Goal: Task Accomplishment & Management: Complete application form

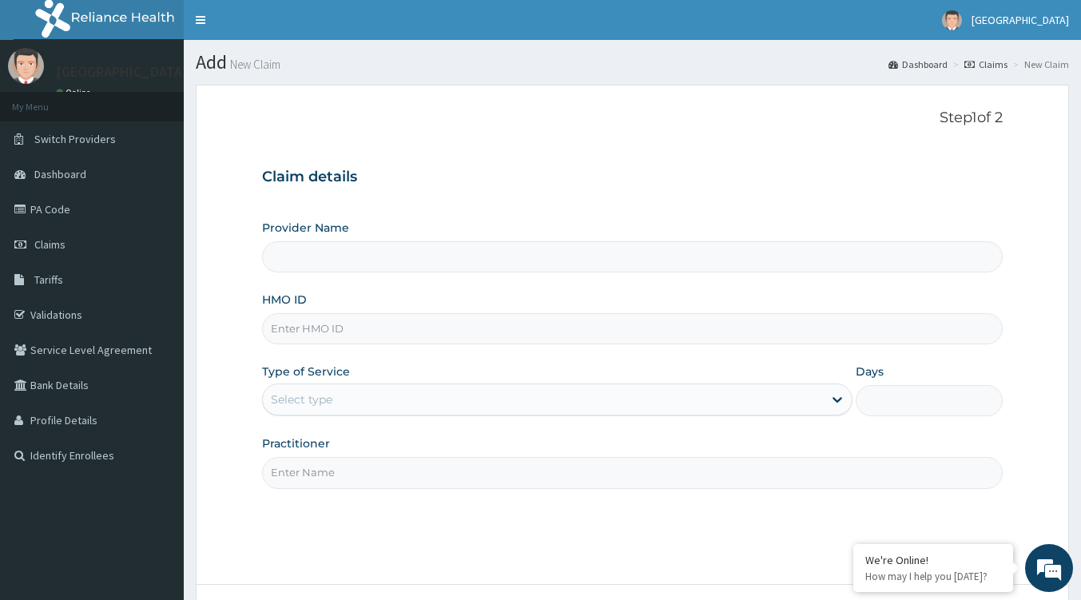
click at [367, 262] on input "Provider Name" at bounding box center [632, 256] width 740 height 31
click at [353, 317] on input "HMO ID" at bounding box center [632, 328] width 740 height 31
type input "Tip Top Hospital"
paste input "EFT/10115/B"
click at [296, 330] on input "EFT/10115/B" at bounding box center [632, 328] width 740 height 31
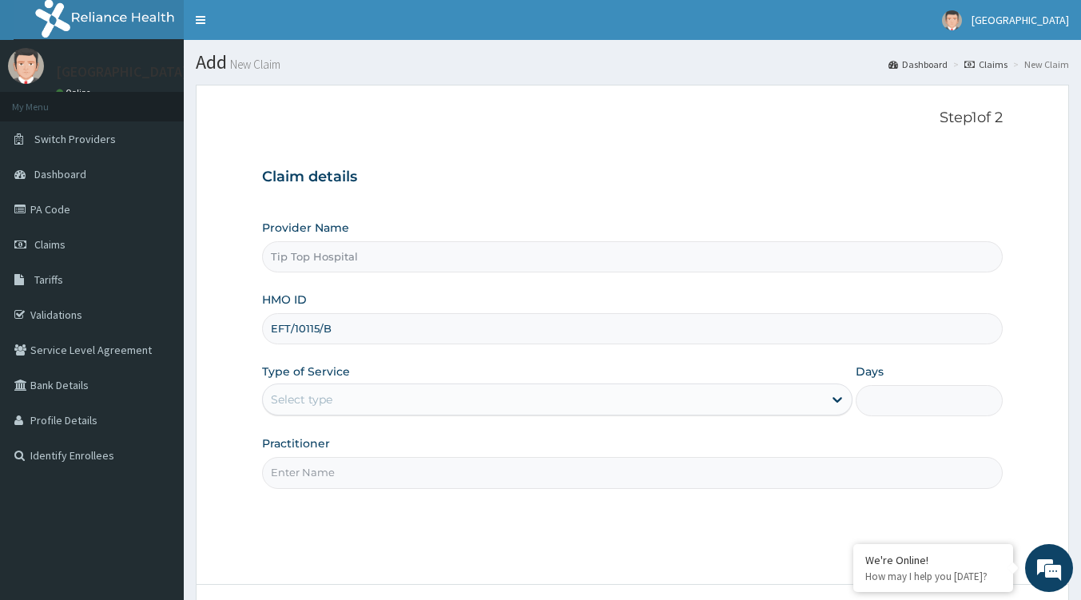
type input "EFT/10115/B"
click at [337, 399] on div "Select type" at bounding box center [543, 400] width 560 height 26
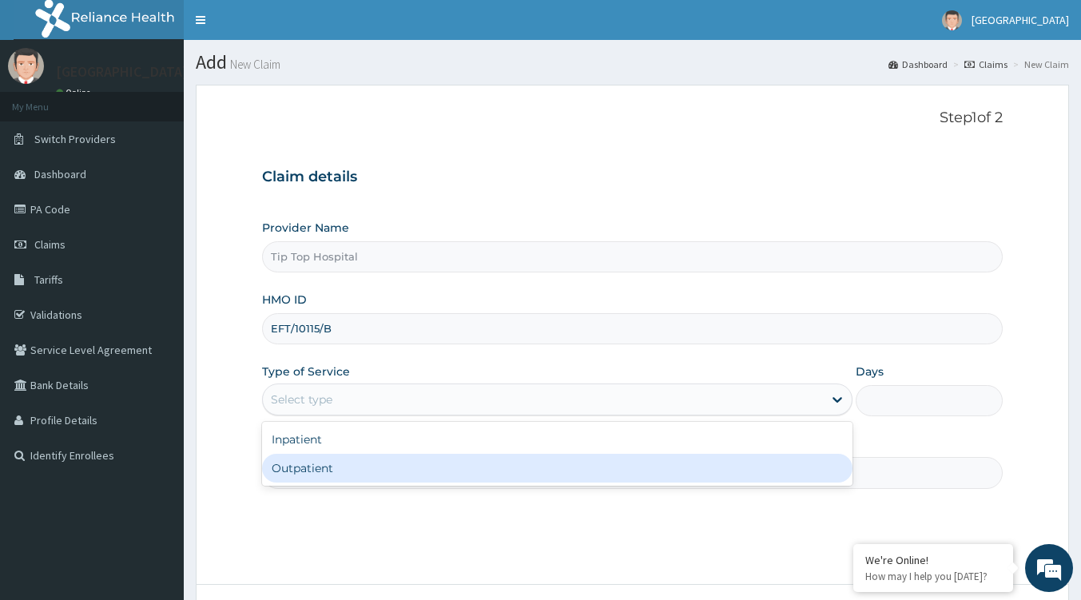
click at [336, 467] on div "Outpatient" at bounding box center [557, 468] width 590 height 29
type input "1"
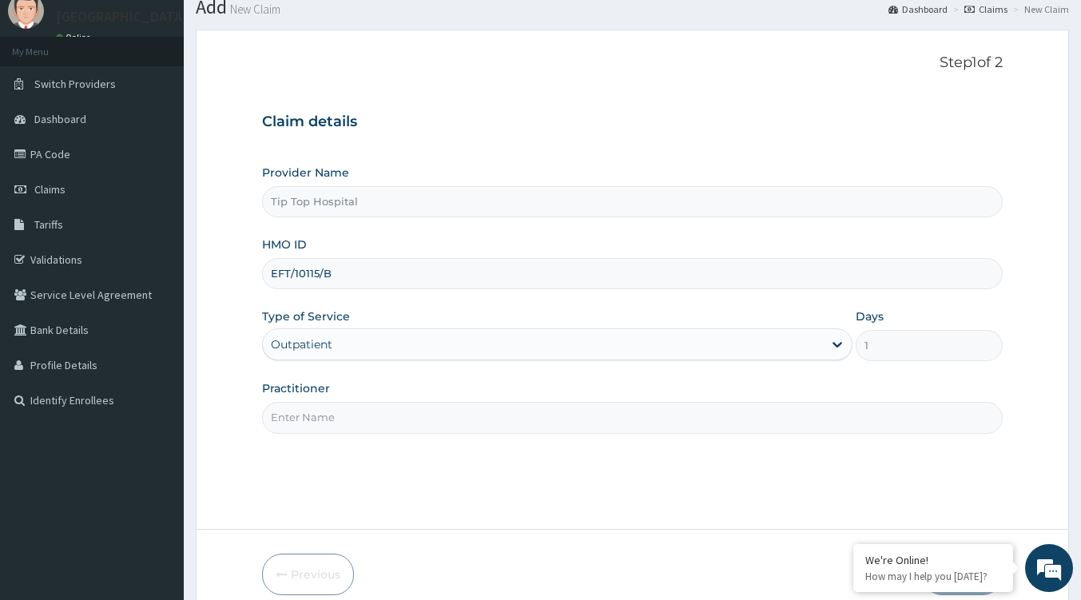
scroll to position [127, 0]
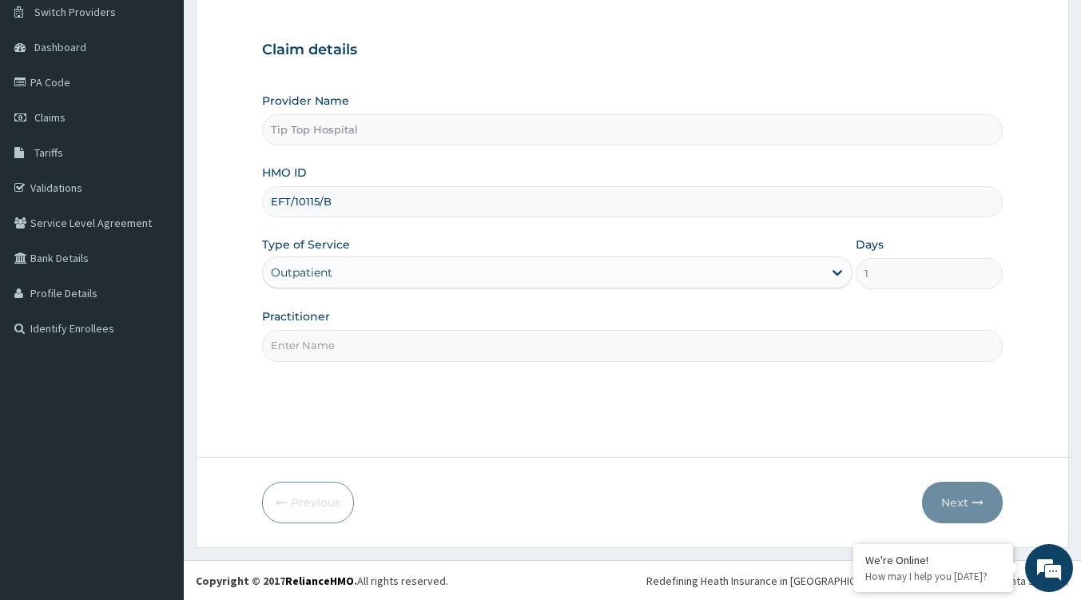
click at [511, 357] on input "Practitioner" at bounding box center [632, 345] width 740 height 31
type input "hh"
click at [951, 491] on button "Next" at bounding box center [962, 503] width 81 height 42
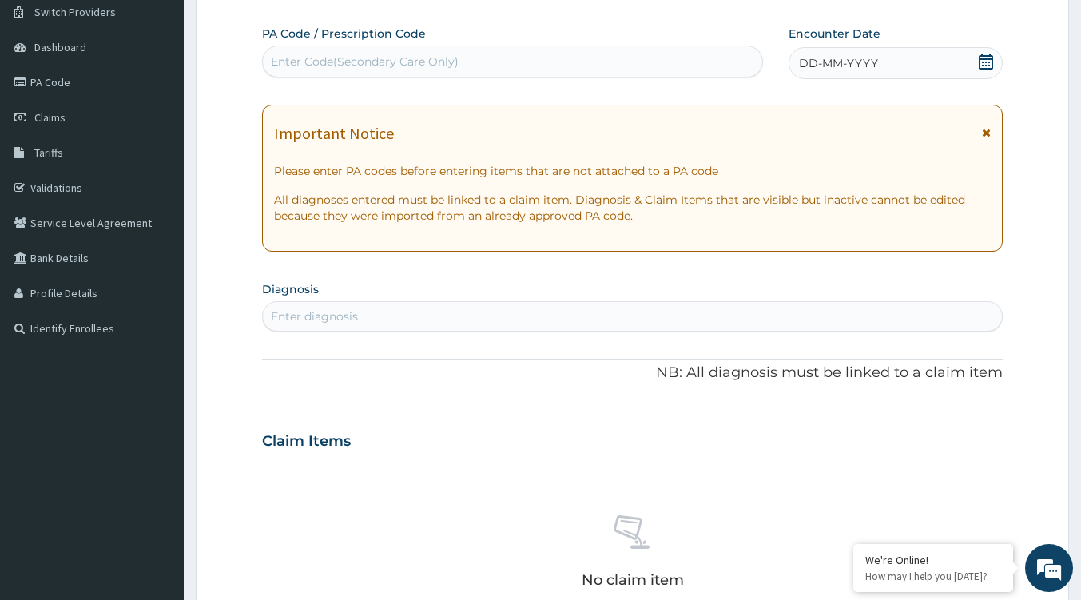
click at [388, 318] on div "Enter diagnosis" at bounding box center [632, 317] width 739 height 26
type input "pain"
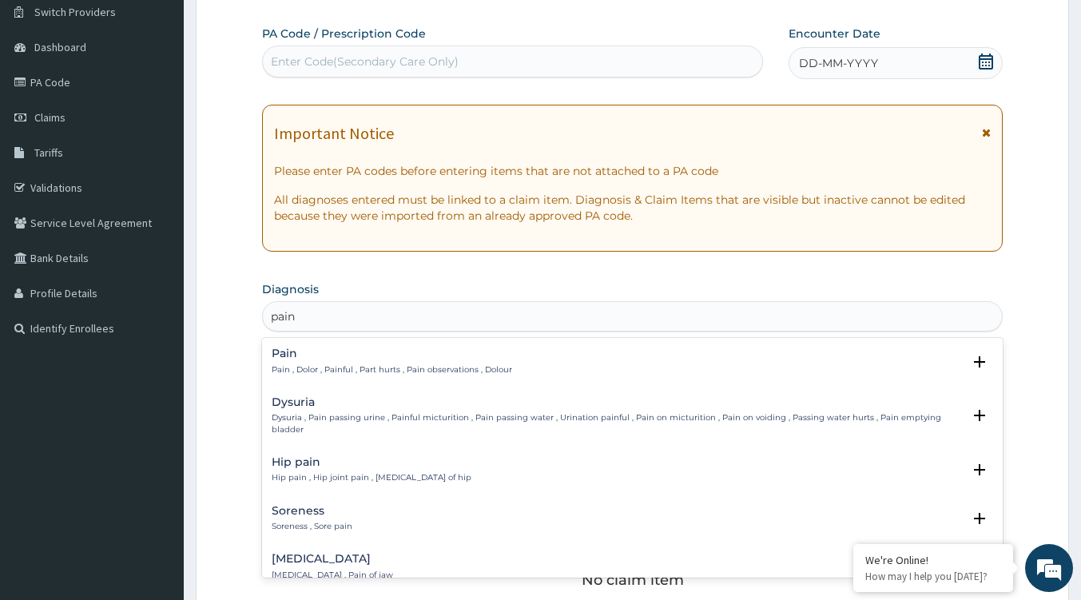
click at [355, 356] on h4 "Pain" at bounding box center [392, 353] width 240 height 12
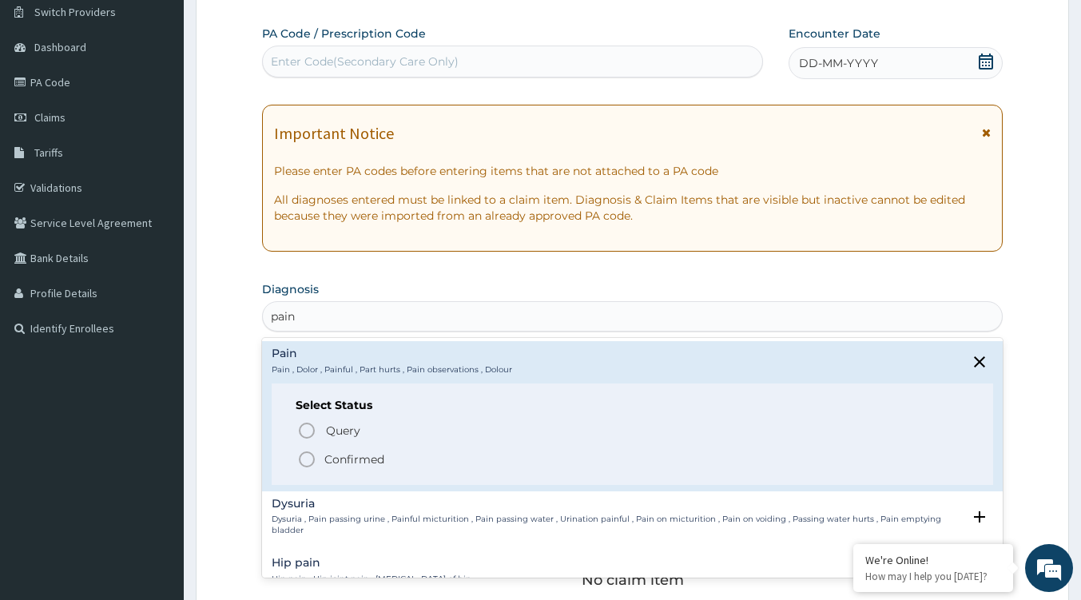
click at [355, 463] on p "Confirmed" at bounding box center [354, 459] width 60 height 16
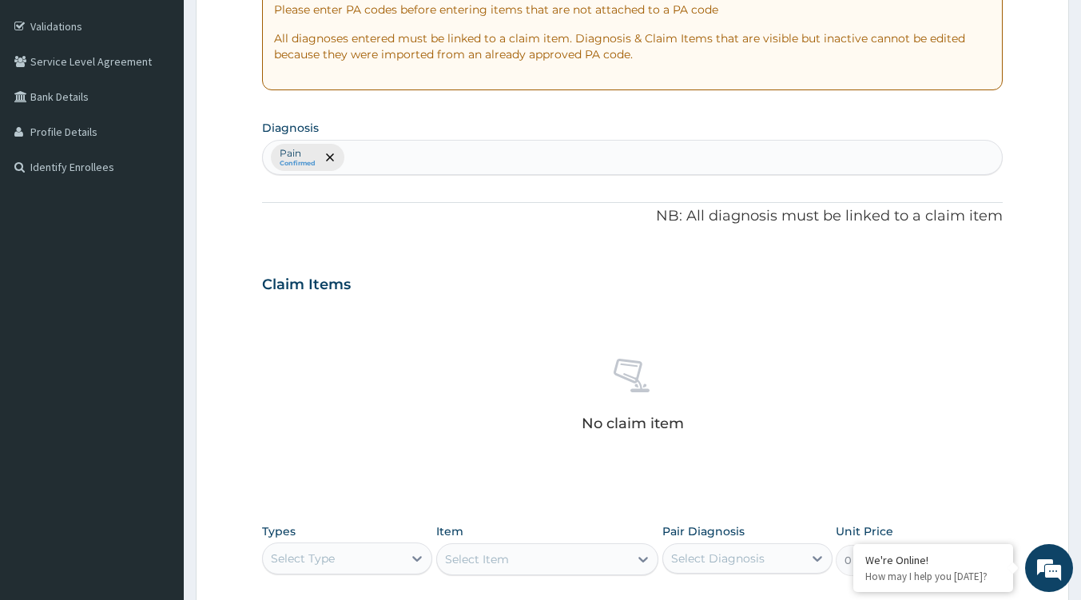
scroll to position [447, 0]
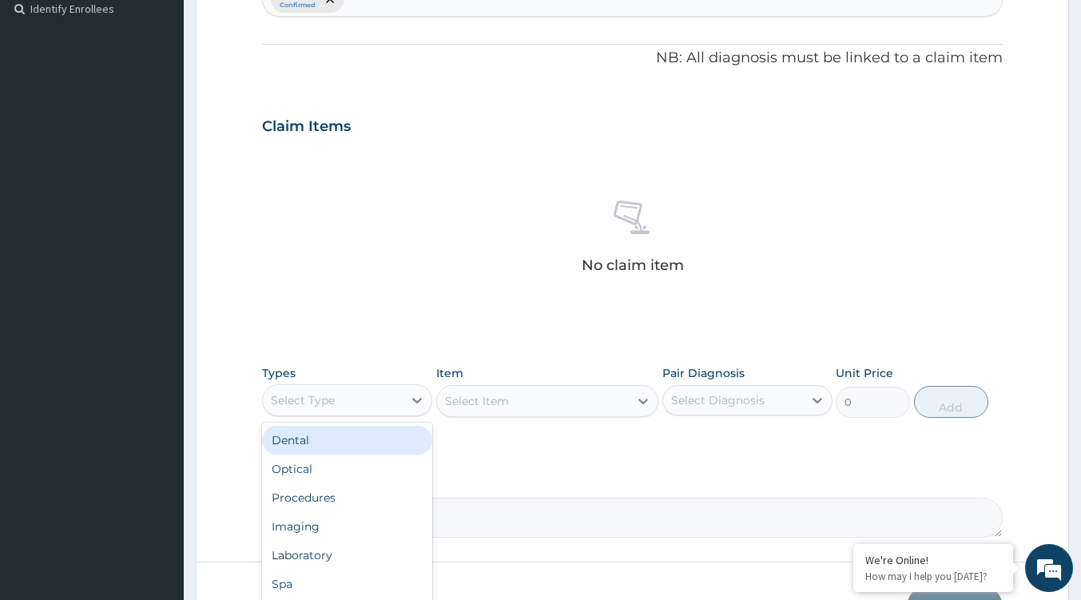
click at [374, 407] on div "Select Type" at bounding box center [333, 400] width 140 height 26
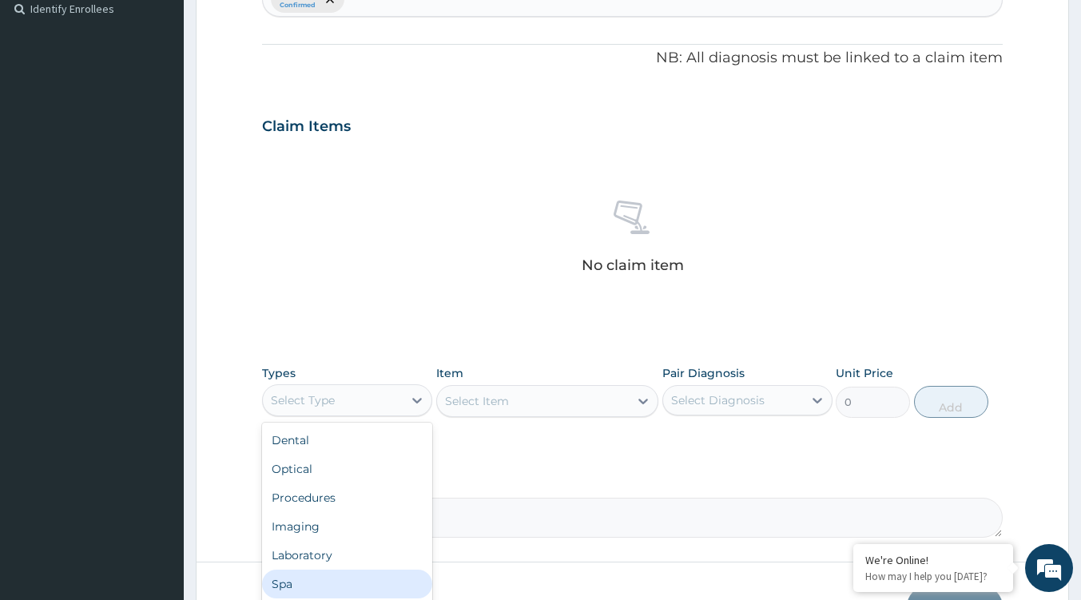
scroll to position [54, 0]
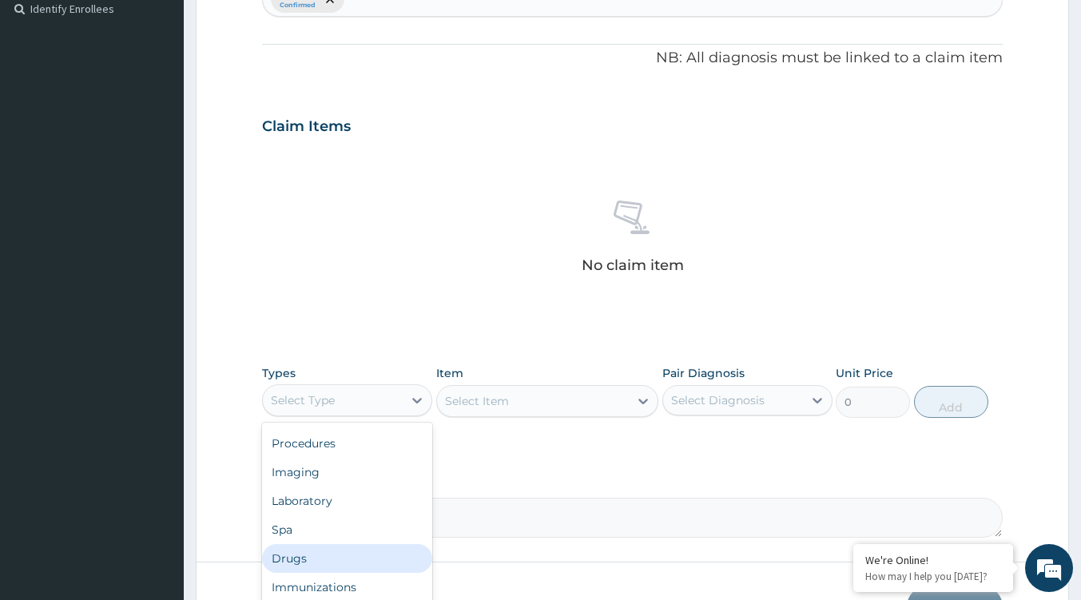
click at [308, 557] on div "Drugs" at bounding box center [347, 558] width 170 height 29
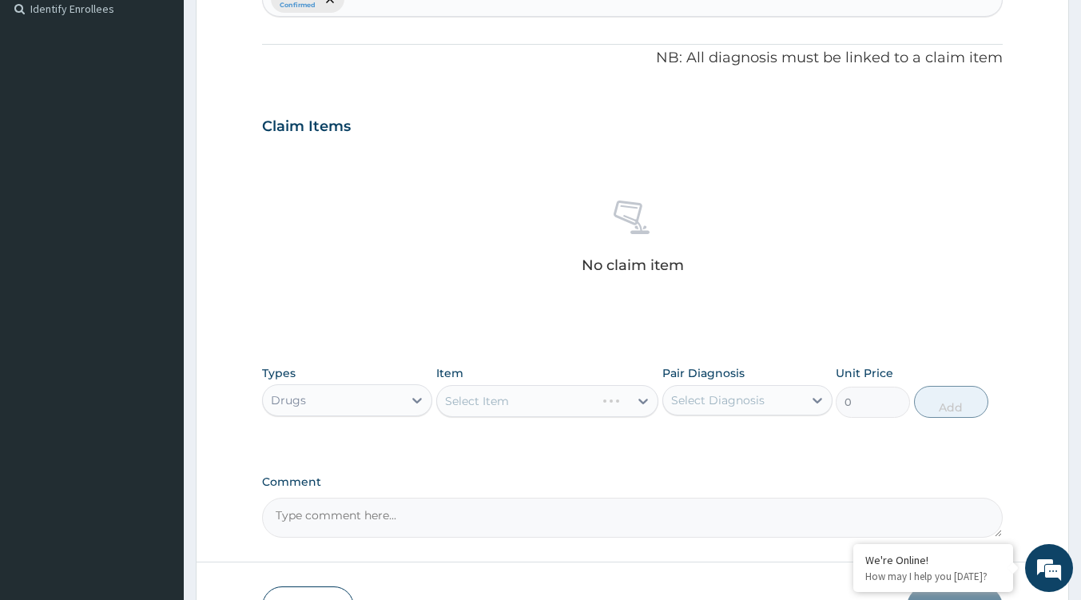
click at [532, 398] on div "Select Item" at bounding box center [547, 401] width 222 height 32
click at [518, 401] on div "Select Item" at bounding box center [533, 401] width 192 height 26
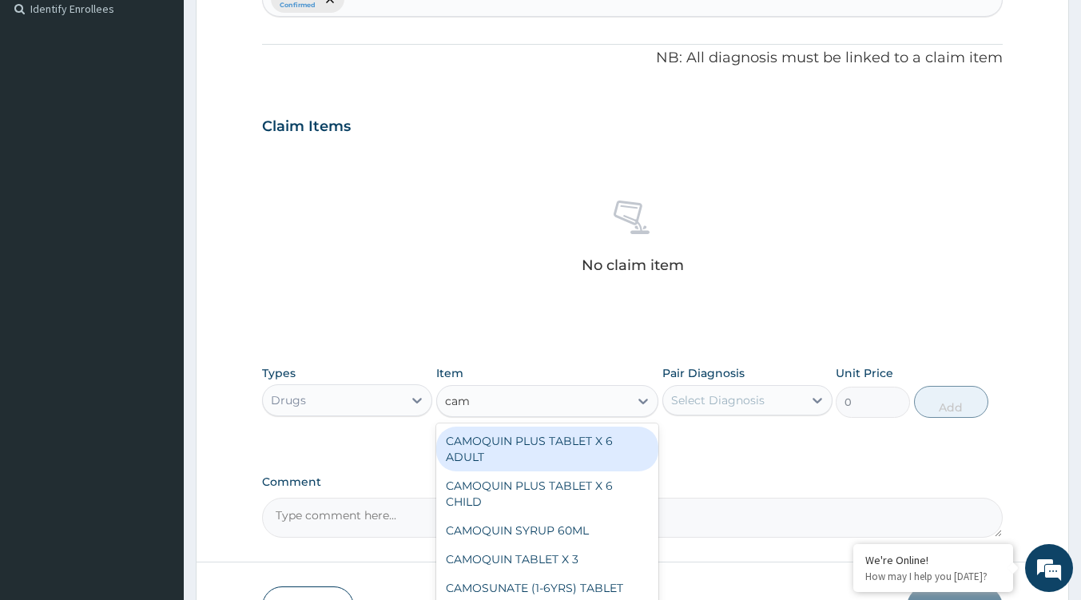
type input "camo"
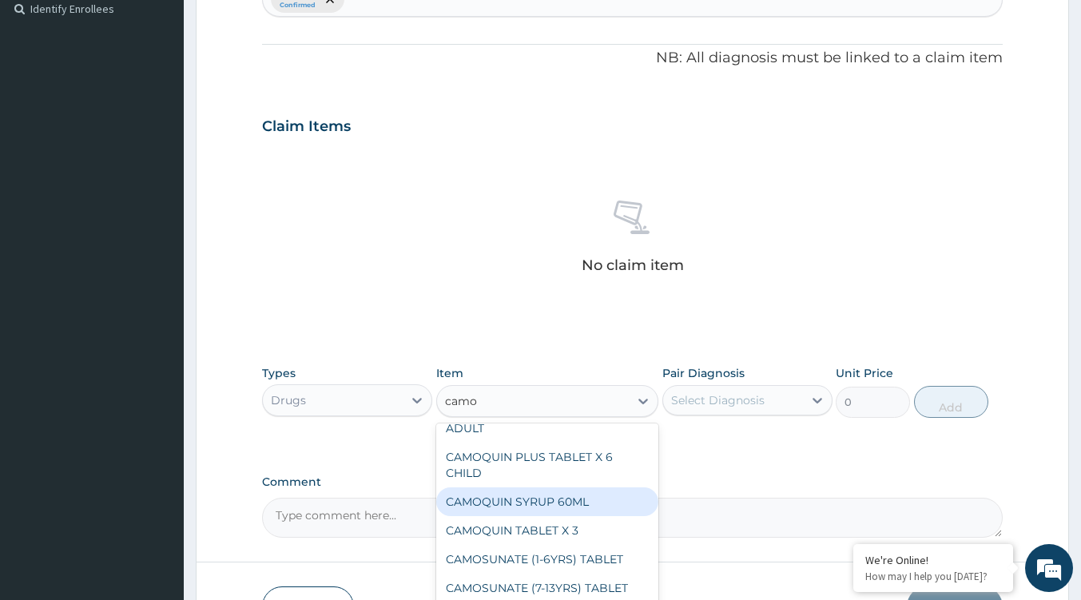
click at [563, 506] on div "CAMOQUIN SYRUP 60ML" at bounding box center [547, 501] width 222 height 29
type input "980"
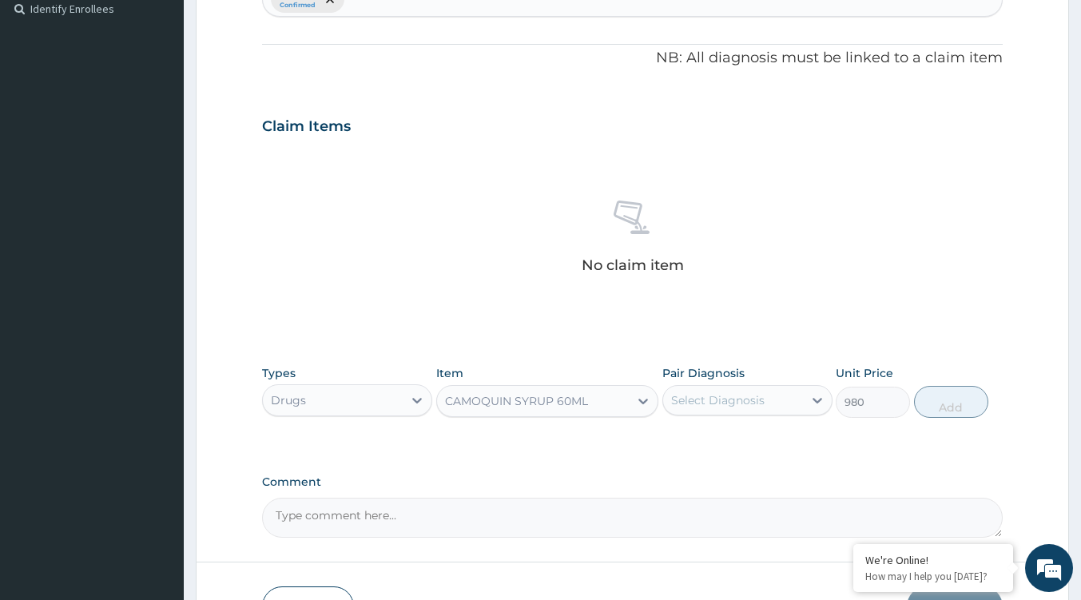
click at [636, 398] on icon at bounding box center [643, 401] width 16 height 16
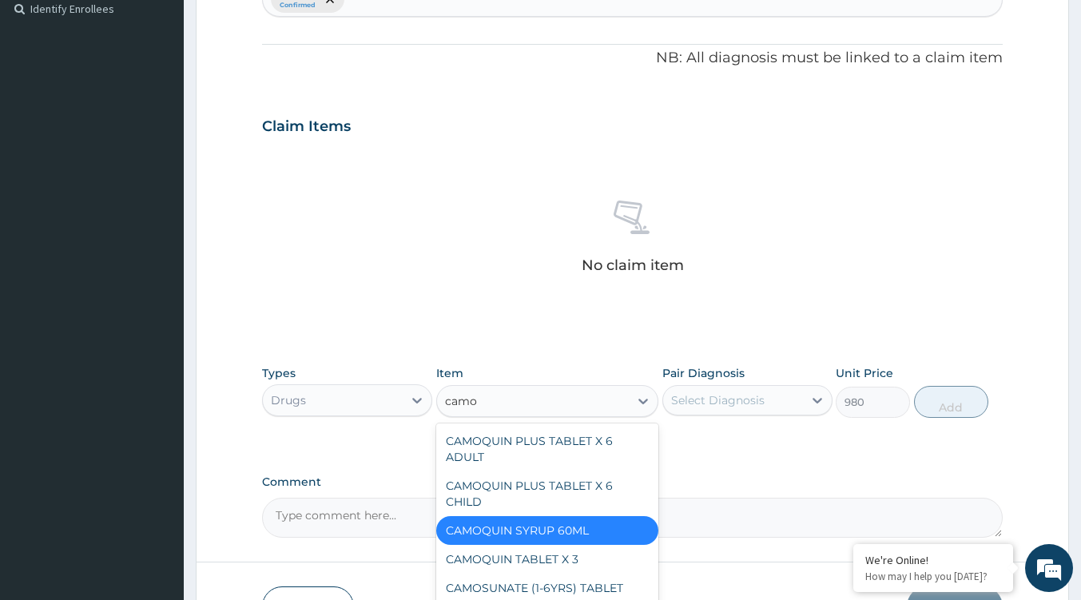
scroll to position [552, 0]
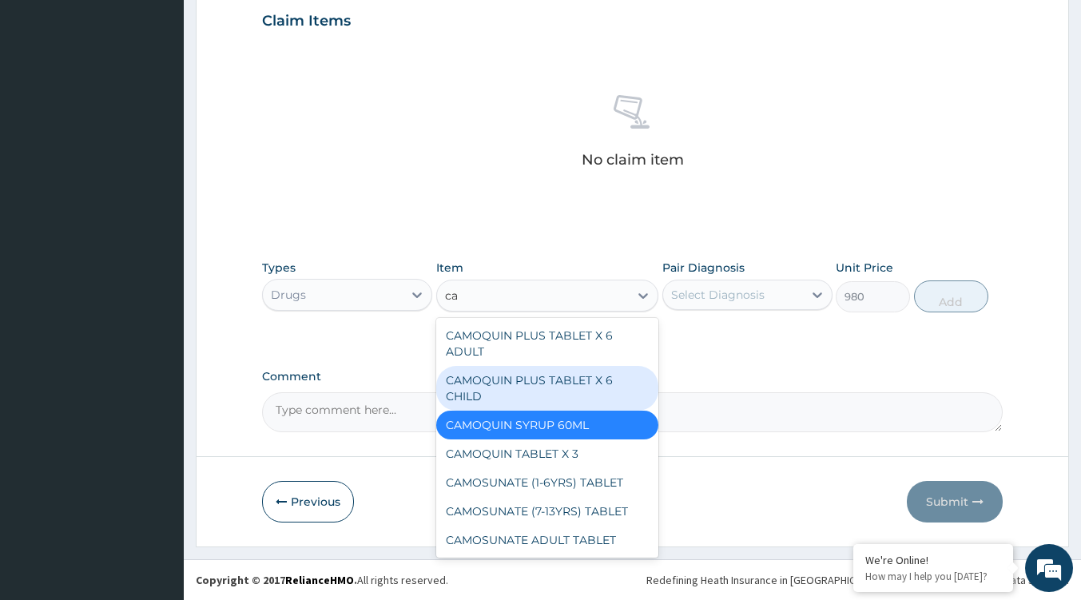
type input "c"
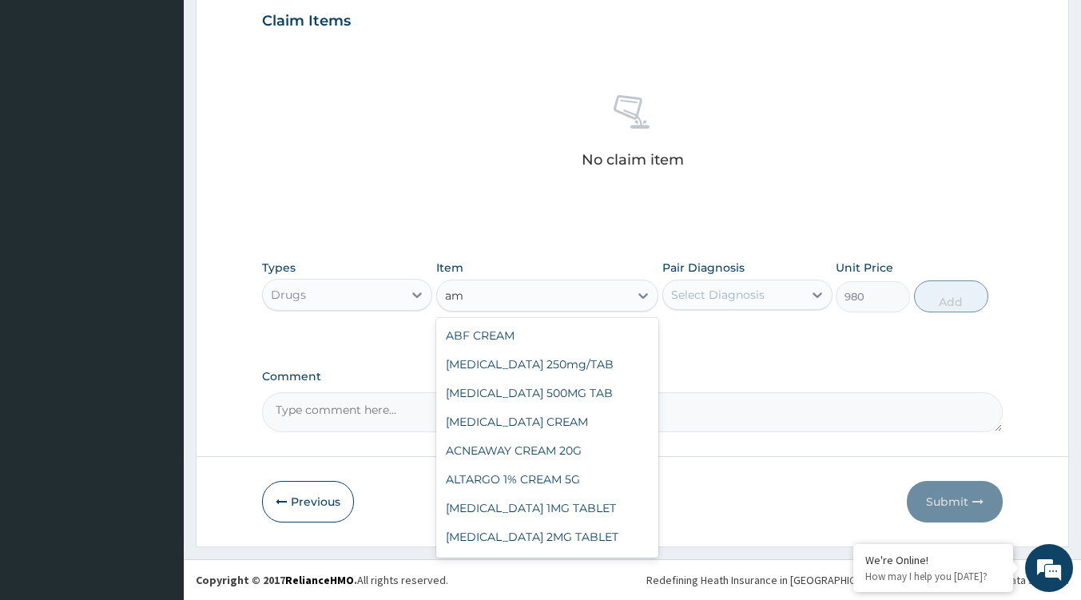
type input "a"
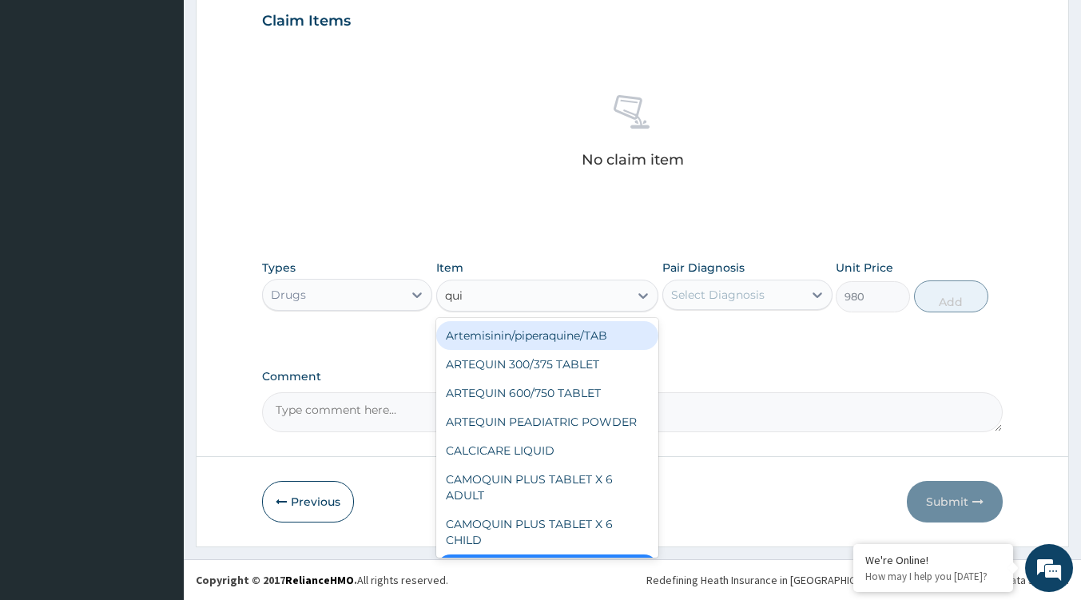
type input "quin"
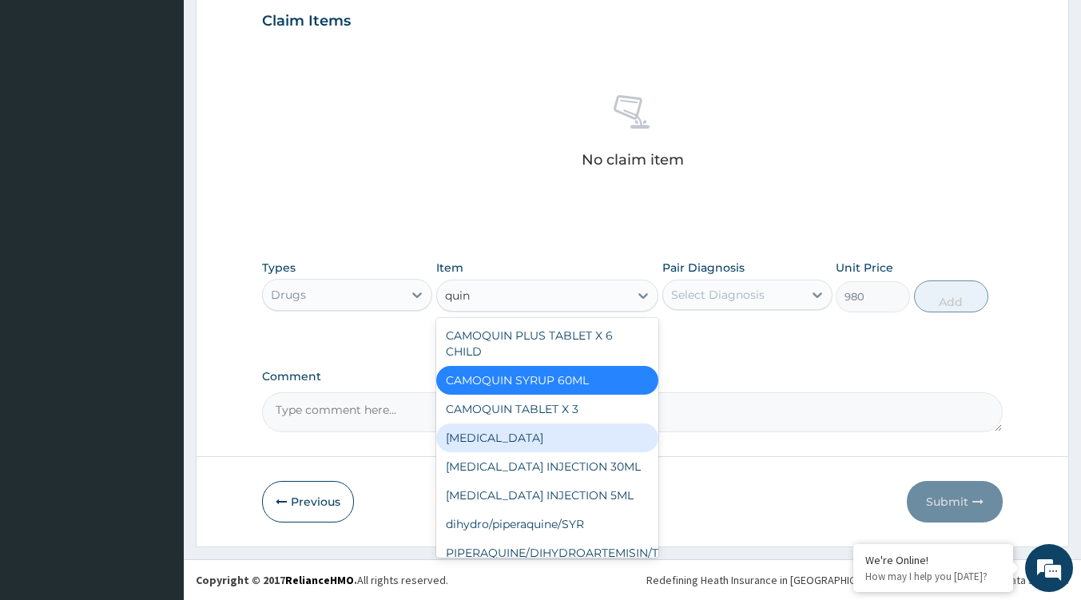
scroll to position [185, 0]
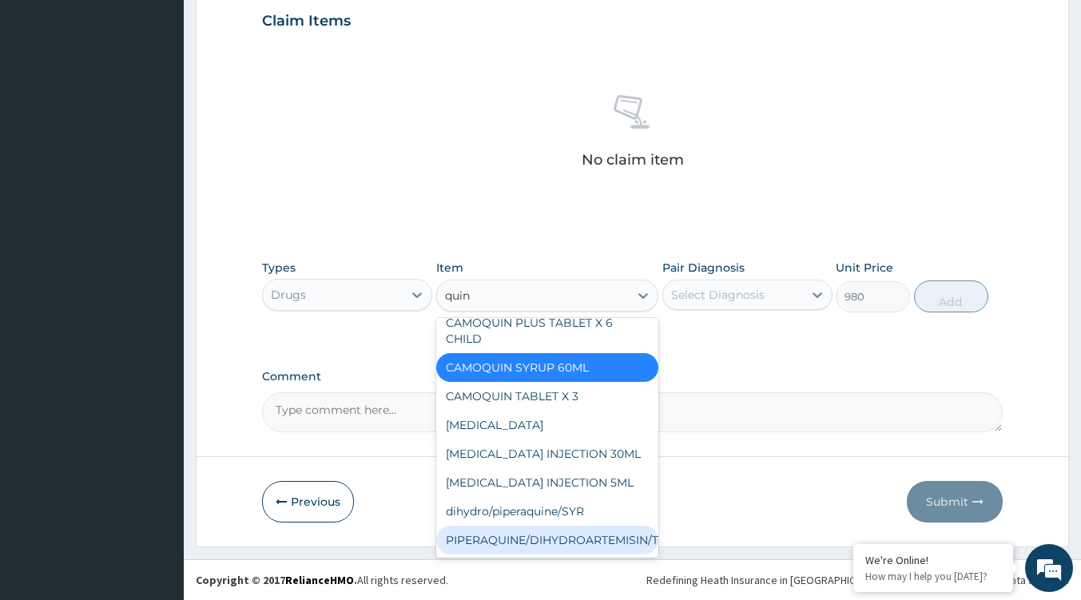
click at [603, 530] on div "PIPERAQUINE/DIHYDROARTEMISIN/TAB" at bounding box center [547, 540] width 222 height 29
type input "110"
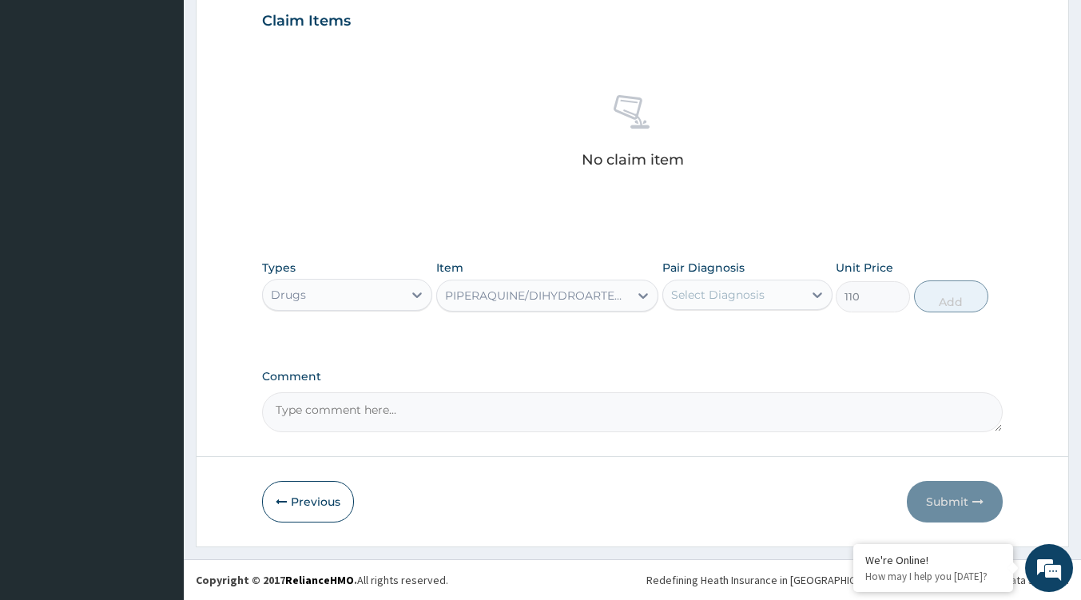
click at [591, 294] on div "PIPERAQUINE/DIHYDROARTEMISIN/TAB" at bounding box center [537, 296] width 185 height 16
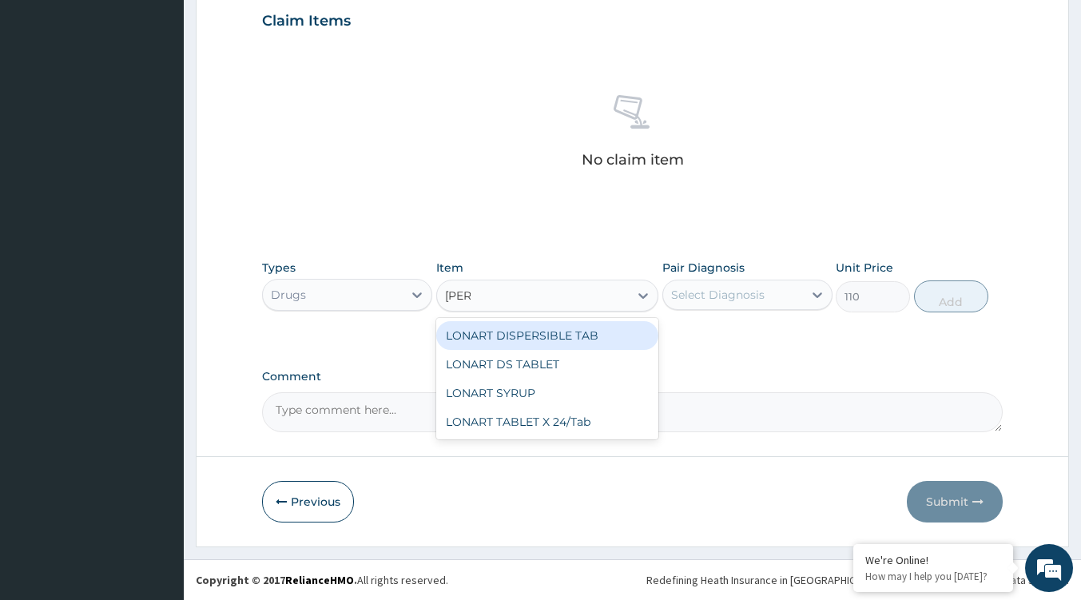
scroll to position [0, 0]
type input "lonart"
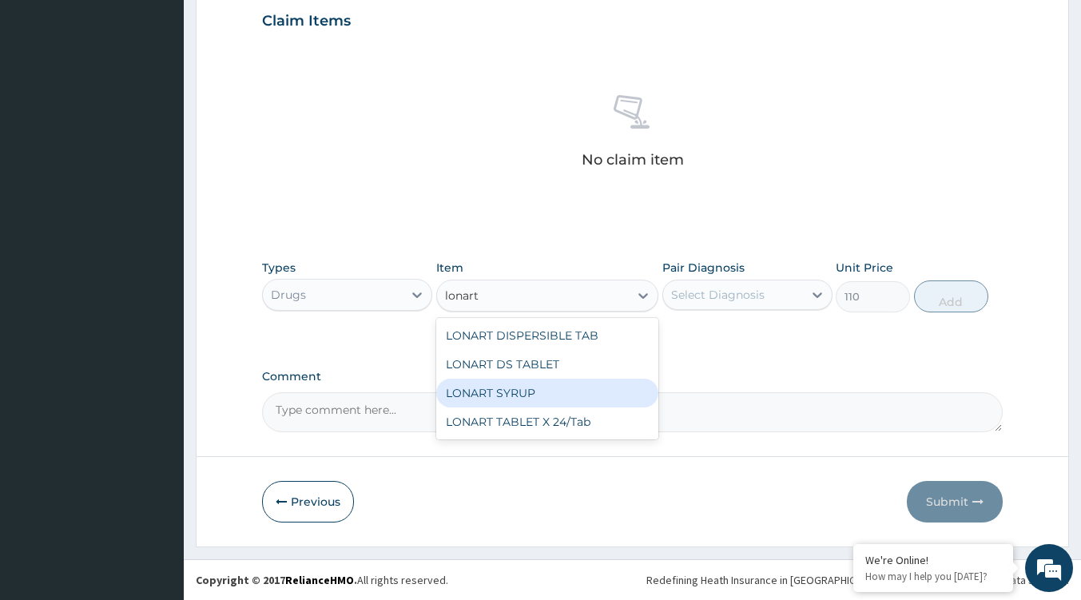
click at [526, 402] on div "LONART SYRUP" at bounding box center [547, 393] width 222 height 29
type input "1200"
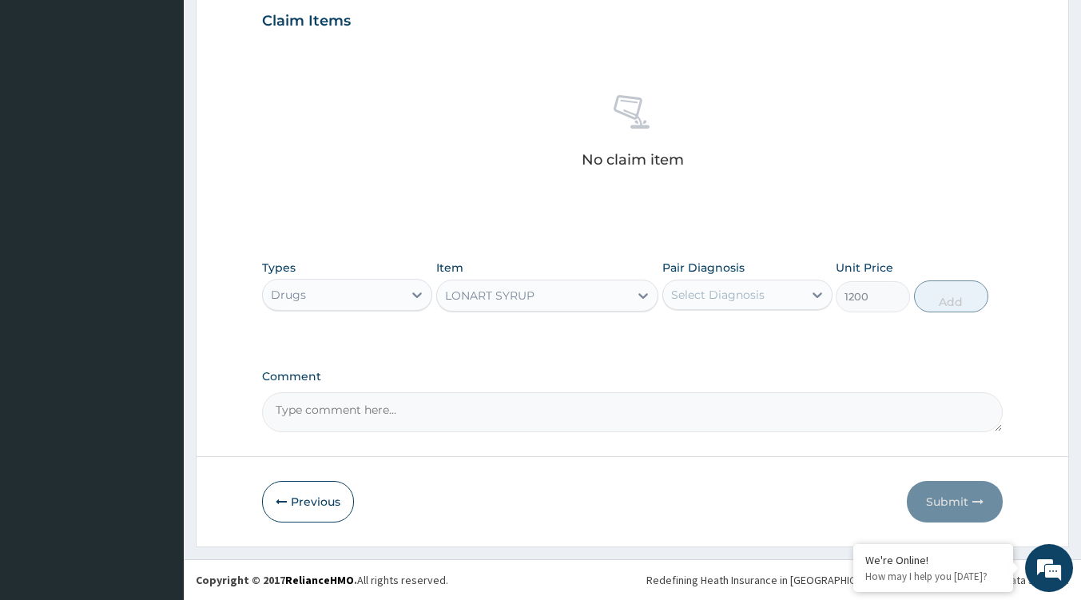
click at [515, 295] on div "LONART SYRUP" at bounding box center [489, 296] width 89 height 16
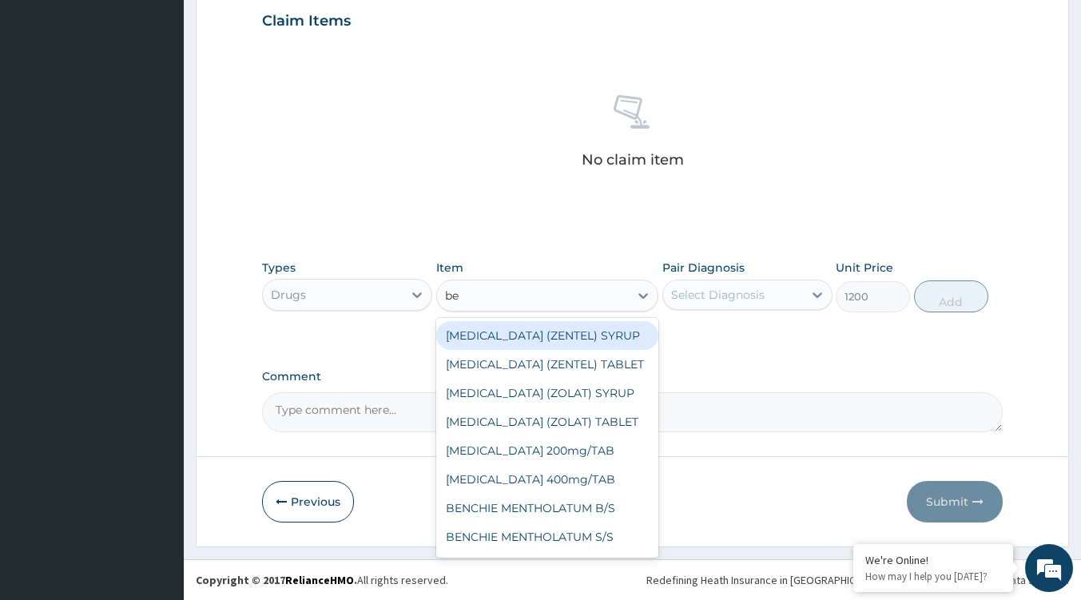
type input "b"
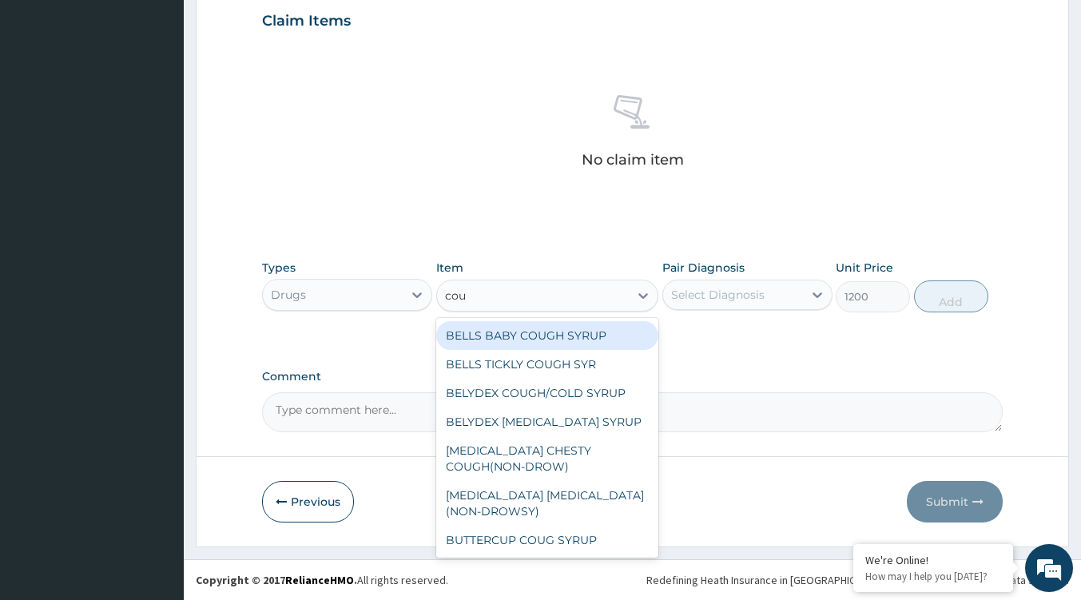
type input "coug"
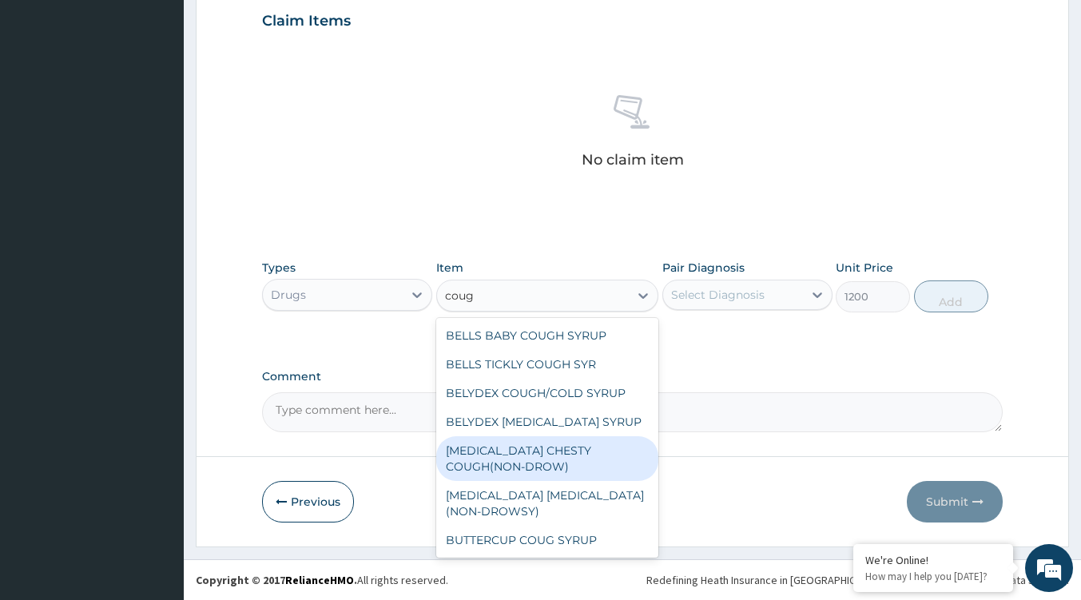
click at [546, 461] on div "BENYLIN CHESTY COUGH(NON-DROW)" at bounding box center [547, 458] width 222 height 45
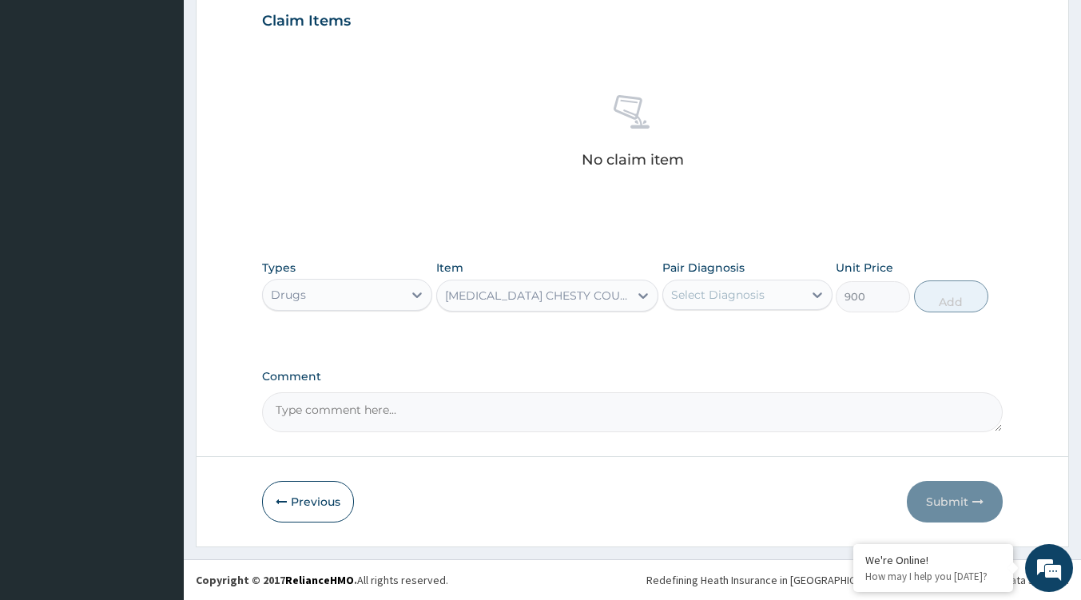
click at [554, 288] on div "BENYLIN CHESTY COUGH(NON-DROW)" at bounding box center [537, 296] width 185 height 16
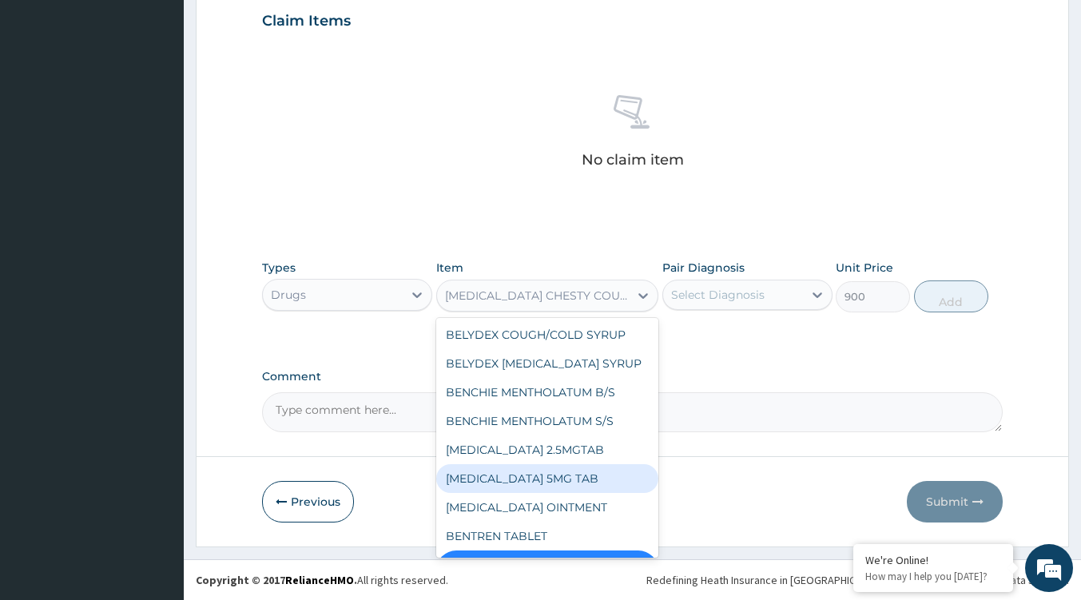
scroll to position [7079, 0]
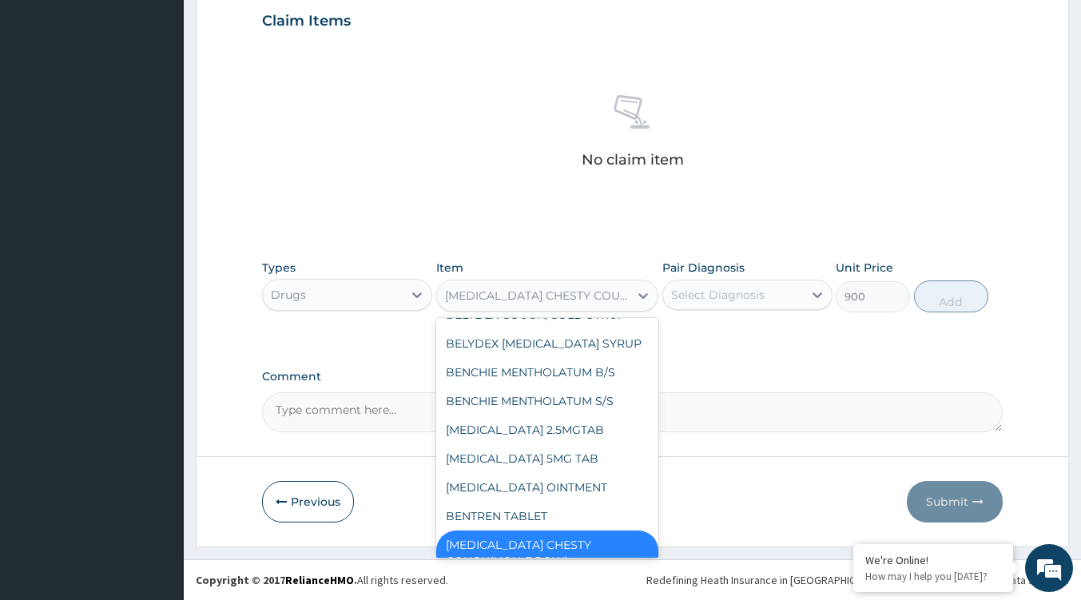
click at [555, 575] on div "BENYLIN DRY COUGH(NON-DROWSY)" at bounding box center [547, 597] width 222 height 45
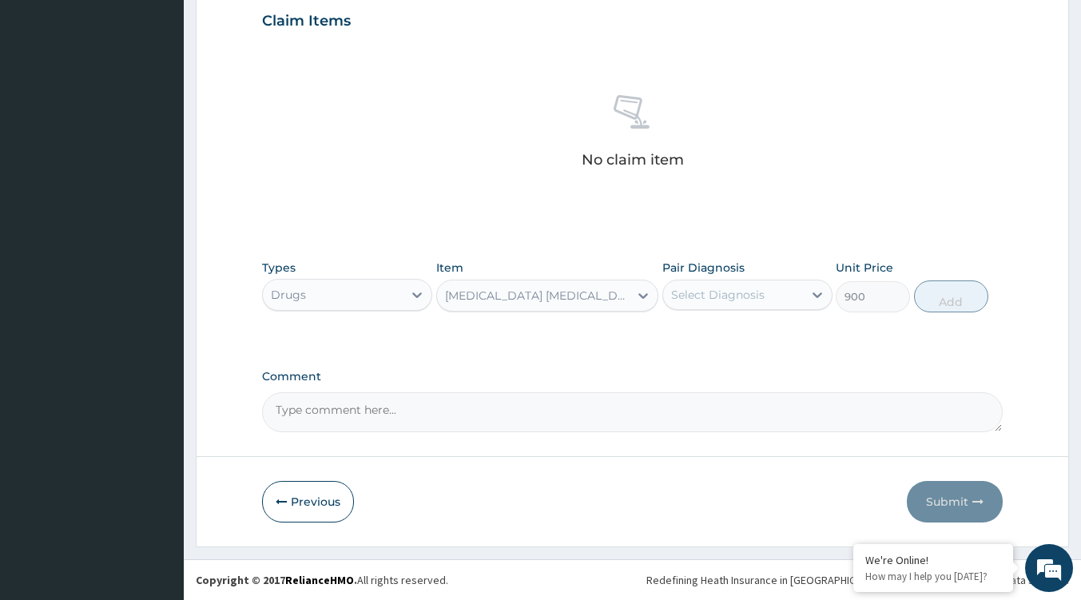
click at [605, 296] on div "BENYLIN DRY COUGH(NON-DROWSY)" at bounding box center [537, 296] width 185 height 16
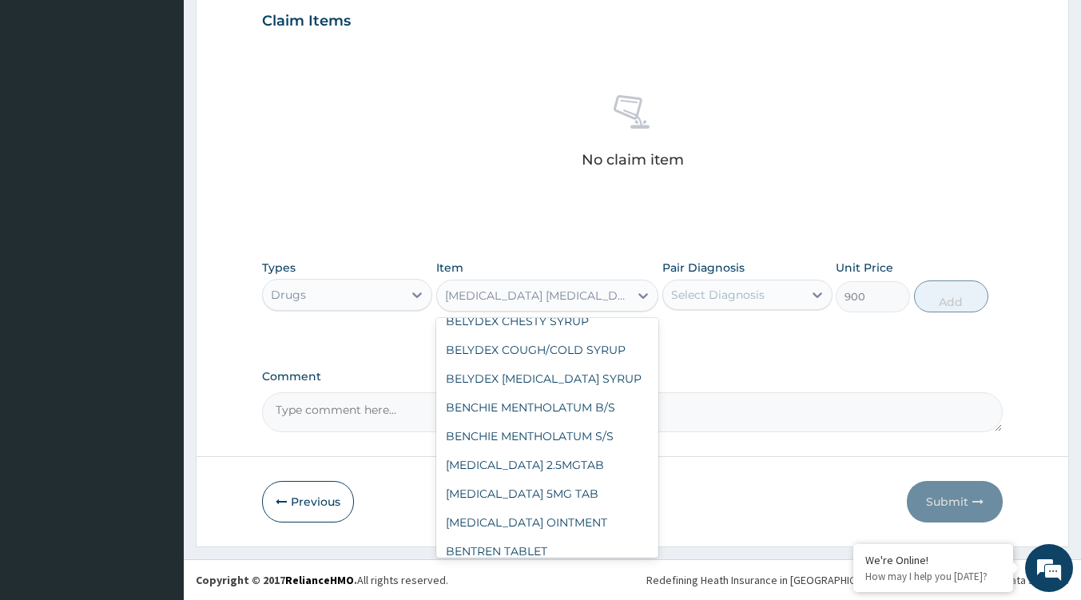
scroll to position [7124, 0]
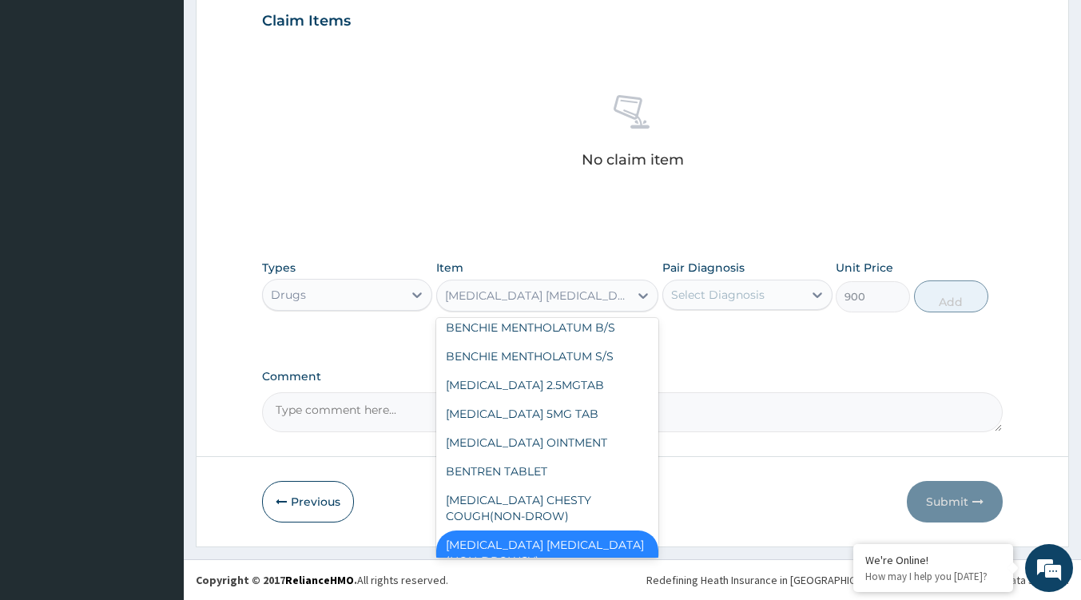
click at [566, 575] on div "BENYLIN EXPECTORANT" at bounding box center [547, 589] width 222 height 29
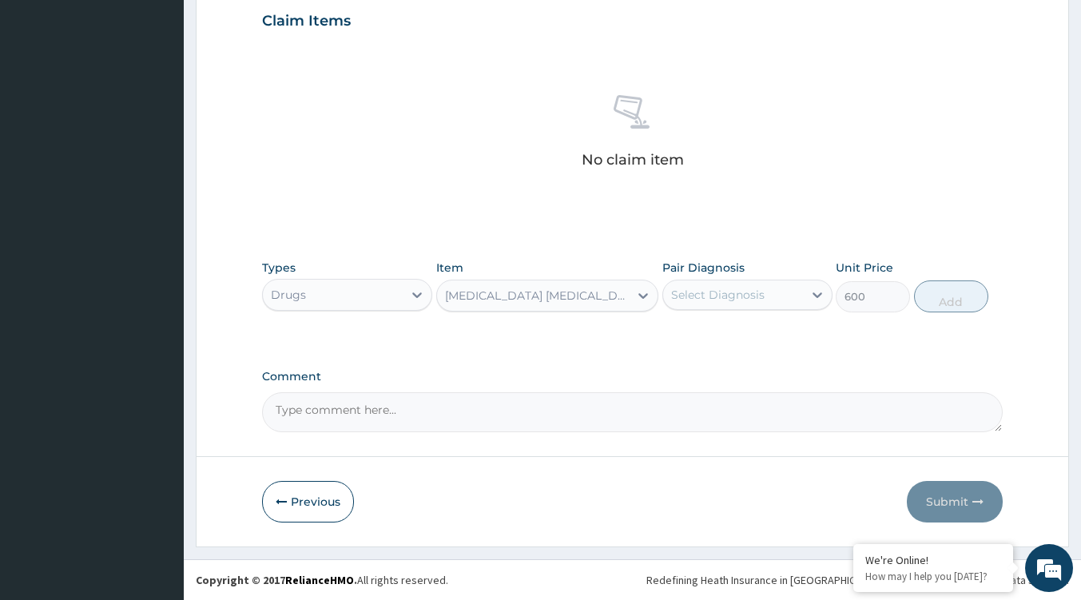
click at [606, 296] on div "BENYLIN EXPECTORANT" at bounding box center [533, 296] width 192 height 26
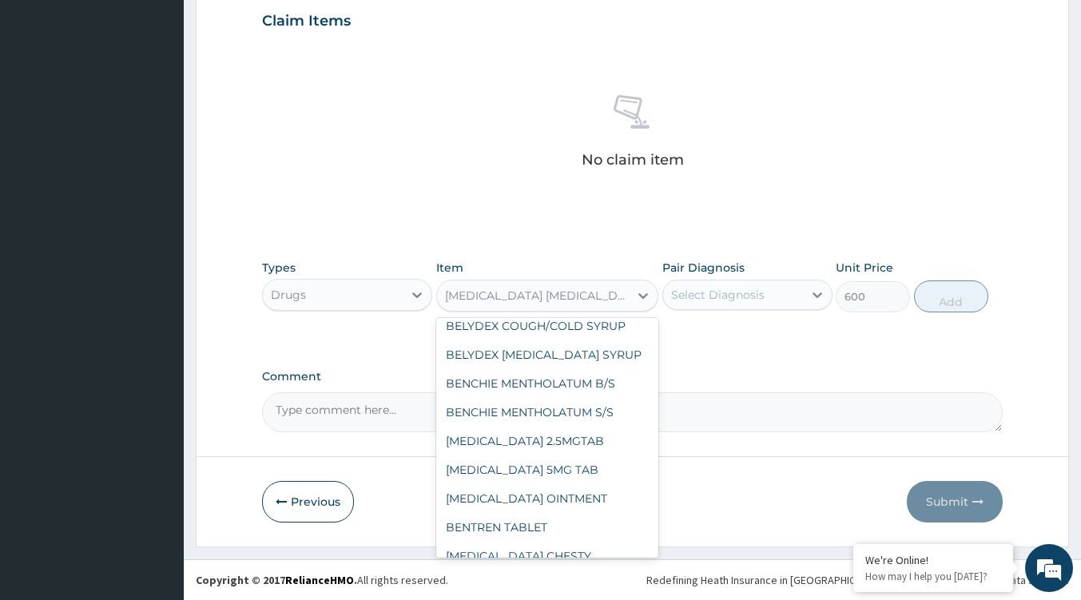
scroll to position [7148, 0]
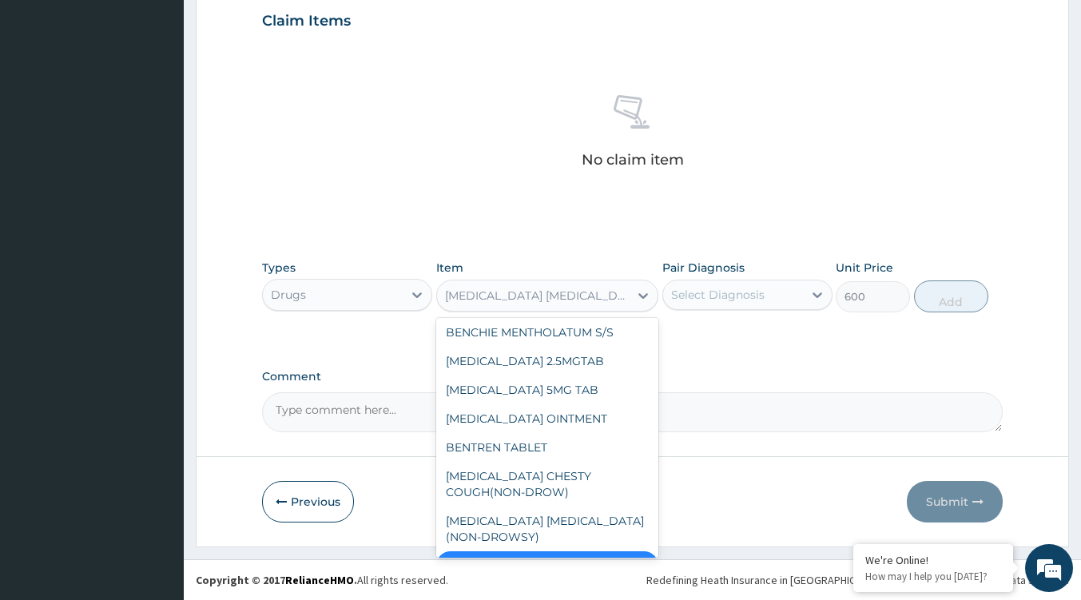
click at [543, 580] on div "BENYLIN FOR CHILDREN" at bounding box center [547, 594] width 222 height 29
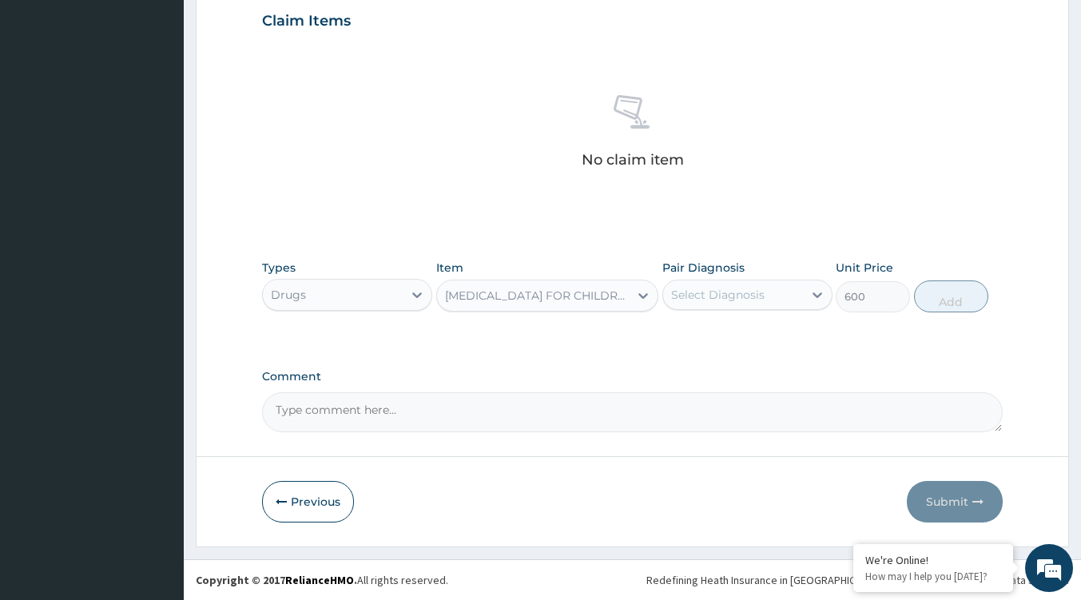
click at [572, 302] on div "BENYLIN FOR CHILDREN" at bounding box center [537, 296] width 185 height 16
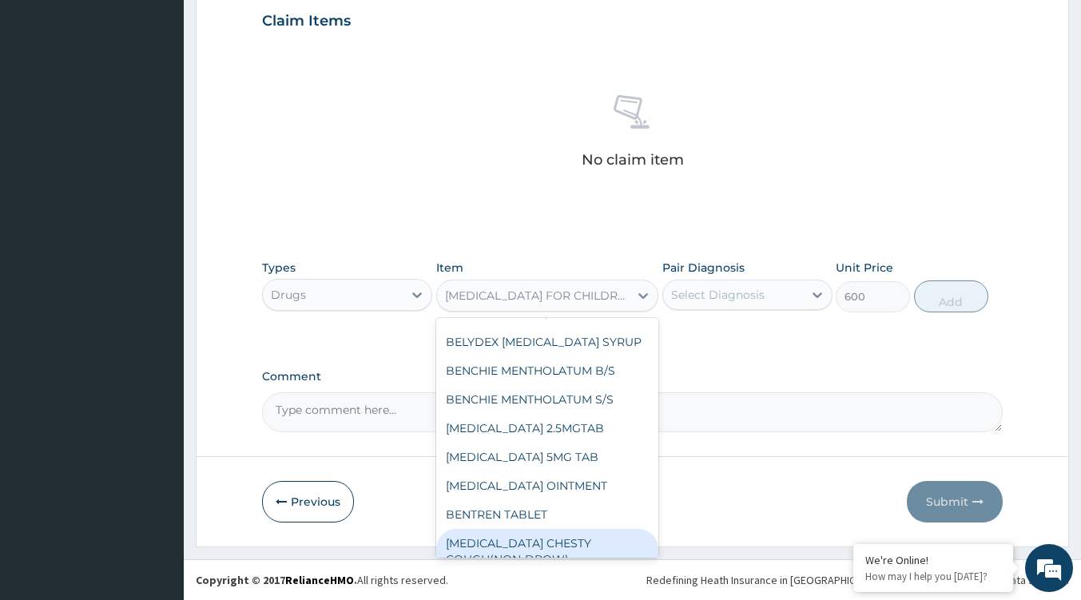
scroll to position [7097, 0]
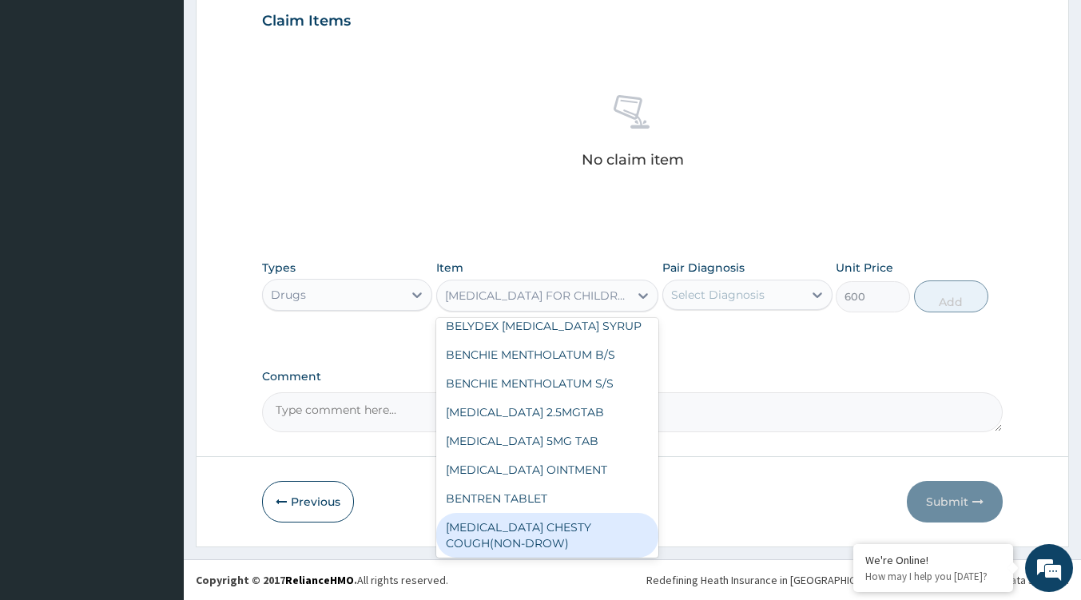
drag, startPoint x: 539, startPoint y: 430, endPoint x: 531, endPoint y: 433, distance: 8.6
click at [536, 513] on div "BENYLIN CHESTY COUGH(NON-DROW)" at bounding box center [547, 535] width 222 height 45
type input "900"
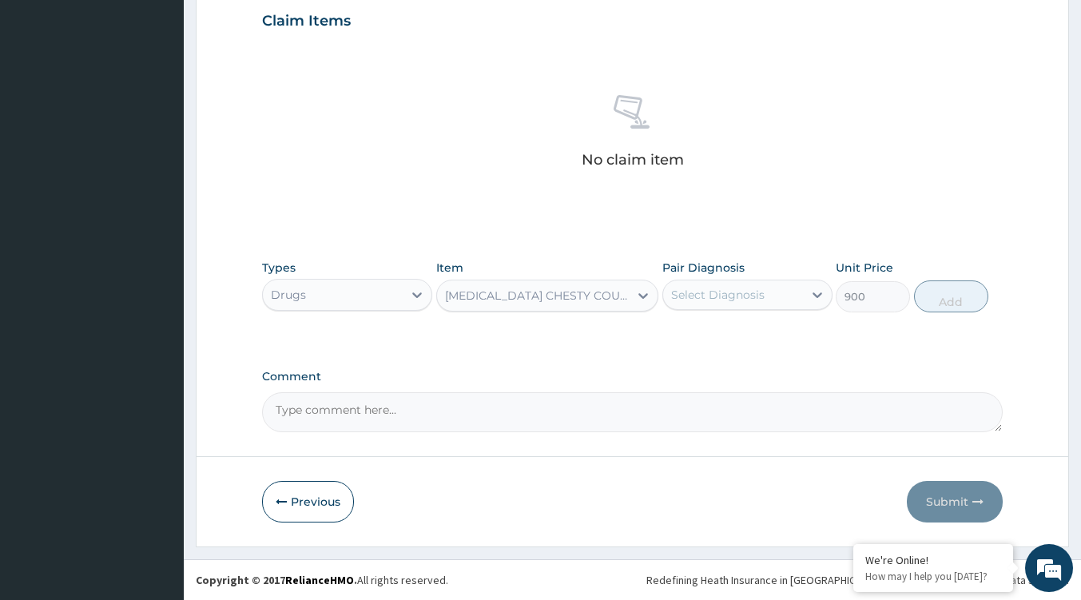
click at [586, 299] on div "BENYLIN CHESTY COUGH(NON-DROW)" at bounding box center [537, 296] width 185 height 16
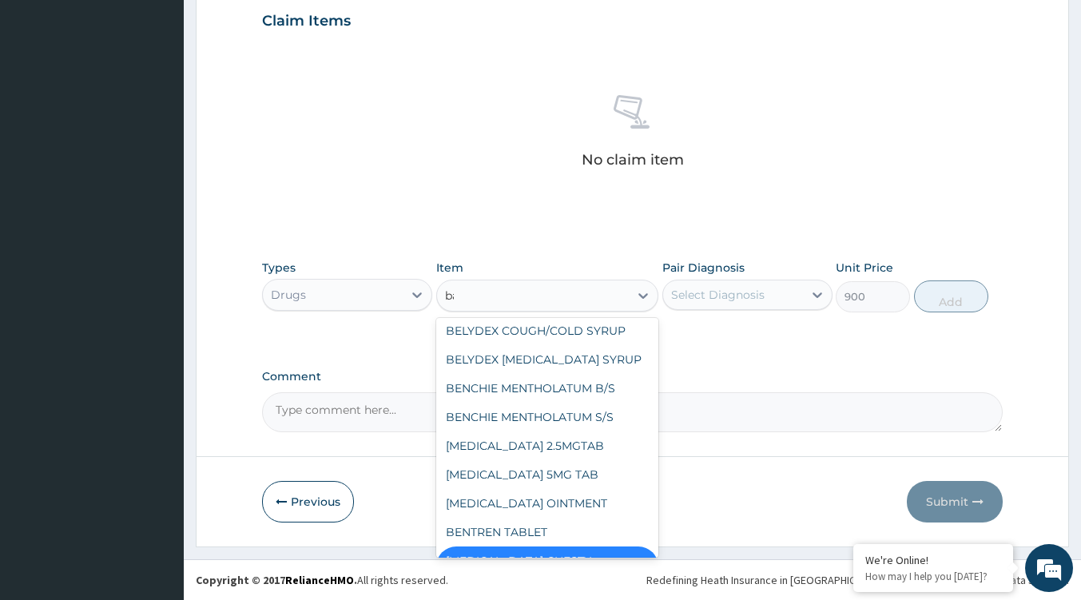
scroll to position [645, 0]
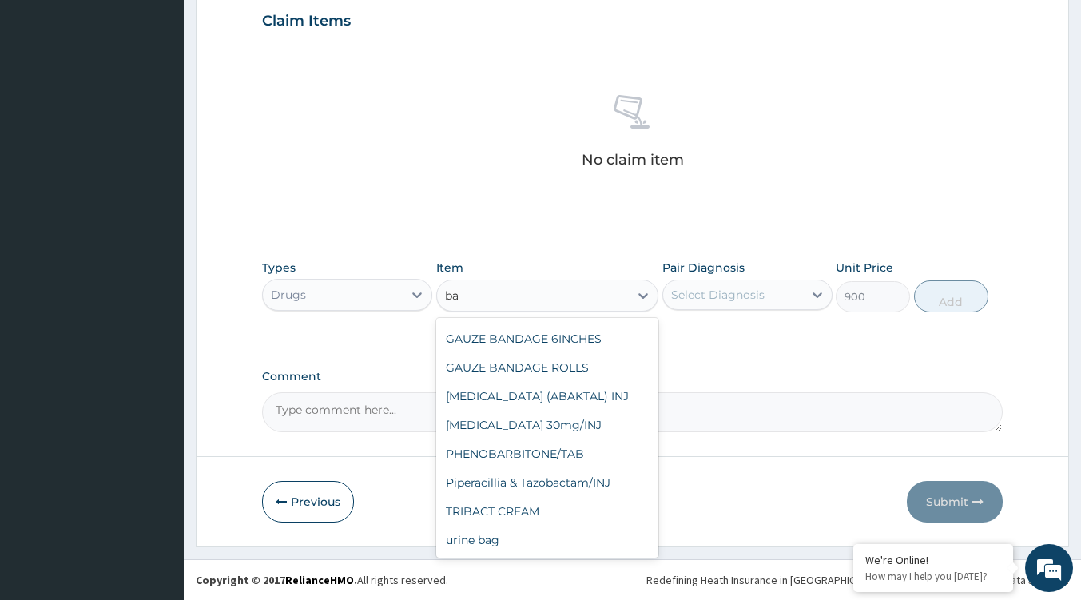
type input "bab"
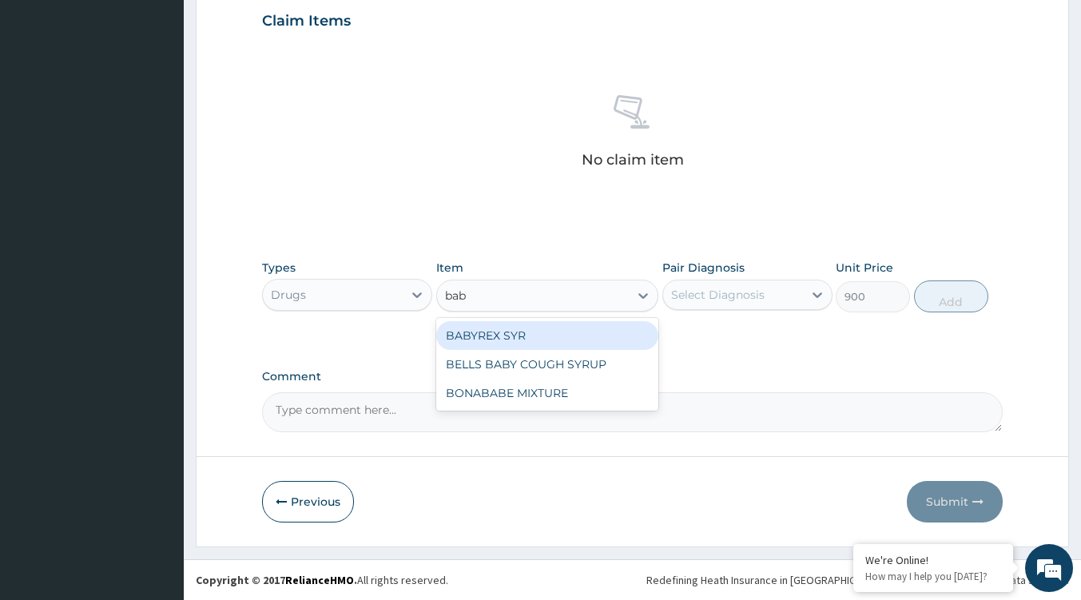
scroll to position [0, 0]
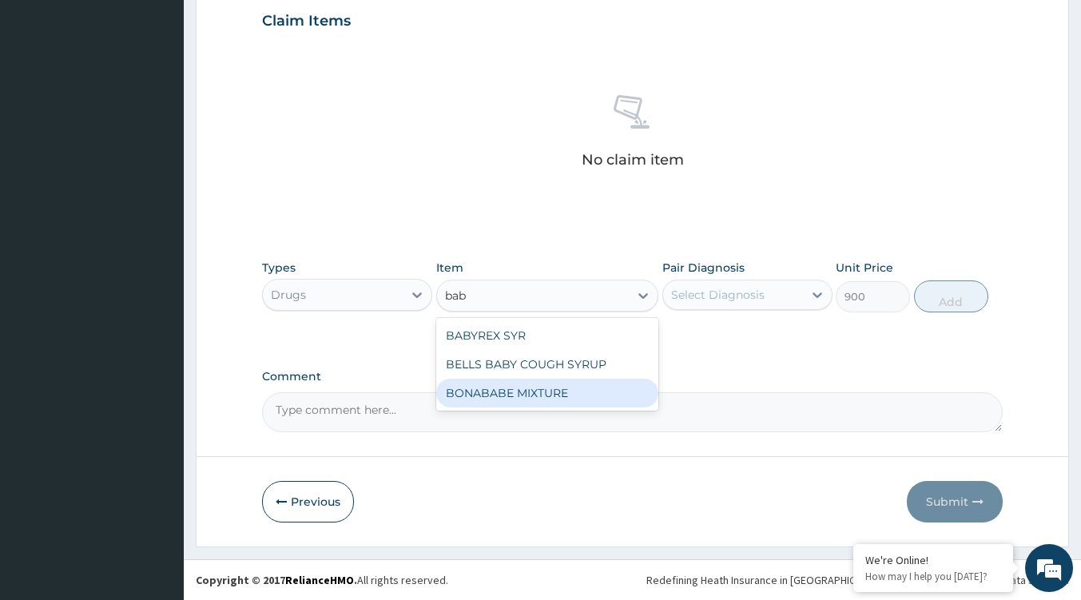
click at [528, 387] on div "BONABABE MIXTURE" at bounding box center [547, 393] width 222 height 29
type input "500"
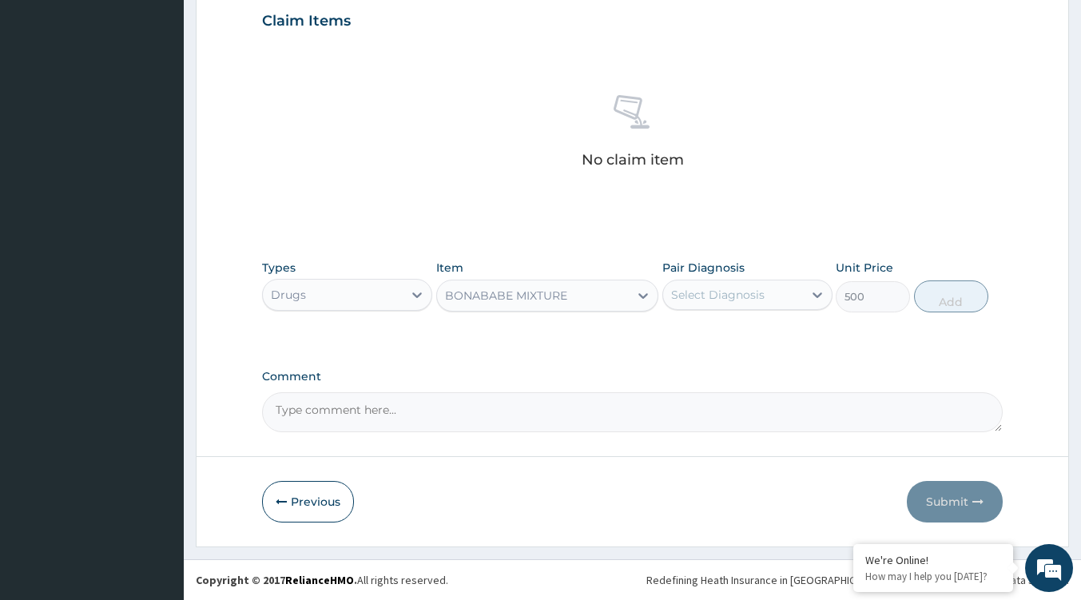
click at [578, 296] on div "BONABABE MIXTURE" at bounding box center [533, 296] width 192 height 26
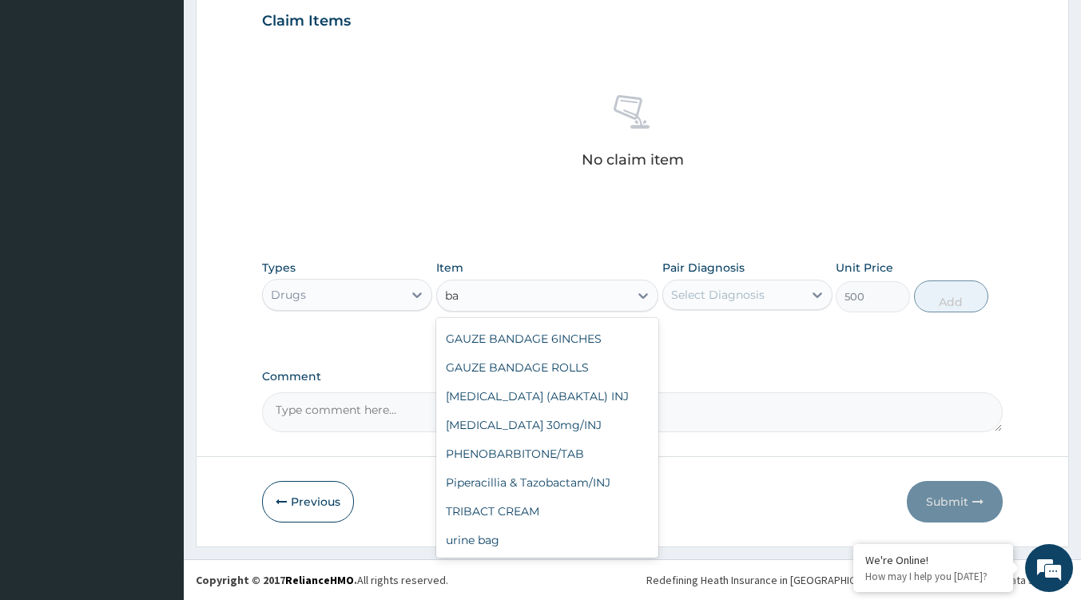
scroll to position [32, 0]
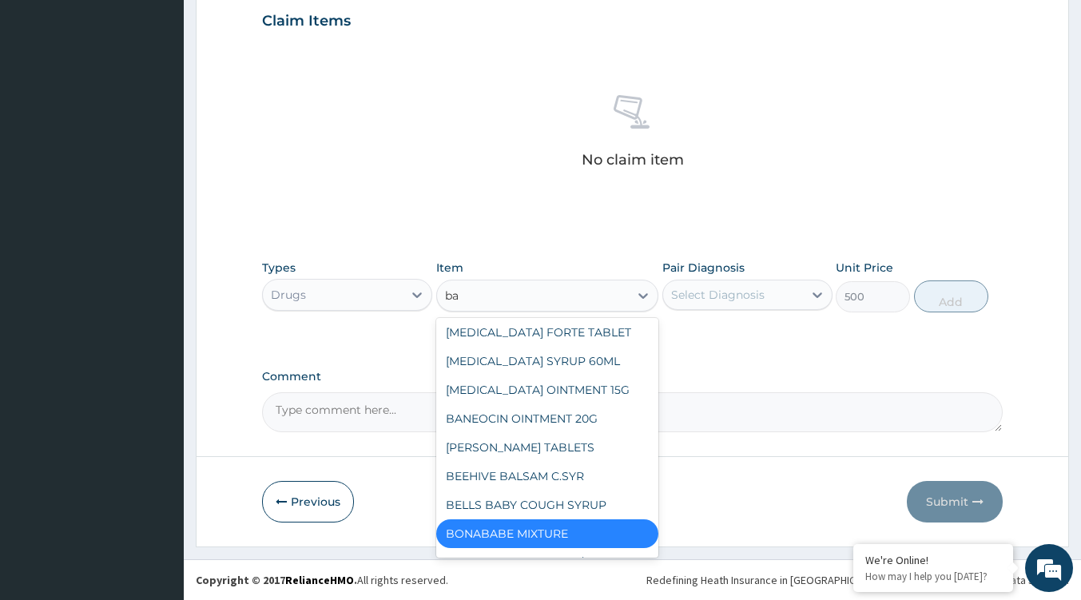
type input "bab"
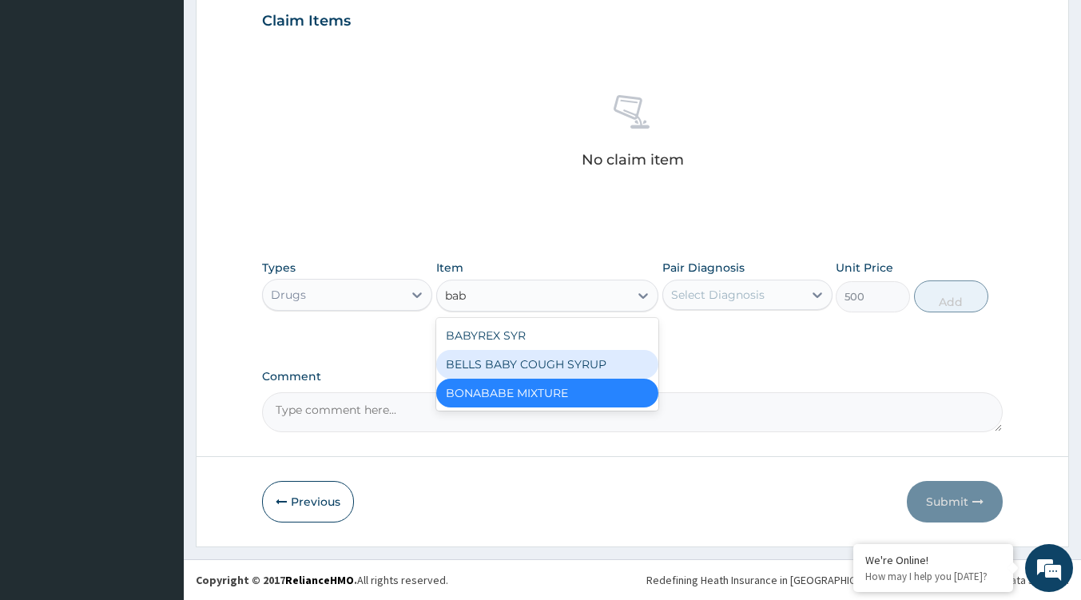
click at [541, 364] on div "BELLS BABY COUGH SYRUP" at bounding box center [547, 364] width 222 height 29
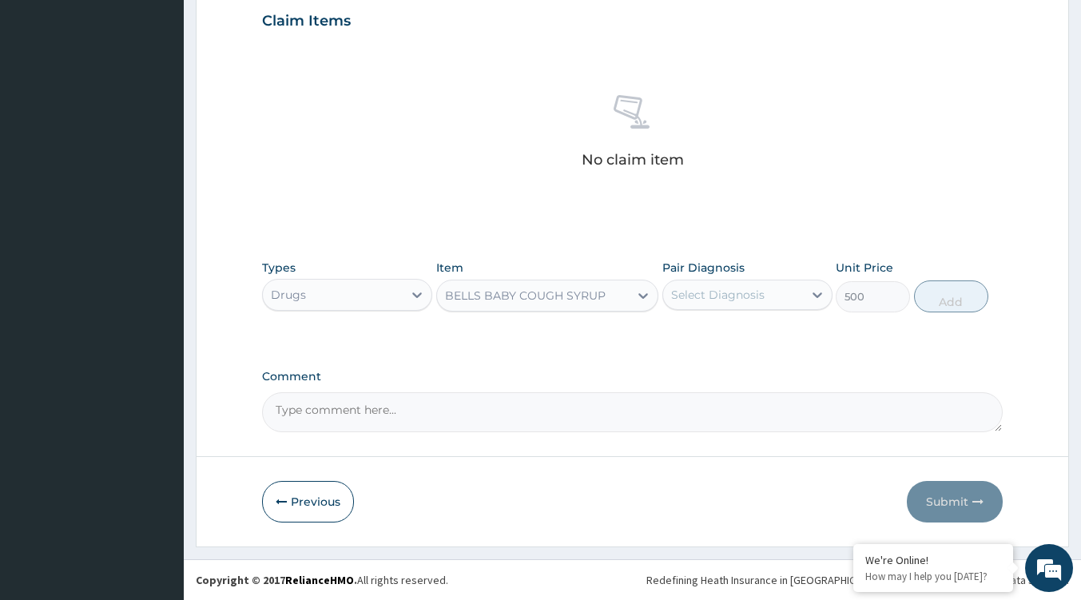
click at [583, 293] on div "BELLS BABY COUGH SYRUP" at bounding box center [525, 296] width 161 height 16
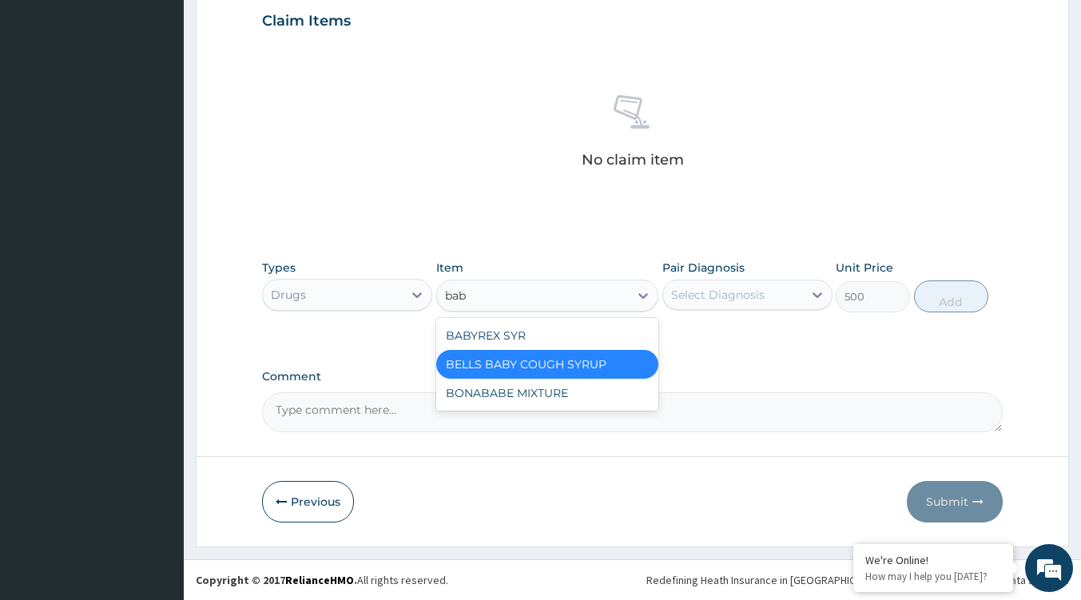
type input "baby"
click at [516, 324] on div "BABYREX SYR" at bounding box center [547, 335] width 222 height 29
type input "600"
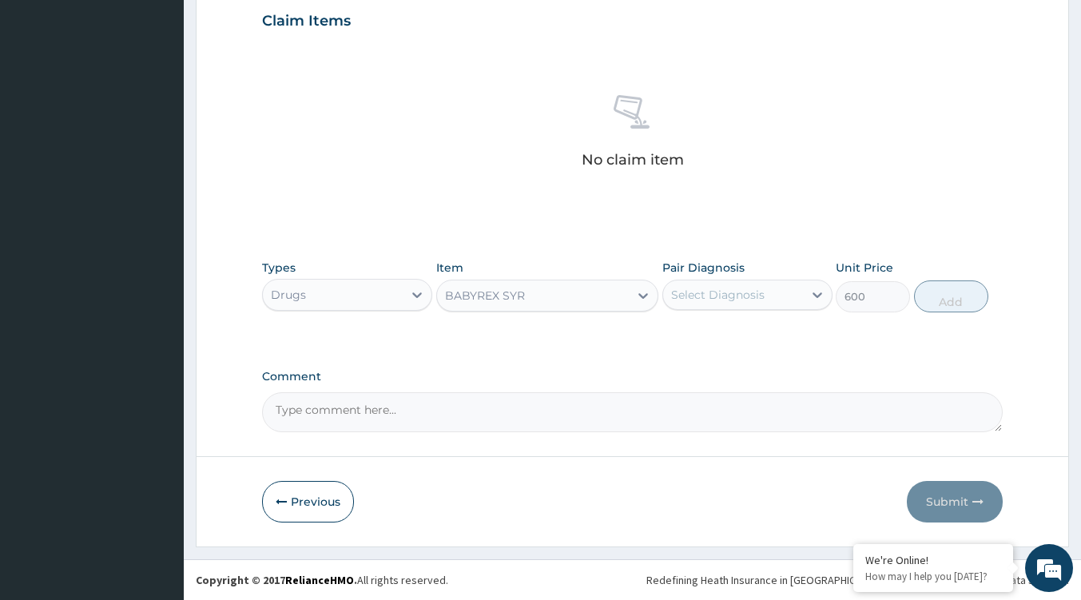
click at [544, 288] on div "BABYREX SYR" at bounding box center [533, 296] width 192 height 26
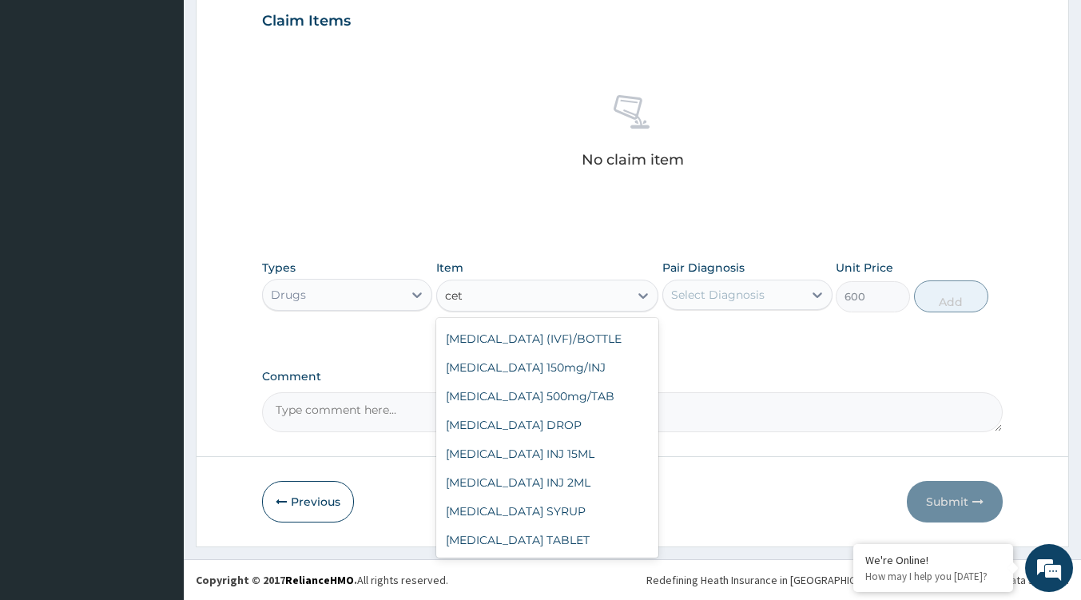
scroll to position [198, 0]
type input "cetr"
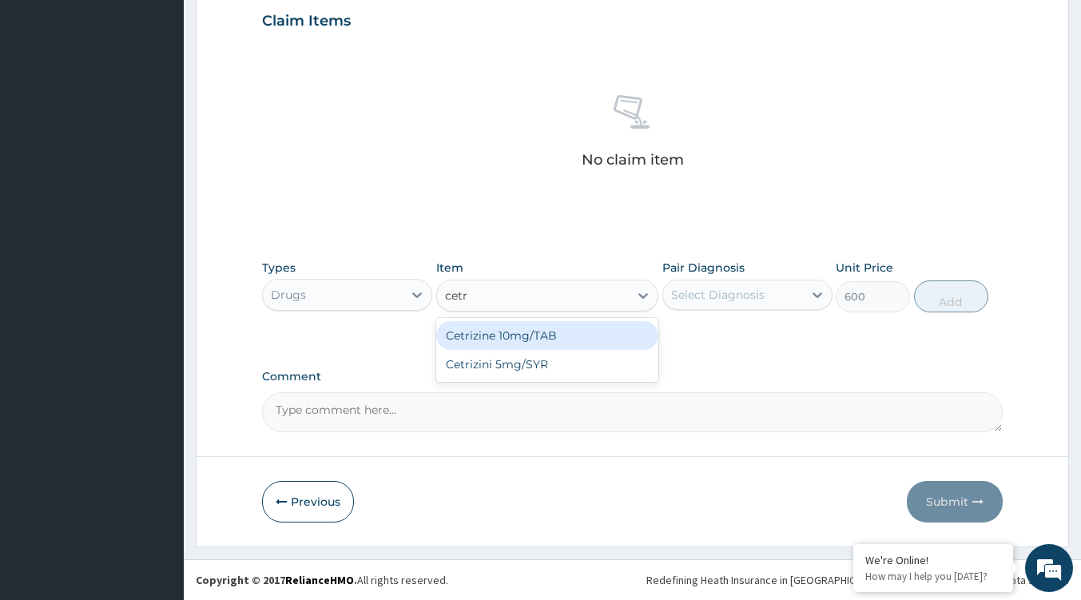
scroll to position [0, 0]
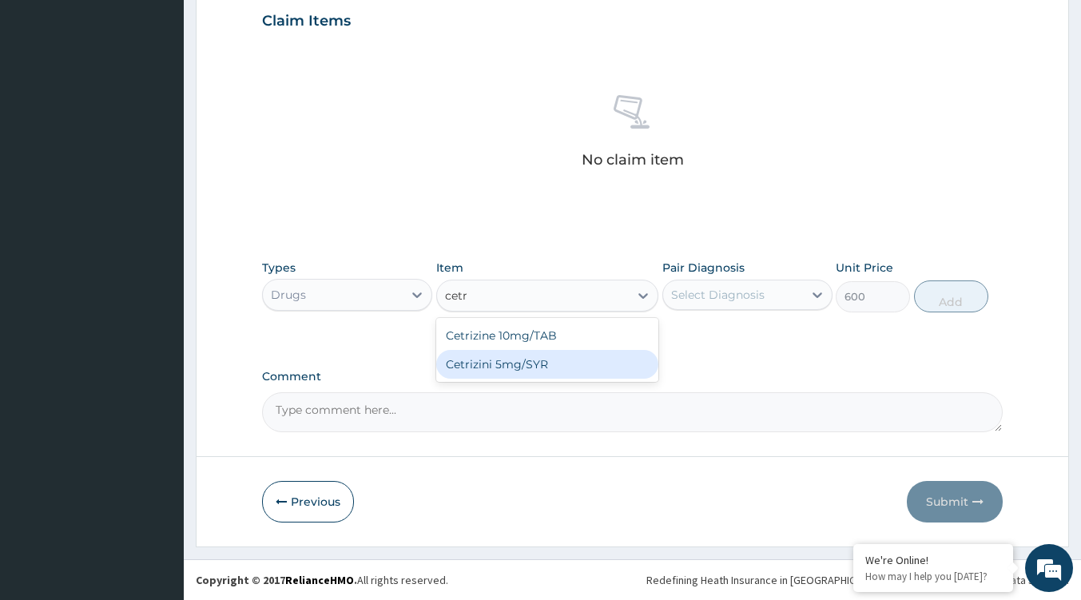
click at [521, 364] on div "Cetrizini 5mg/SYR" at bounding box center [547, 364] width 222 height 29
type input "630"
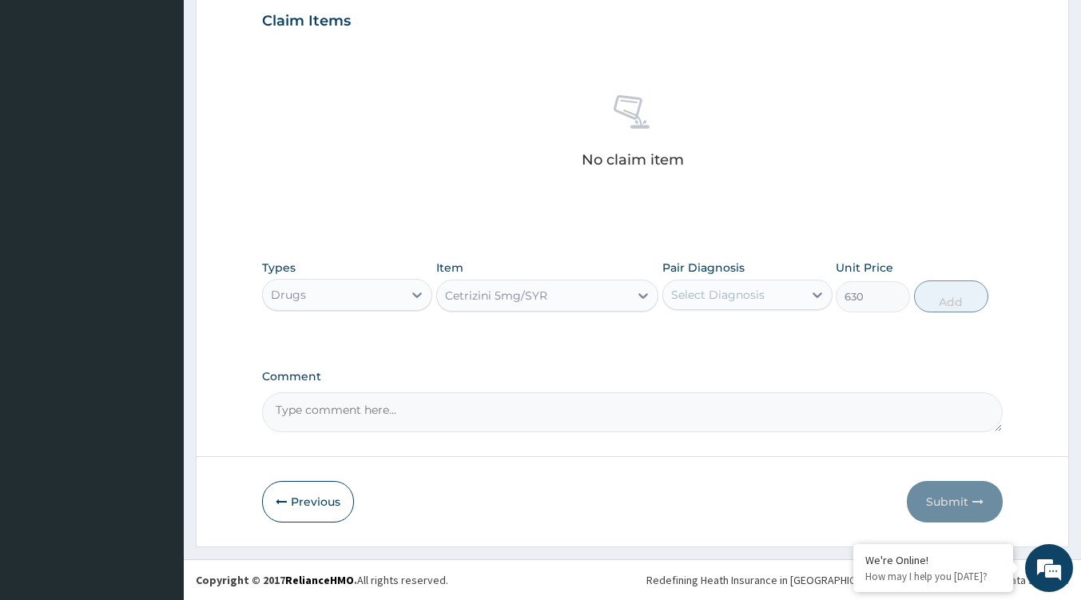
click at [564, 300] on div "Cetrizini 5mg/SYR" at bounding box center [533, 296] width 192 height 26
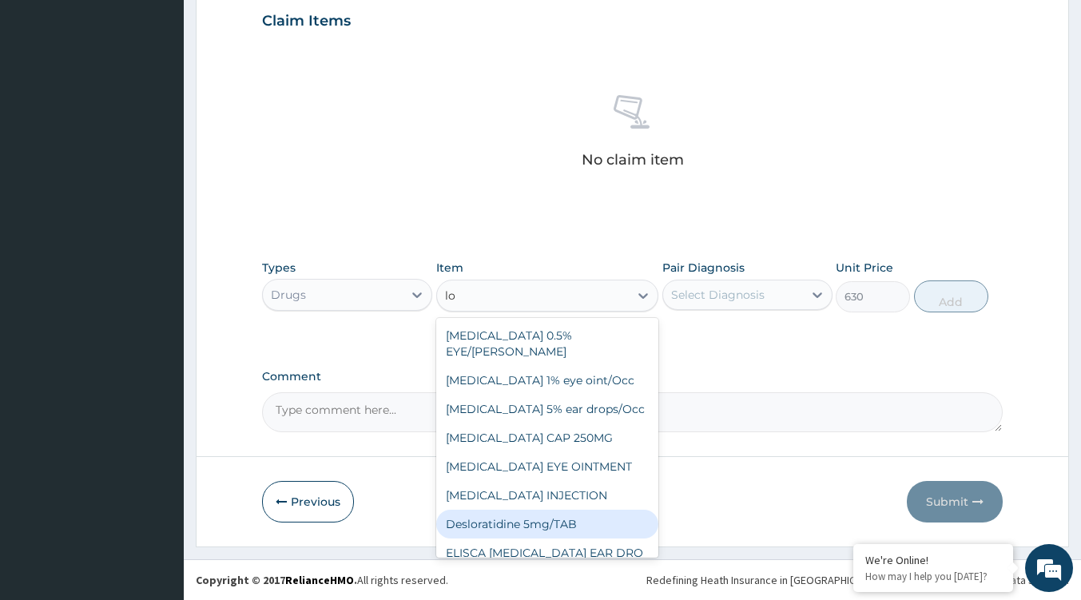
type input "l"
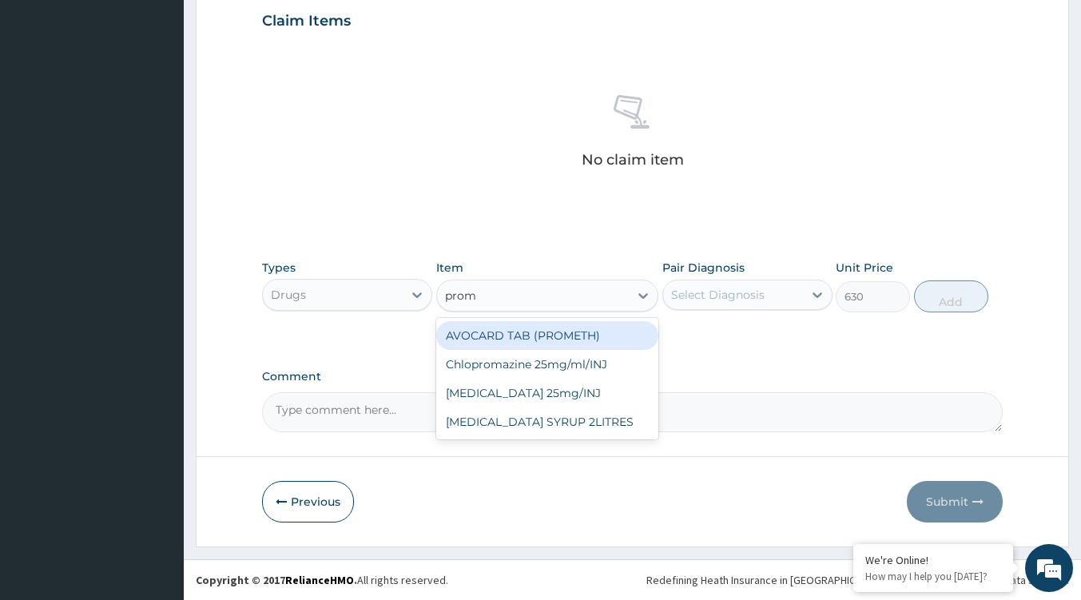
type input "prome"
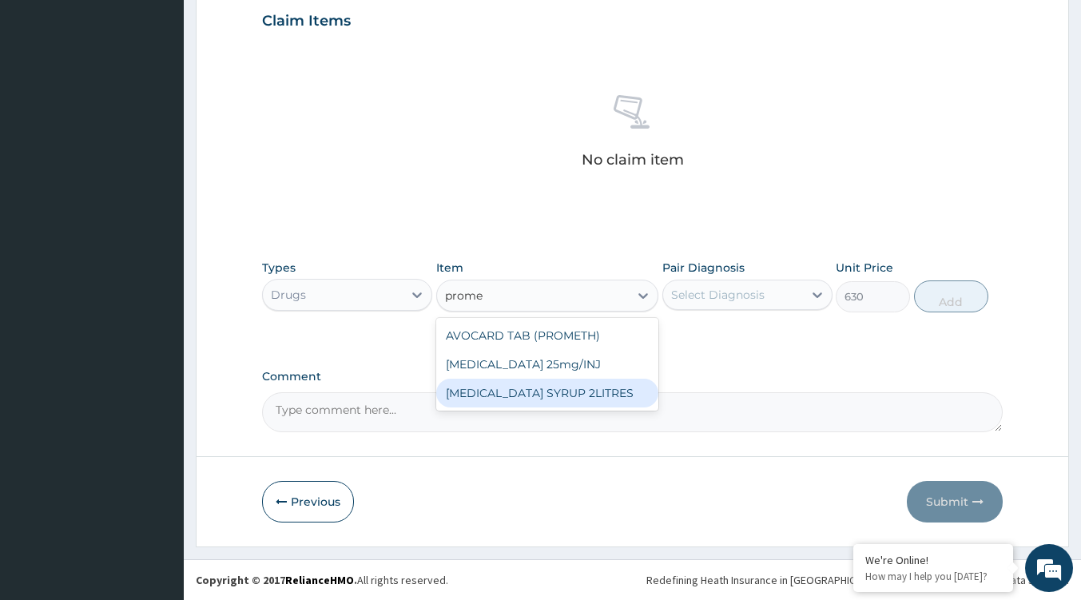
click at [603, 396] on div "PROMETHAZINE SYRUP 2LITRES" at bounding box center [547, 393] width 222 height 29
type input "750"
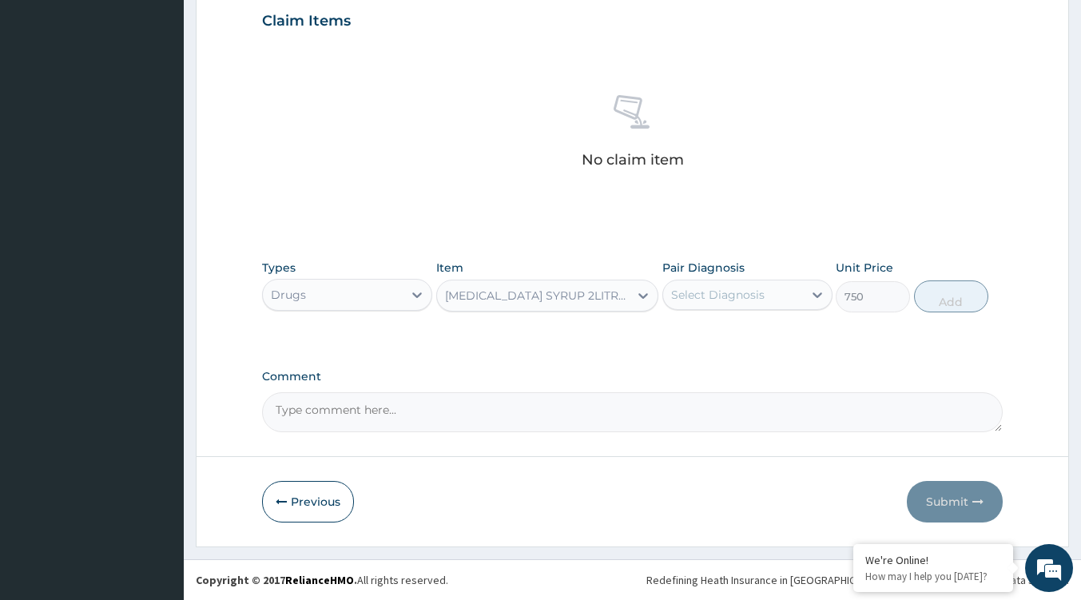
click at [543, 288] on div "PROMETHAZINE SYRUP 2LITRES" at bounding box center [537, 296] width 185 height 16
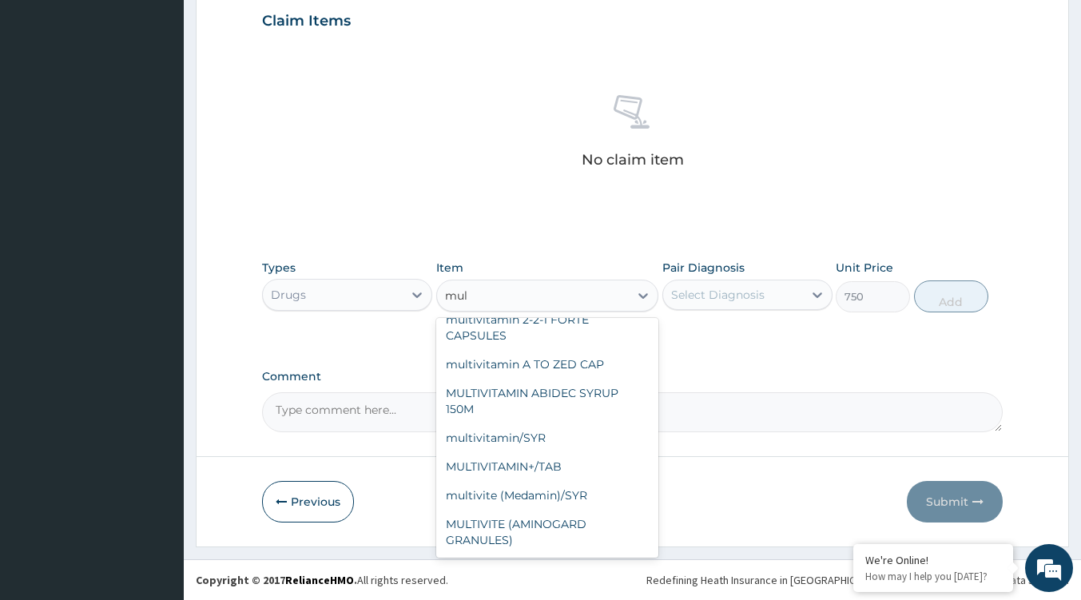
scroll to position [383, 0]
type input "multi"
click at [559, 435] on div "multivitamin/SYR" at bounding box center [547, 437] width 222 height 29
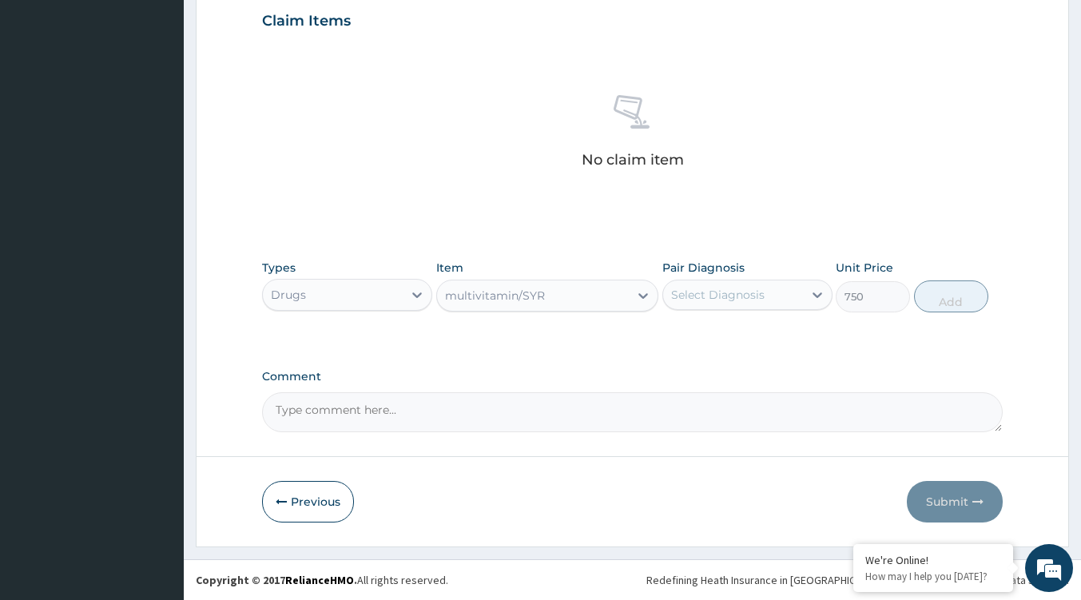
click at [564, 291] on div "multivitamin/SYR" at bounding box center [533, 296] width 192 height 26
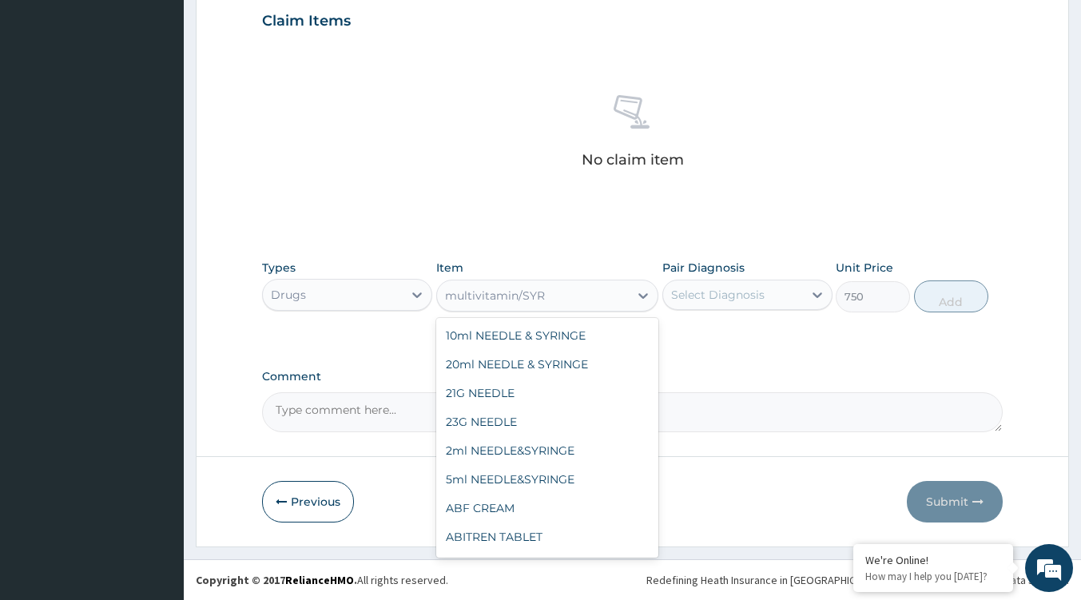
scroll to position [25130, 0]
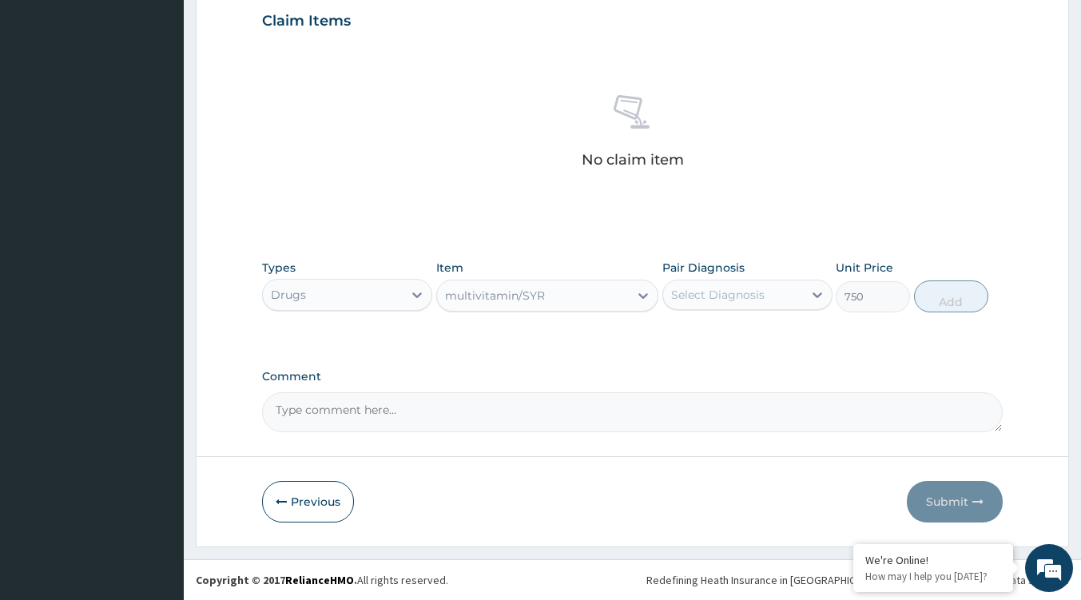
click at [572, 242] on div "PA Code / Prescription Code Enter Code(Secondary Care Only) Encounter Date DD-M…" at bounding box center [632, 17] width 740 height 832
click at [478, 299] on div "multivitamin/SYR" at bounding box center [495, 296] width 100 height 16
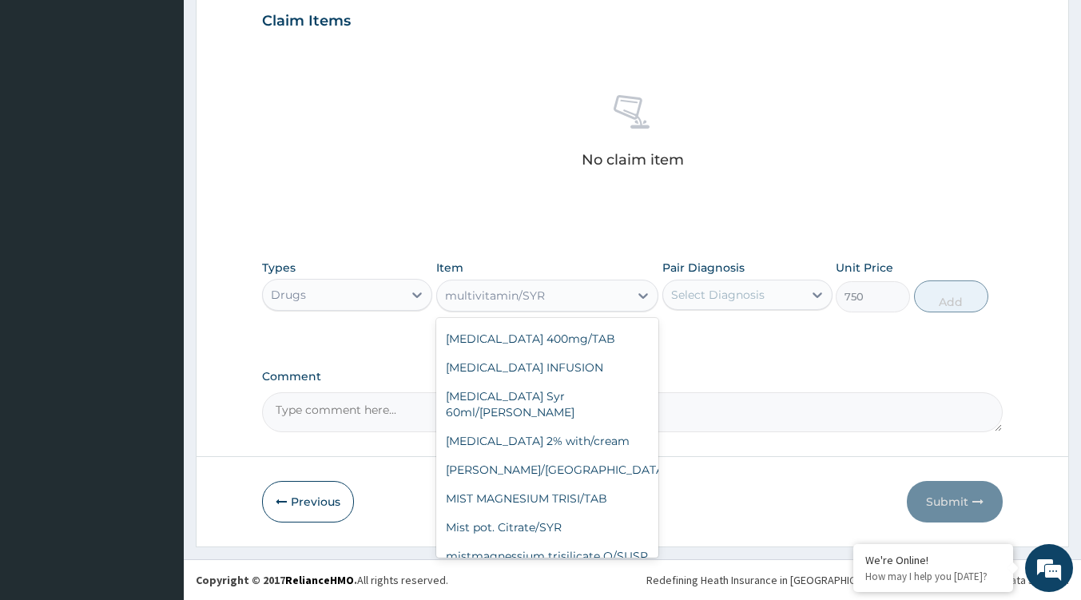
click at [296, 304] on div "Drugs" at bounding box center [333, 295] width 140 height 26
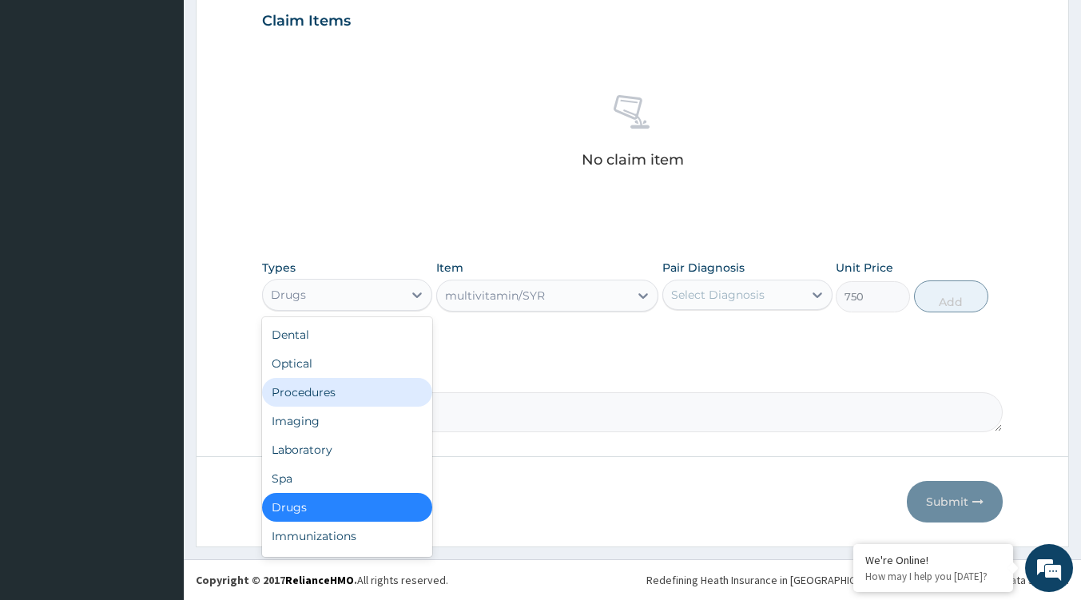
click at [339, 389] on div "Procedures" at bounding box center [347, 392] width 170 height 29
type input "0"
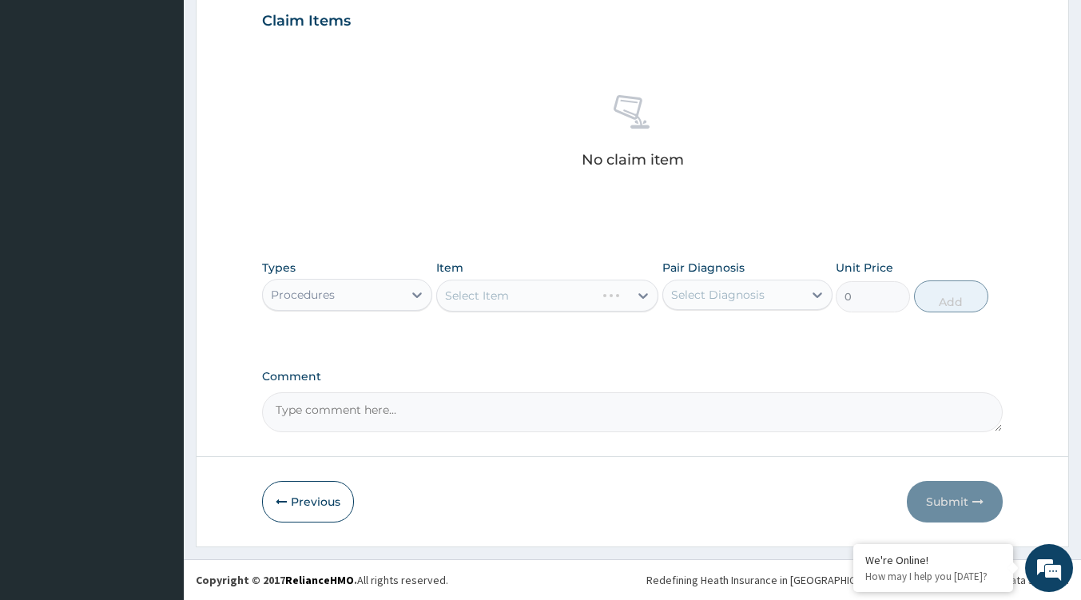
drag, startPoint x: 653, startPoint y: 296, endPoint x: 640, endPoint y: 303, distance: 14.3
click at [653, 297] on div "Select Item" at bounding box center [547, 296] width 222 height 32
click at [629, 298] on div "Select Item" at bounding box center [547, 296] width 222 height 32
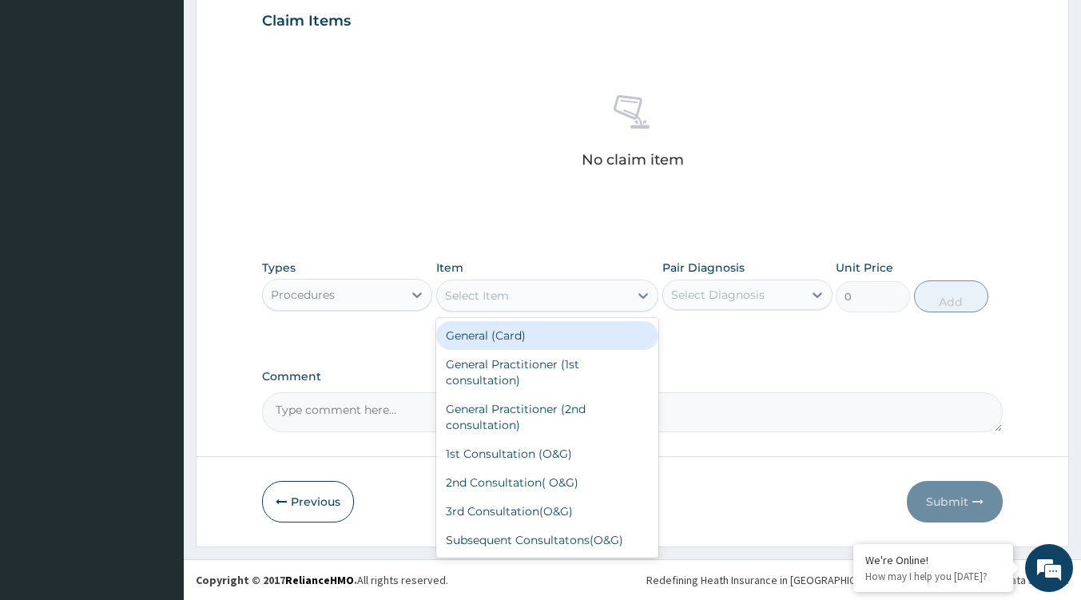
click at [630, 299] on div at bounding box center [643, 295] width 29 height 29
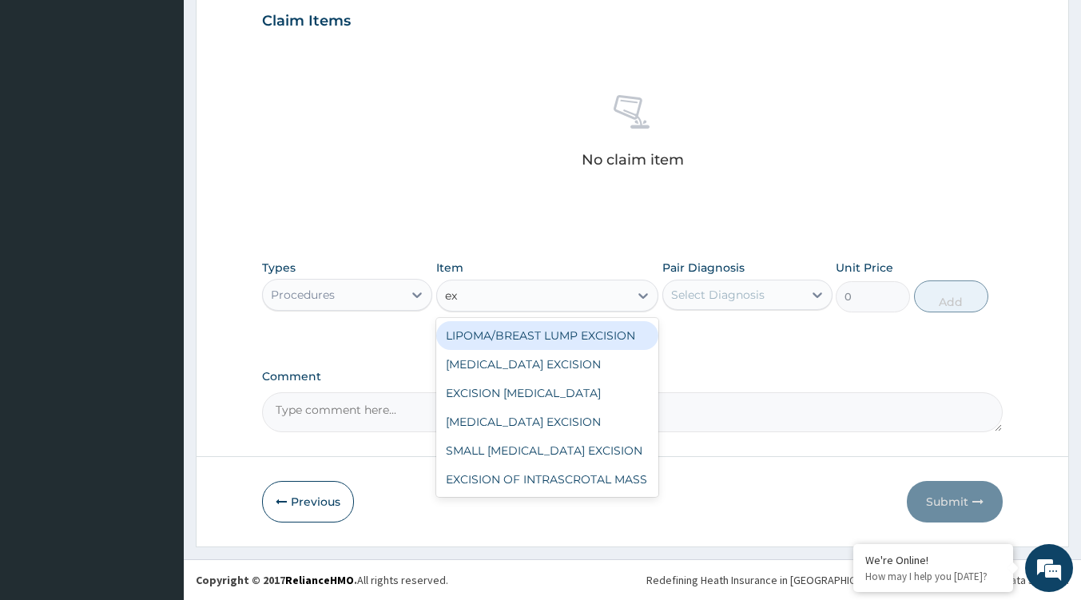
type input "exc"
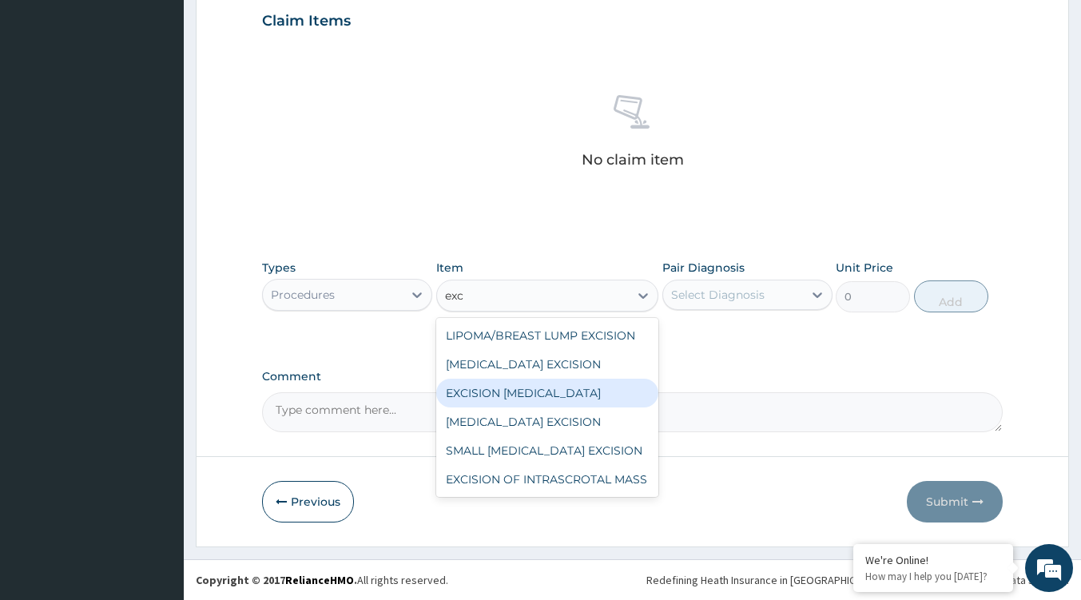
click at [535, 399] on div "EXCISION BIOPSY" at bounding box center [547, 393] width 222 height 29
type input "10000"
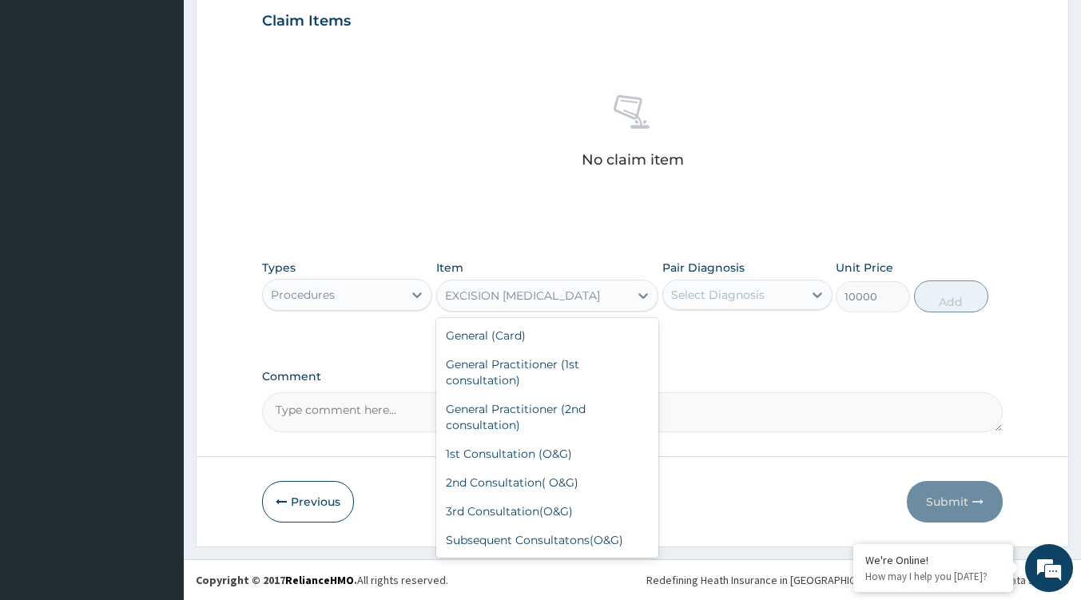
click at [594, 293] on div "EXCISION BIOPSY" at bounding box center [533, 296] width 192 height 26
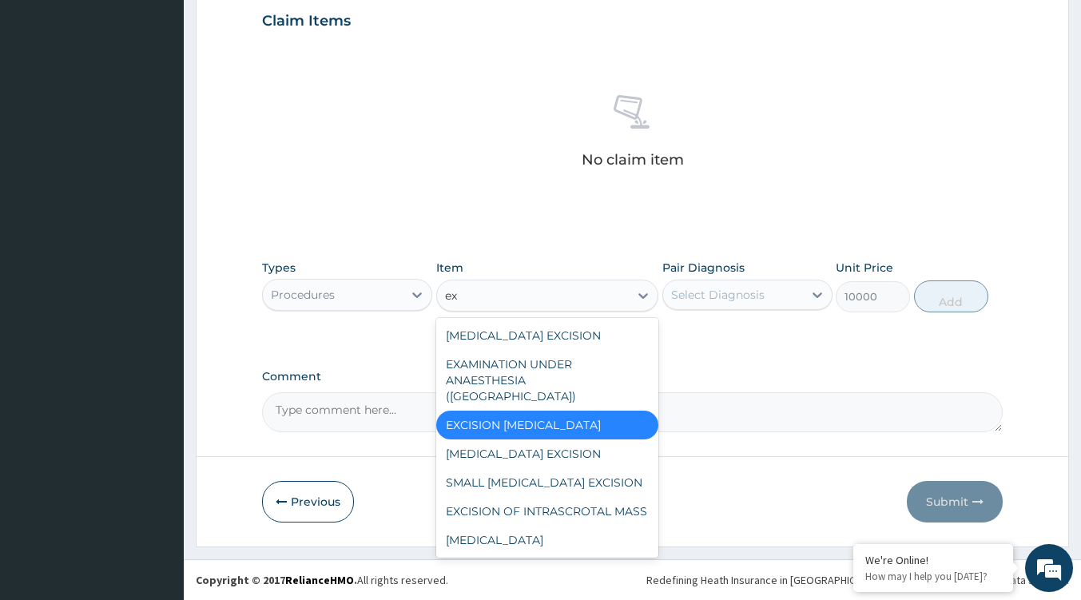
scroll to position [0, 0]
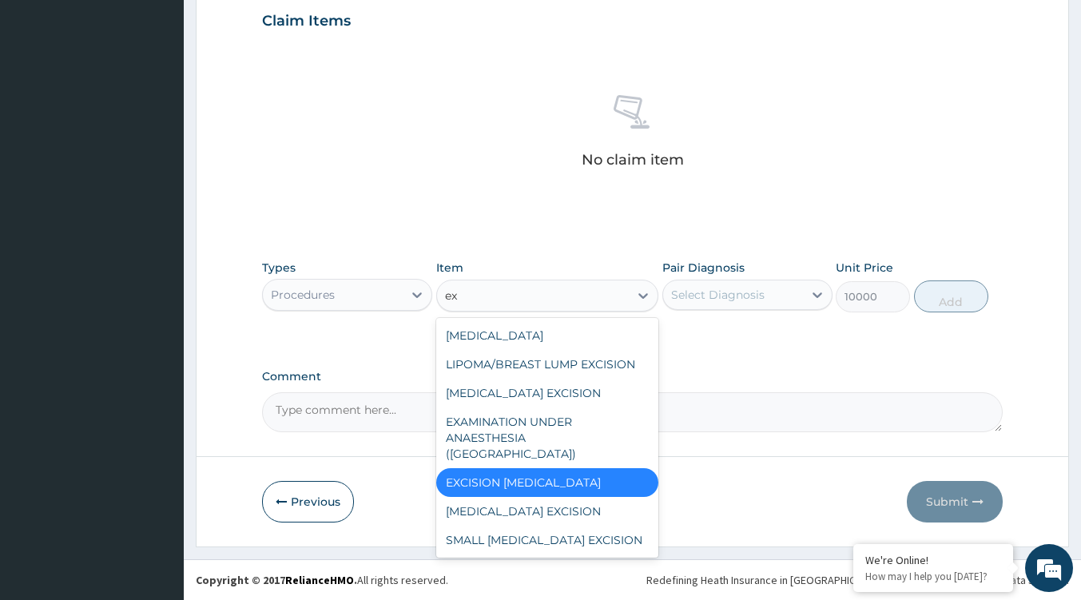
type input "exc"
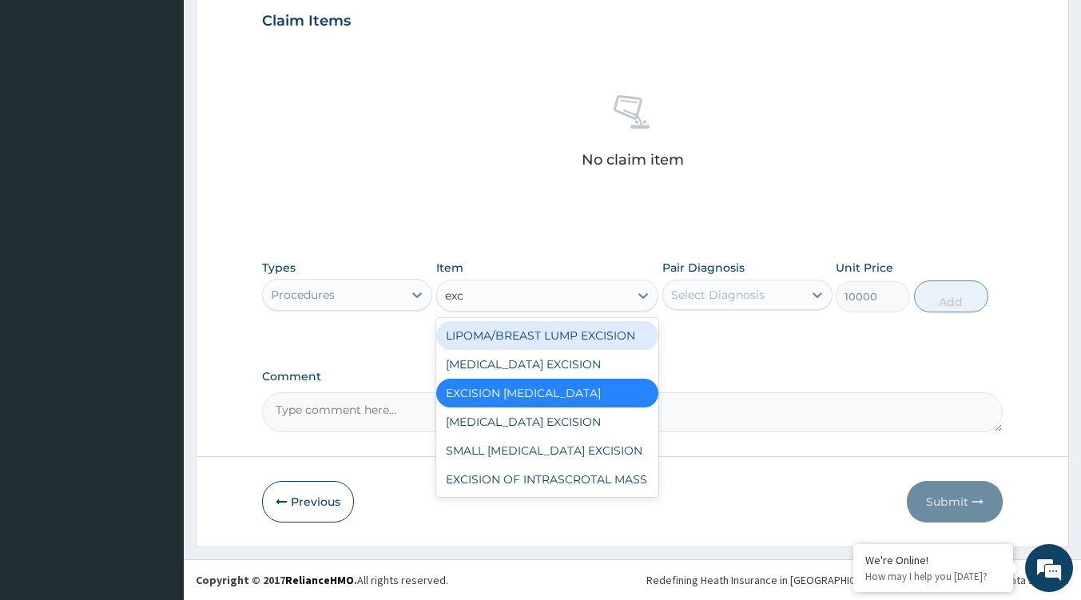
click at [563, 335] on div "LIPOMA/BREAST LUMP EXCISION" at bounding box center [547, 335] width 222 height 29
type input "50000"
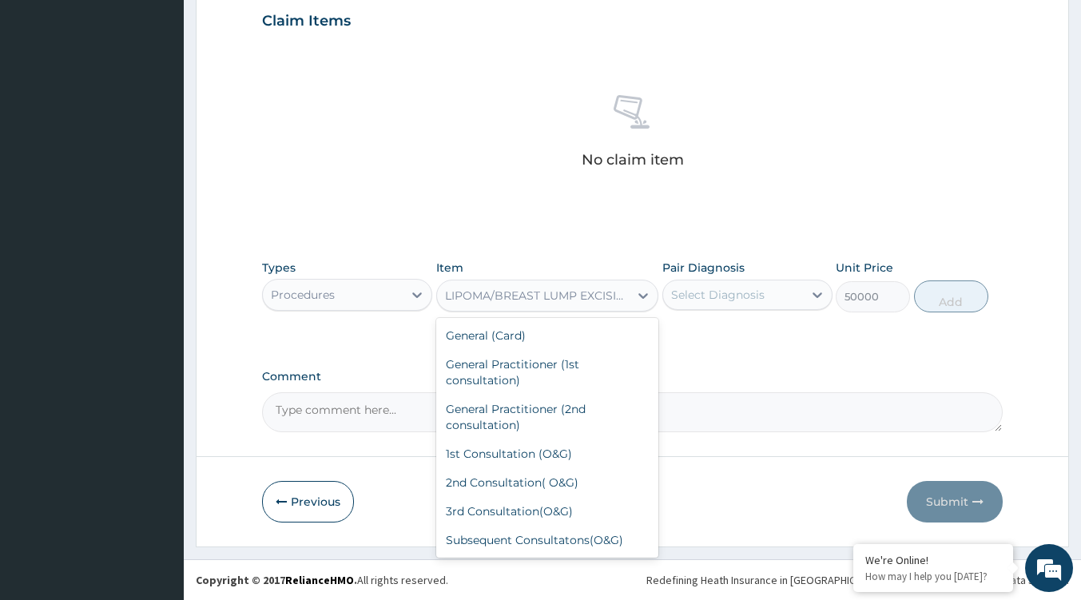
click at [606, 300] on div "LIPOMA/BREAST LUMP EXCISION" at bounding box center [537, 296] width 185 height 16
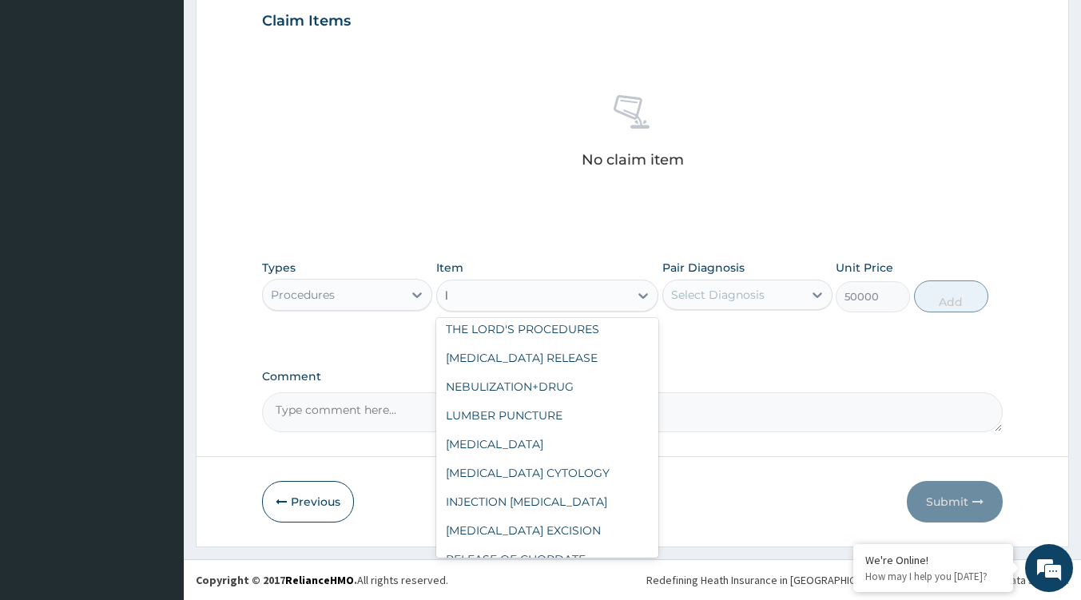
scroll to position [1863, 0]
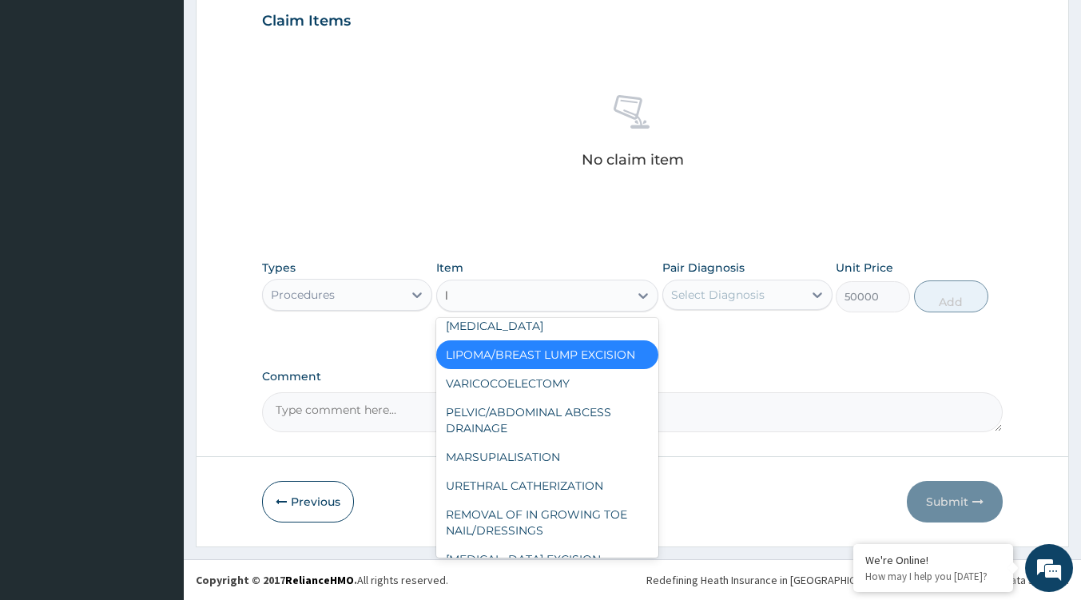
type input "li"
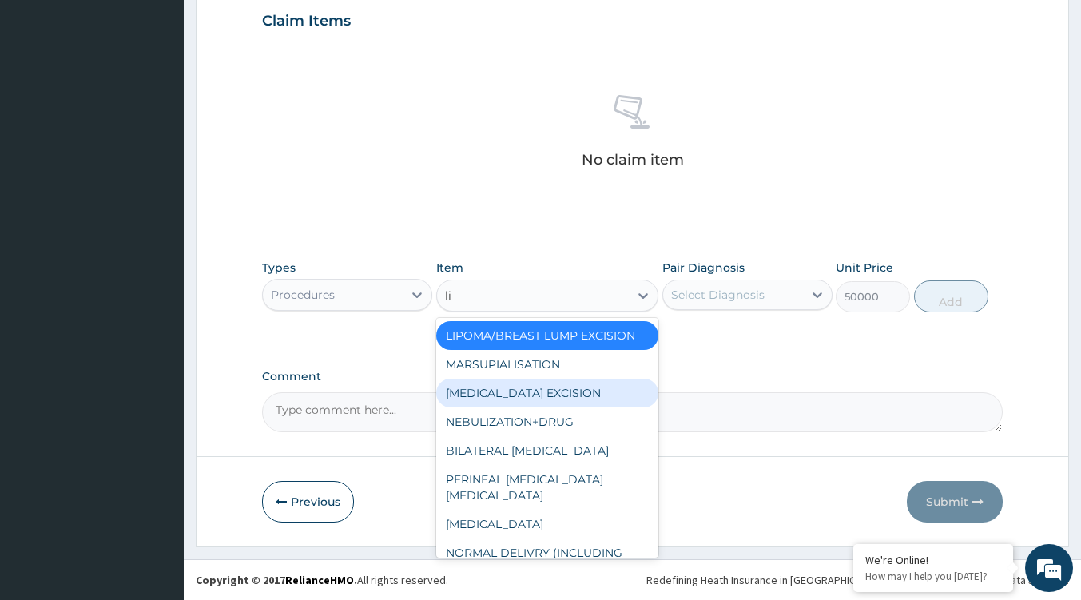
click at [530, 390] on div "GANGLION EXCISION" at bounding box center [547, 393] width 222 height 29
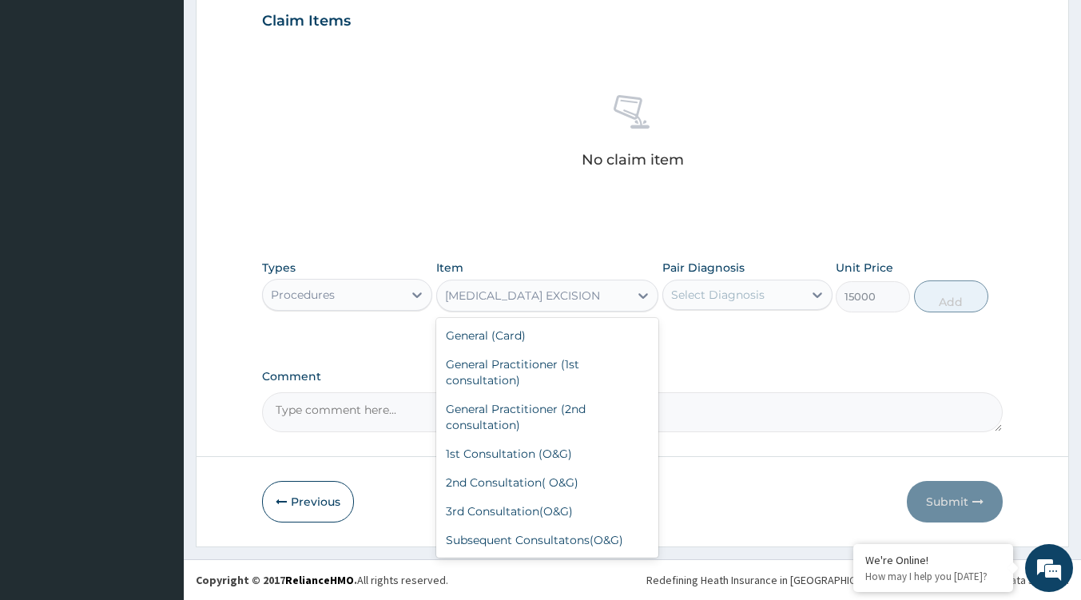
click at [599, 299] on div "GANGLION EXCISION" at bounding box center [533, 296] width 192 height 26
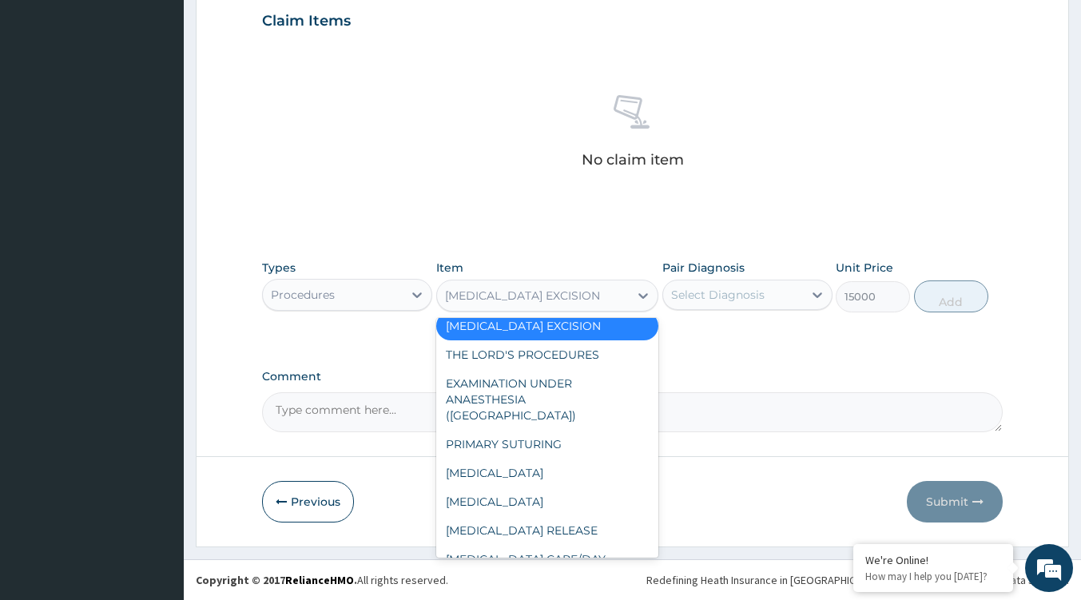
scroll to position [2834, 0]
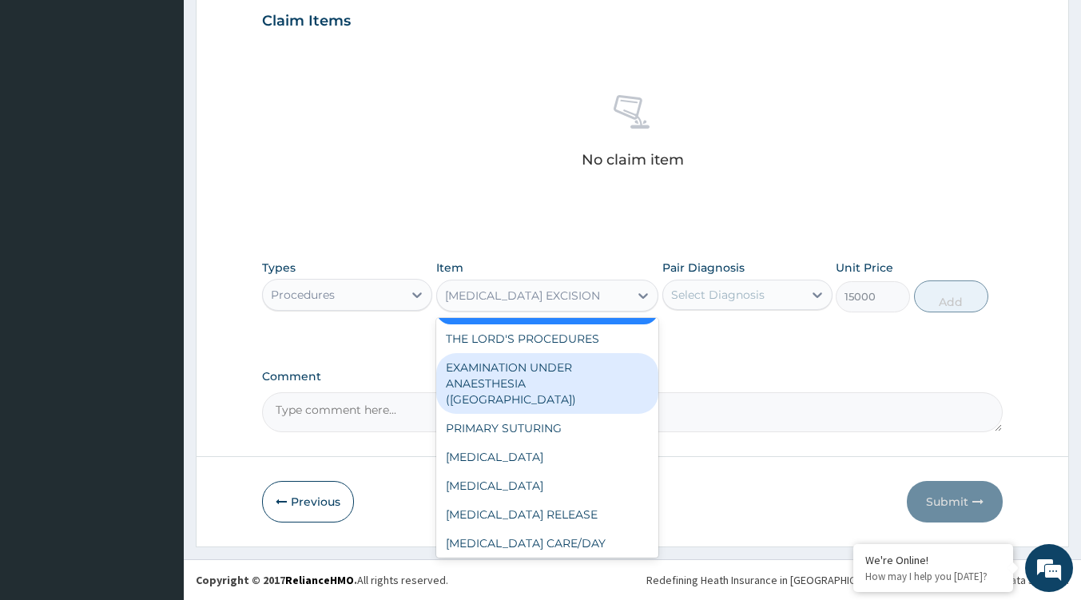
click at [570, 414] on div "EXAMINATION UNDER ANAESTHESIA (EUA)" at bounding box center [547, 383] width 222 height 61
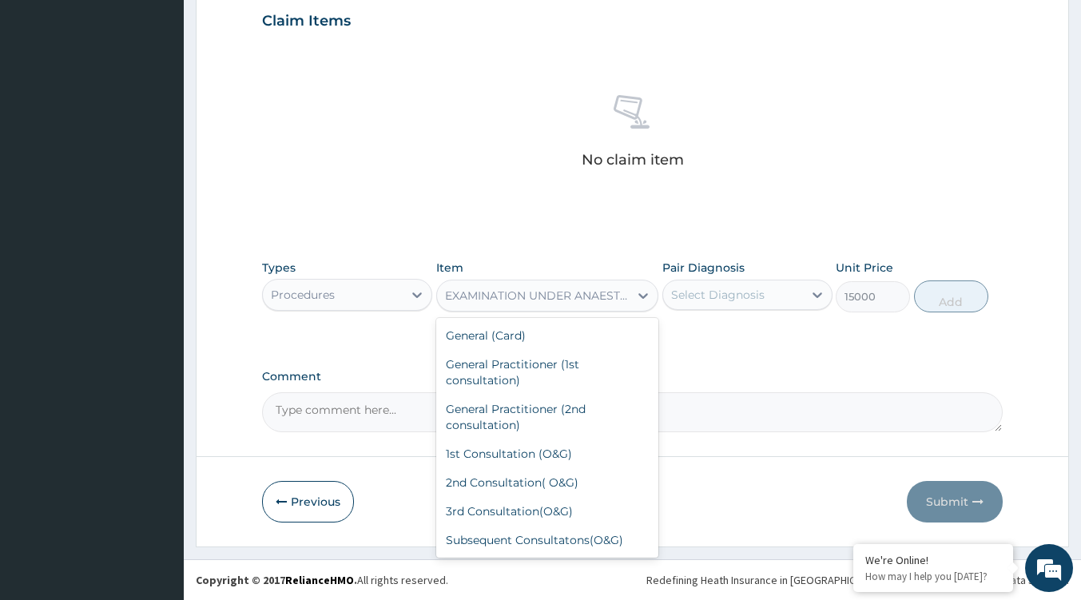
click at [597, 299] on div "EXAMINATION UNDER ANAESTHESIA (EUA)" at bounding box center [537, 296] width 185 height 16
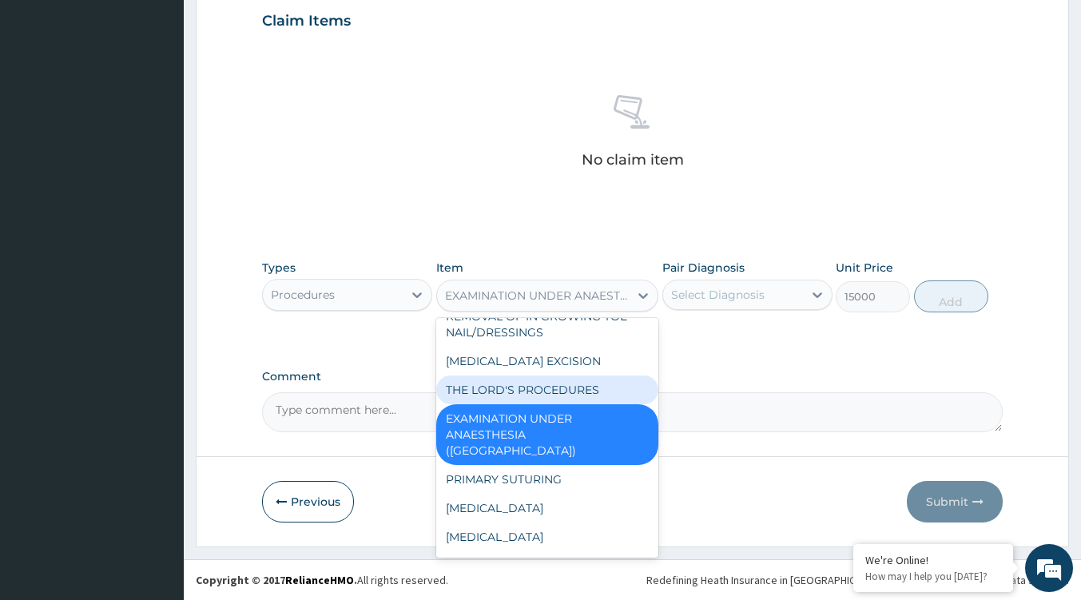
scroll to position [2753, 0]
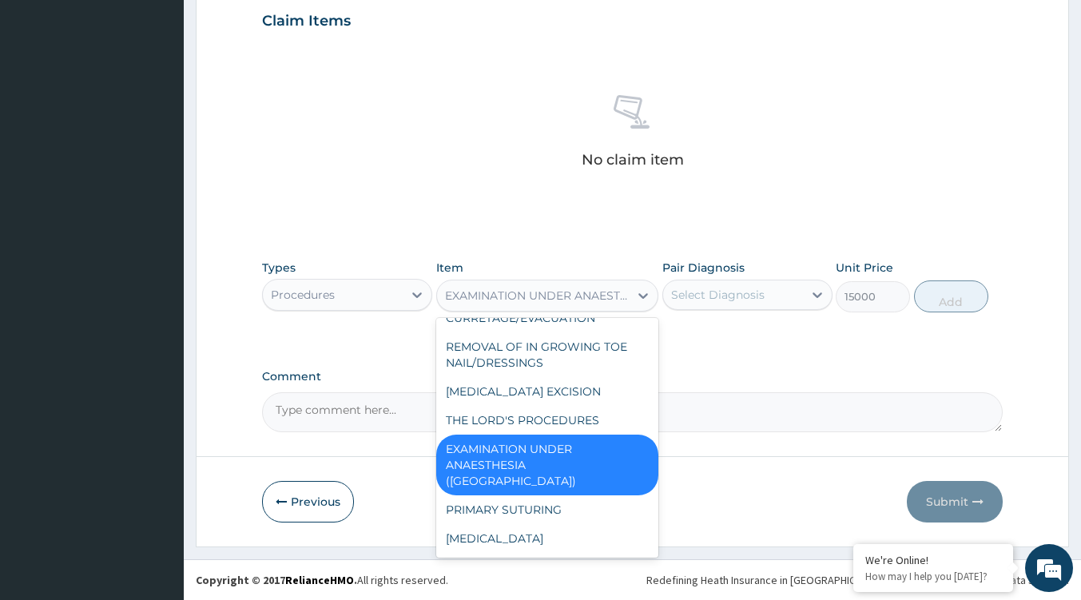
click at [498, 495] on div "EXAMINATION UNDER ANAESTHESIA (EUA)" at bounding box center [547, 465] width 222 height 61
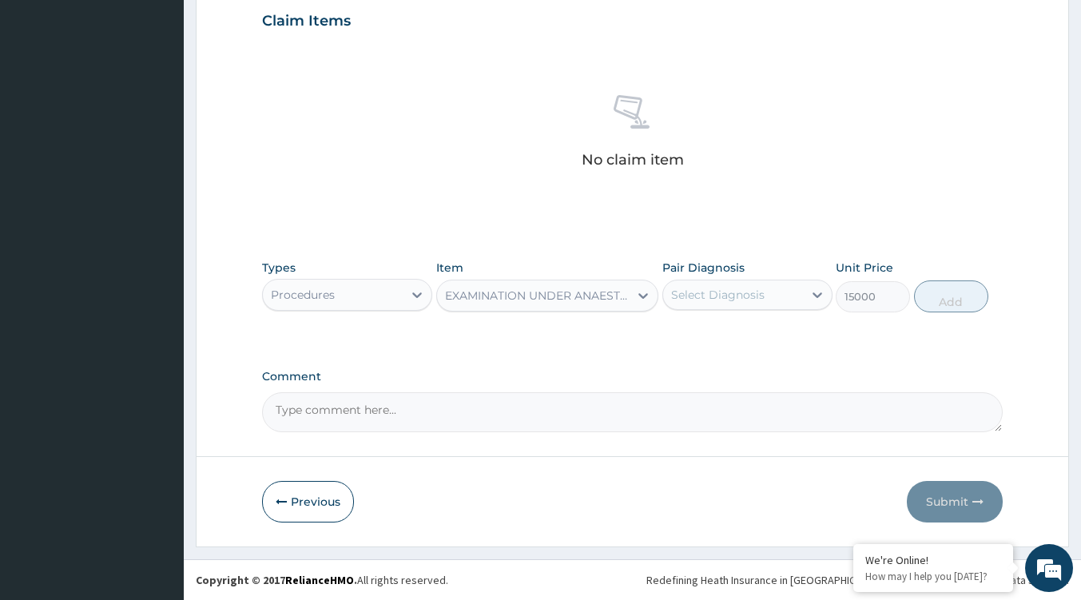
click at [498, 498] on div "Previous Submit" at bounding box center [632, 502] width 740 height 42
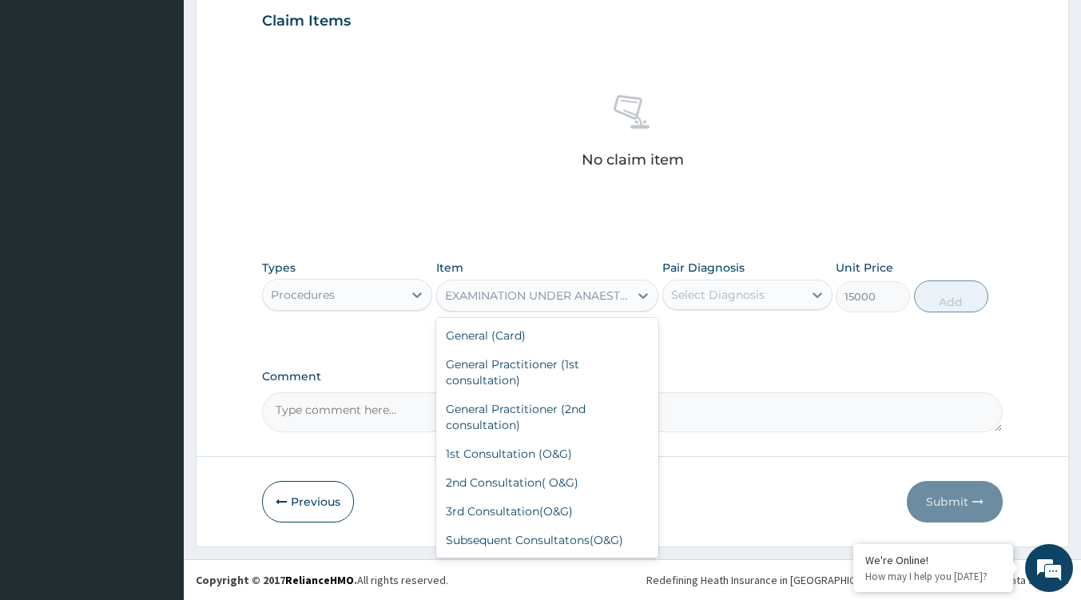
click at [596, 291] on div "EXAMINATION UNDER ANAESTHESIA (EUA)" at bounding box center [537, 296] width 185 height 16
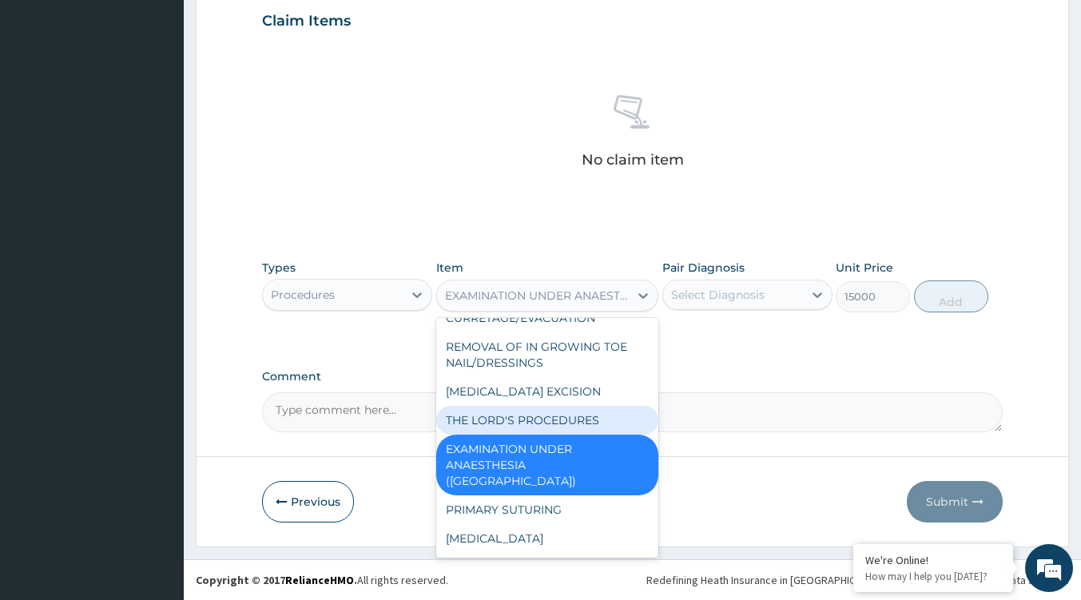
click at [527, 435] on div "THE LORD'S PROCEDURES" at bounding box center [547, 420] width 222 height 29
type input "20000"
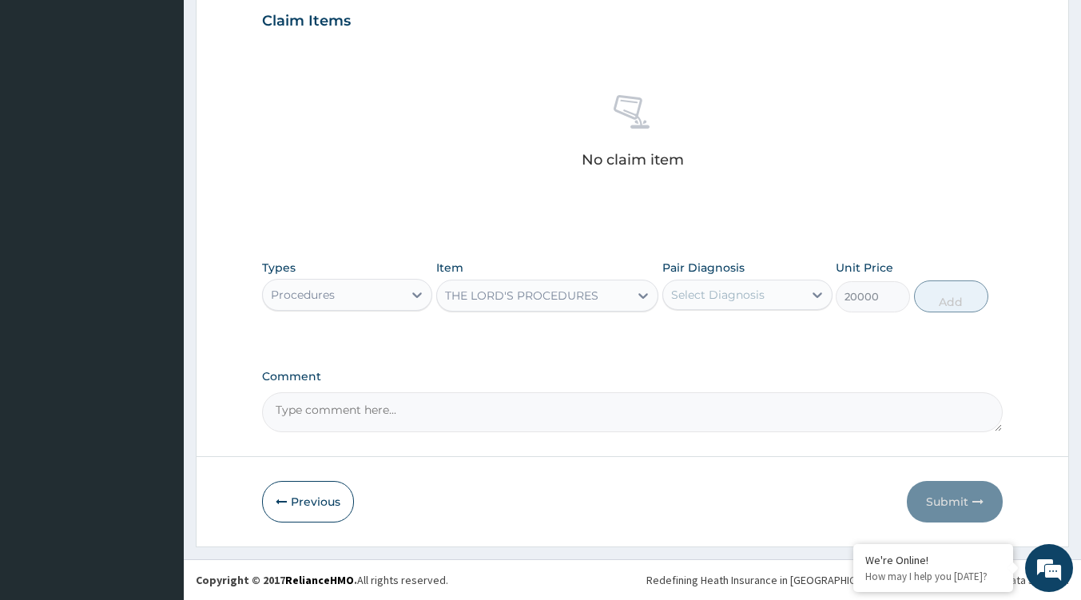
click at [570, 304] on div "THE LORD'S PROCEDURES" at bounding box center [533, 296] width 192 height 26
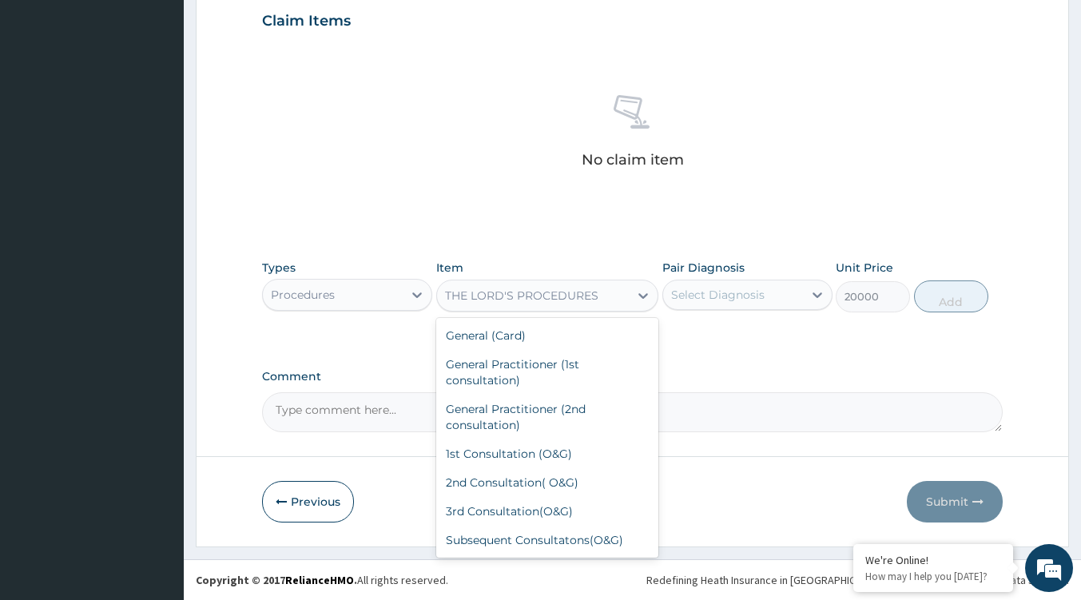
scroll to position [2703, 0]
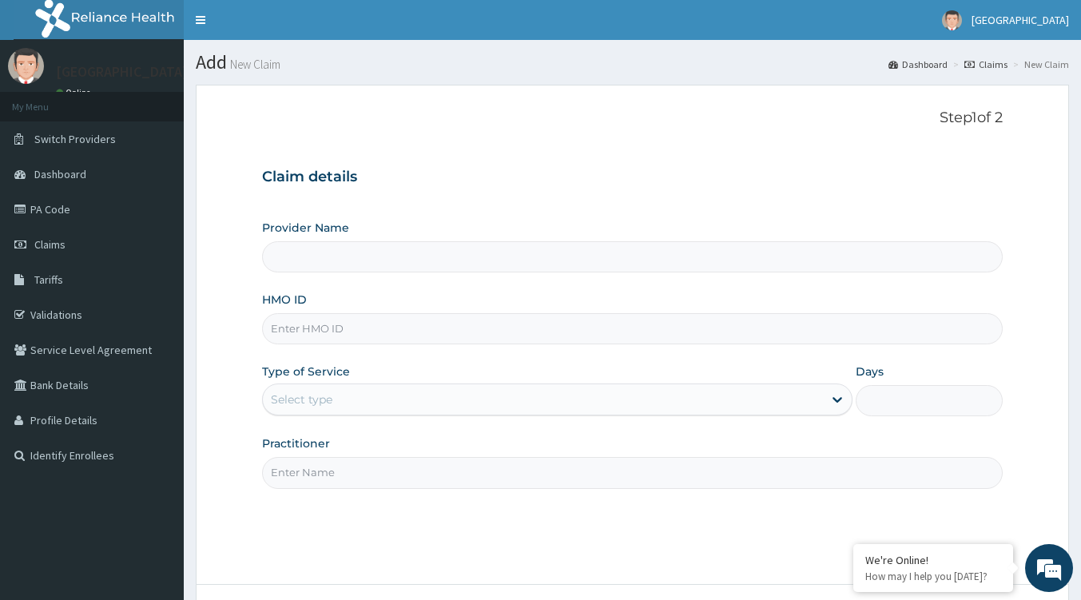
type input "Tip Top Hospital"
click at [327, 322] on input "HMO ID" at bounding box center [632, 328] width 740 height 31
paste input "24163678/1"
type input "24163678/1"
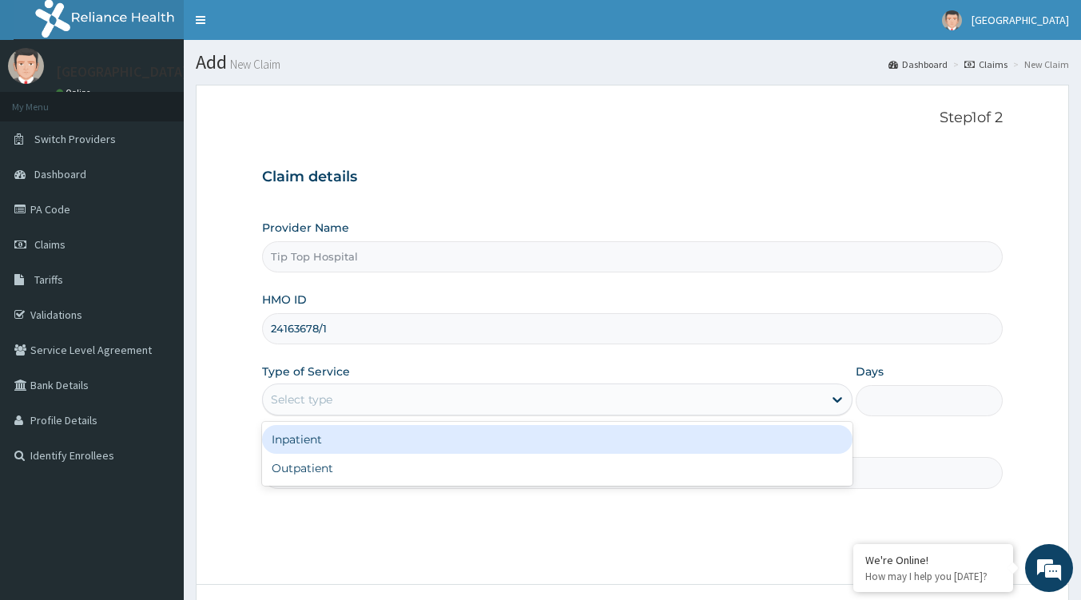
click at [297, 395] on div "Select type" at bounding box center [302, 399] width 62 height 16
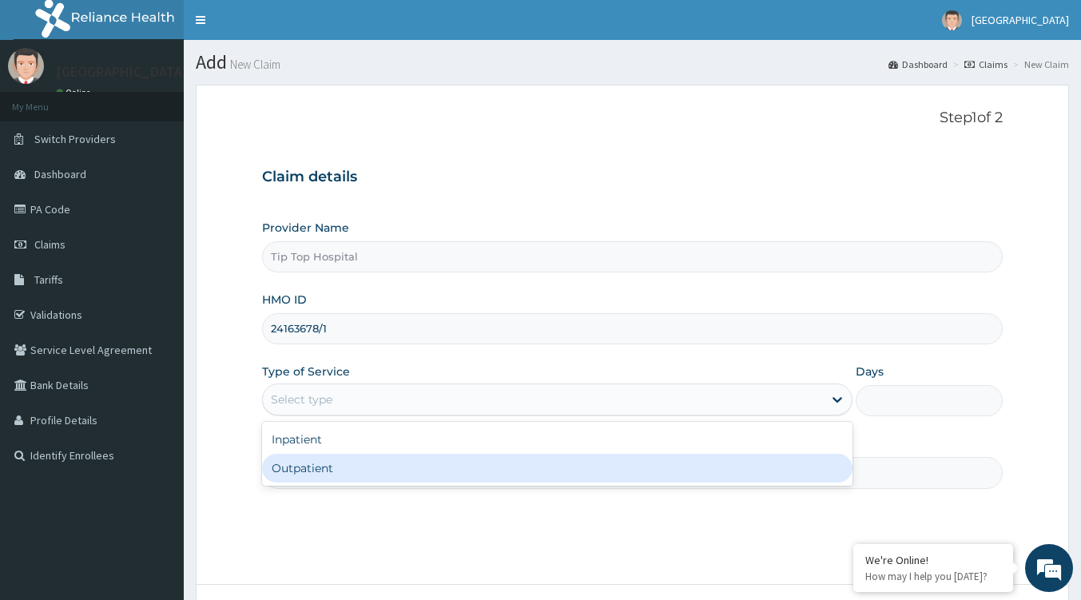
click at [364, 481] on div "Outpatient" at bounding box center [557, 468] width 590 height 29
type input "1"
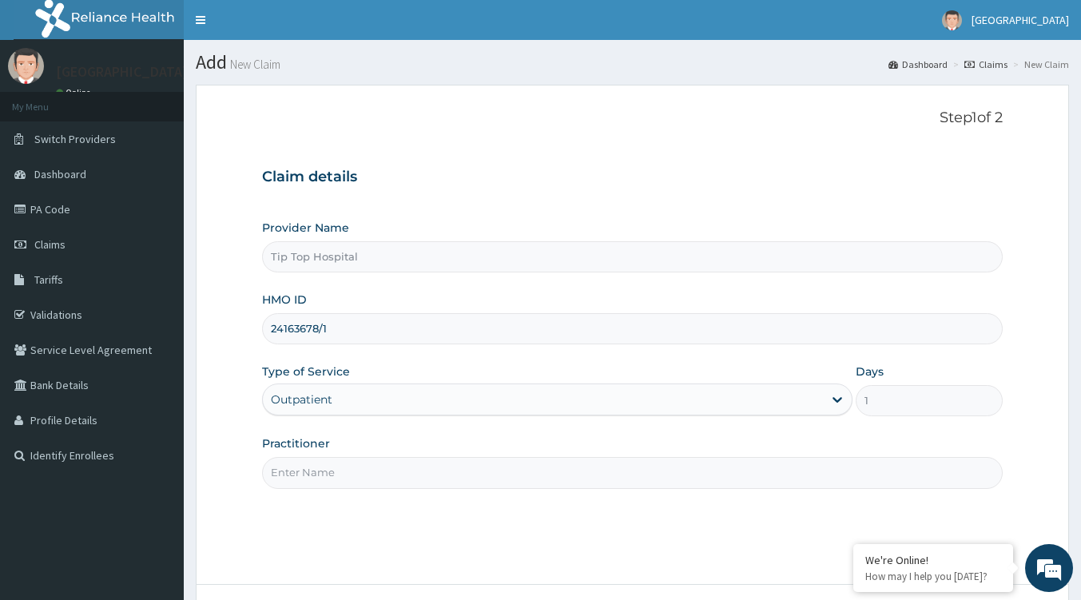
click at [373, 475] on input "Practitioner" at bounding box center [632, 472] width 740 height 31
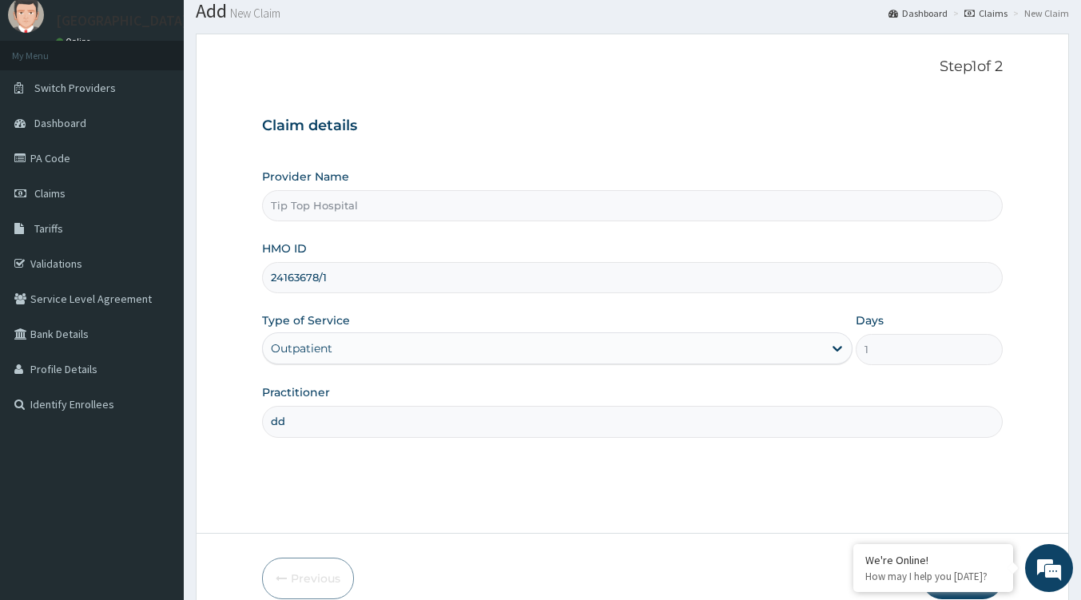
scroll to position [80, 0]
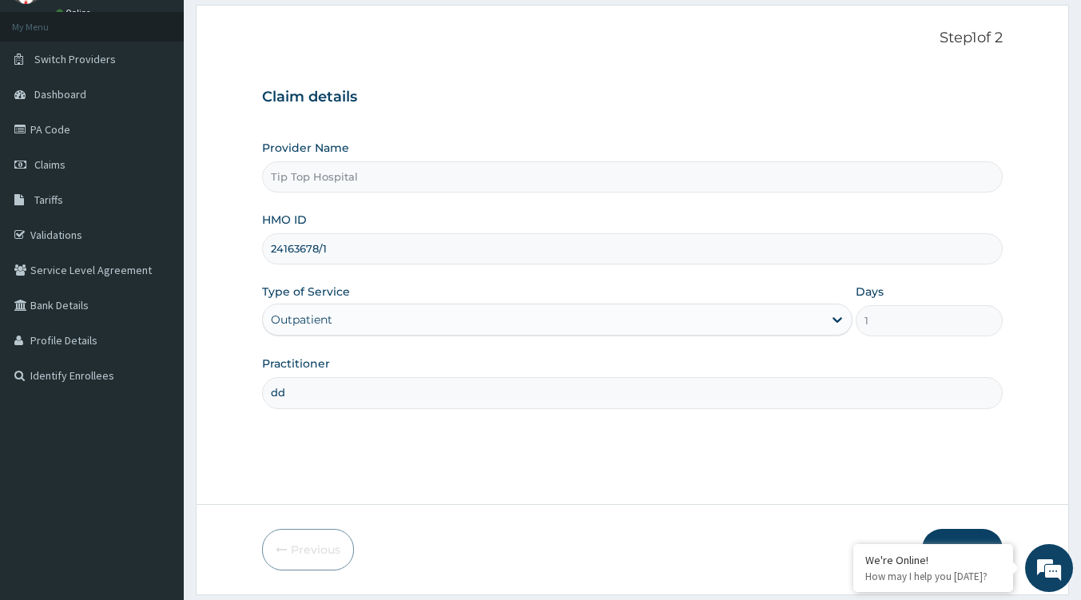
type input "dd"
click at [971, 534] on button "Next" at bounding box center [962, 550] width 81 height 42
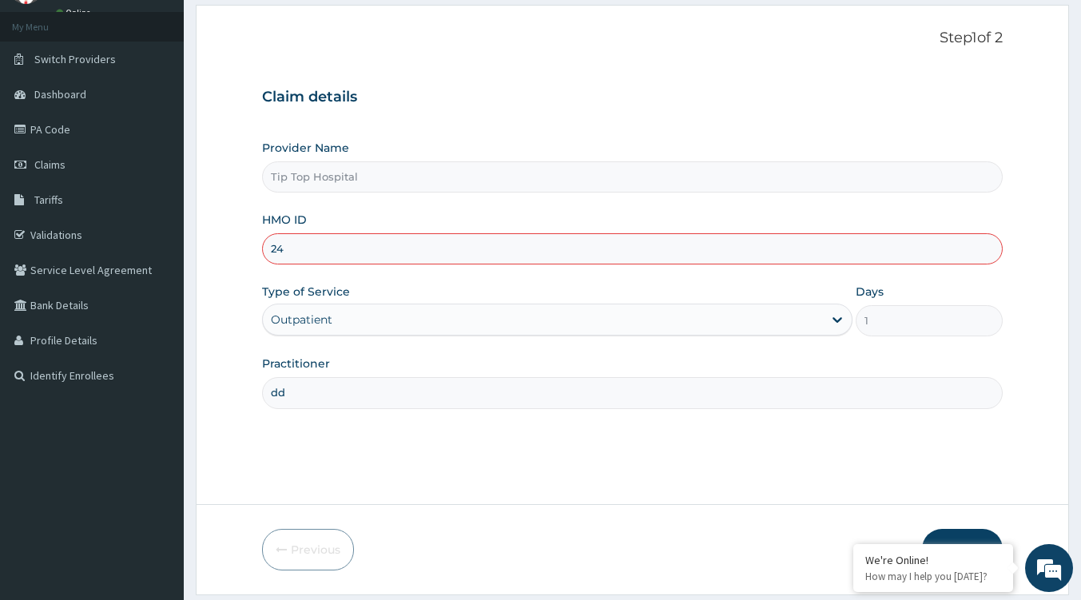
type input "2"
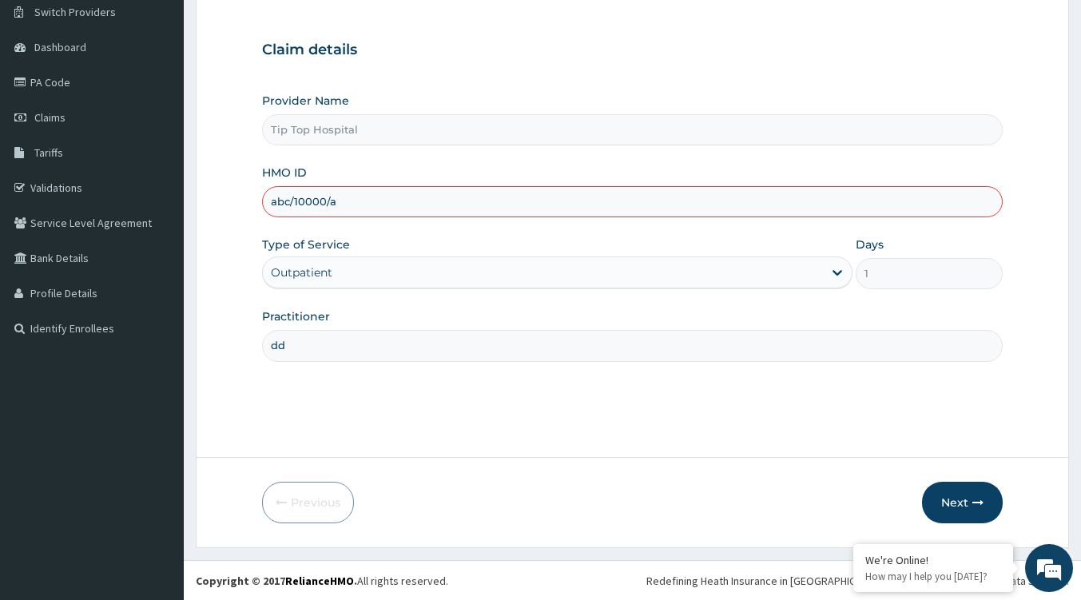
type input "abc/10000/a"
click at [983, 500] on button "Next" at bounding box center [962, 503] width 81 height 42
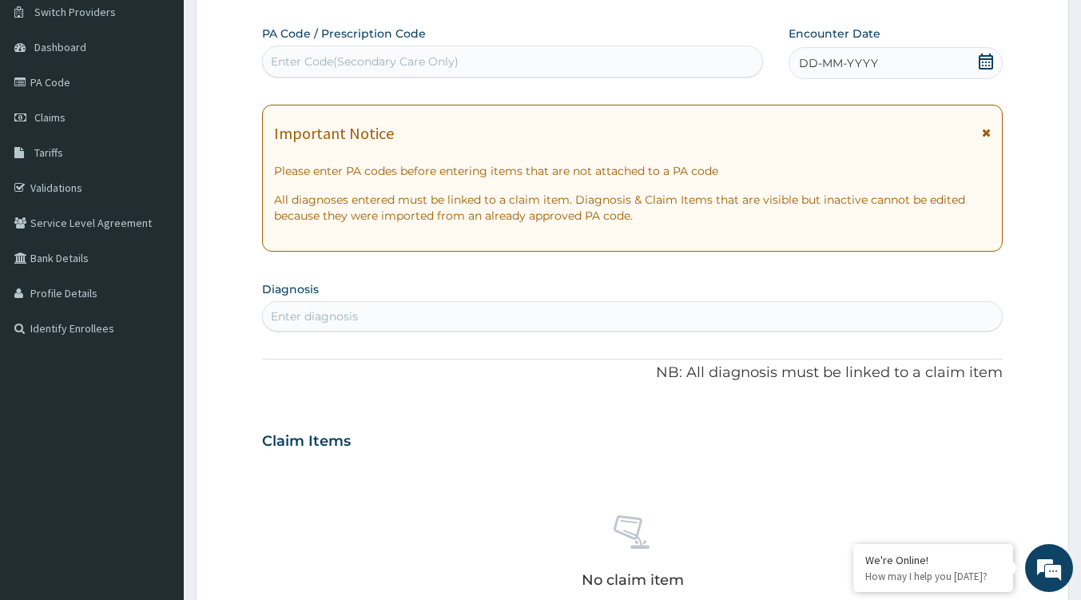
click at [382, 308] on div "Enter diagnosis" at bounding box center [632, 317] width 739 height 26
type input "pain"
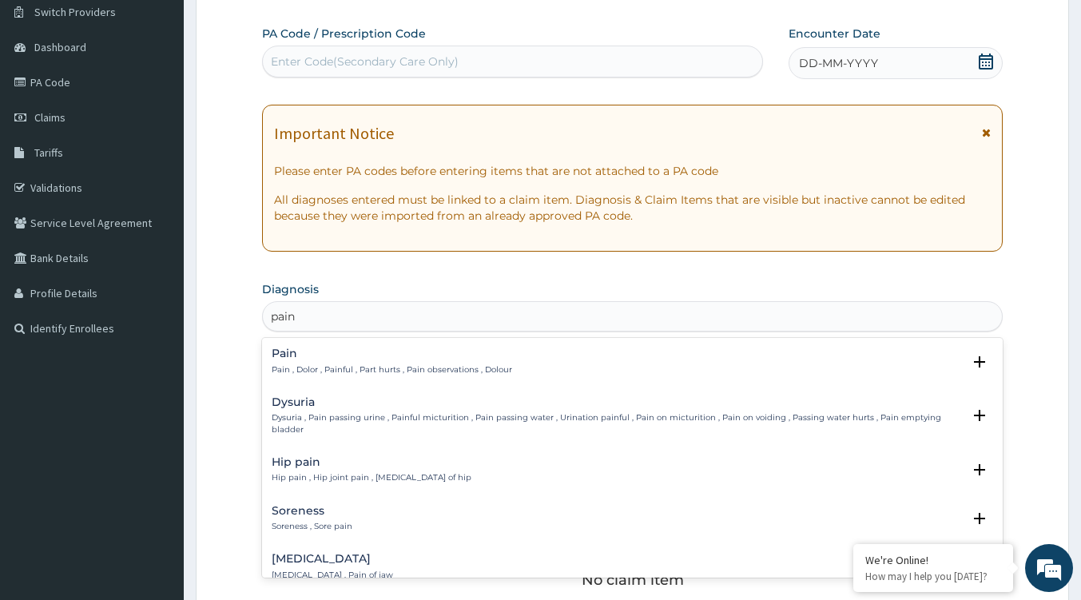
click at [344, 355] on h4 "Pain" at bounding box center [392, 353] width 240 height 12
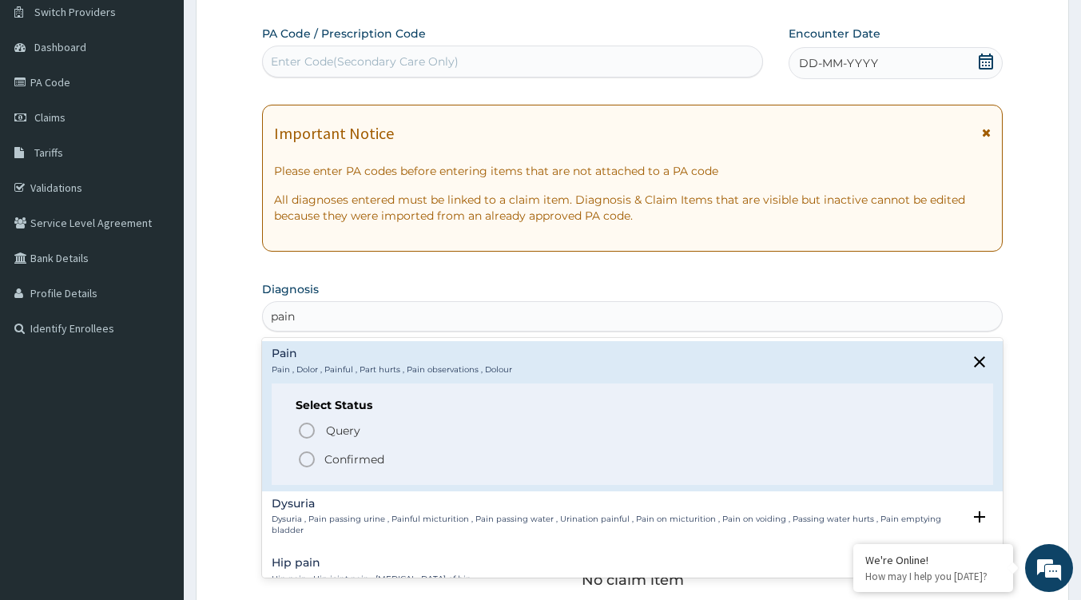
click at [345, 451] on p "Confirmed" at bounding box center [354, 459] width 60 height 16
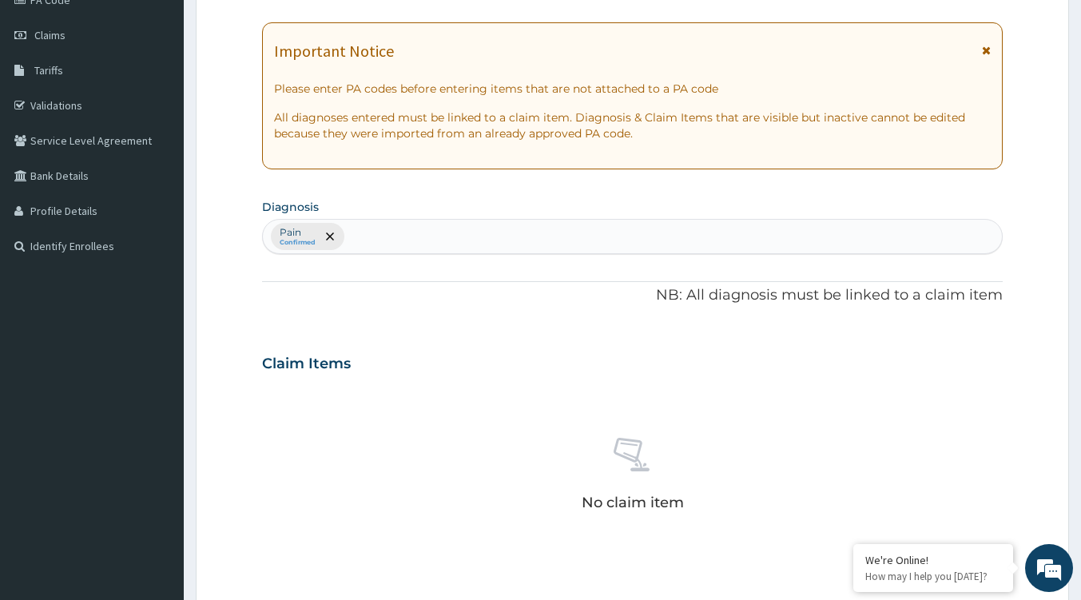
scroll to position [367, 0]
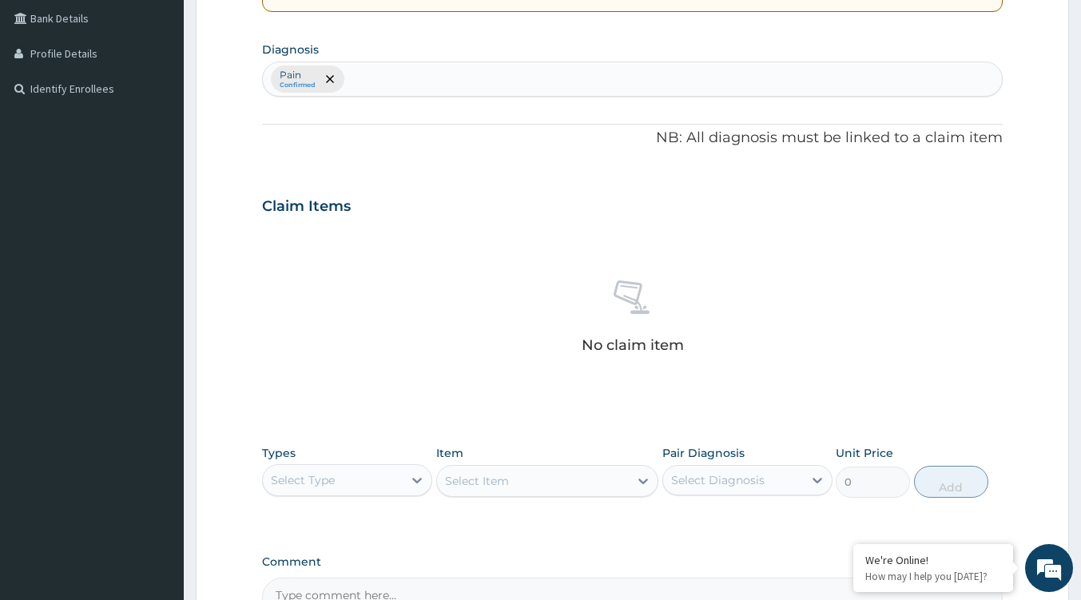
click at [326, 475] on div "Select Type" at bounding box center [303, 480] width 64 height 16
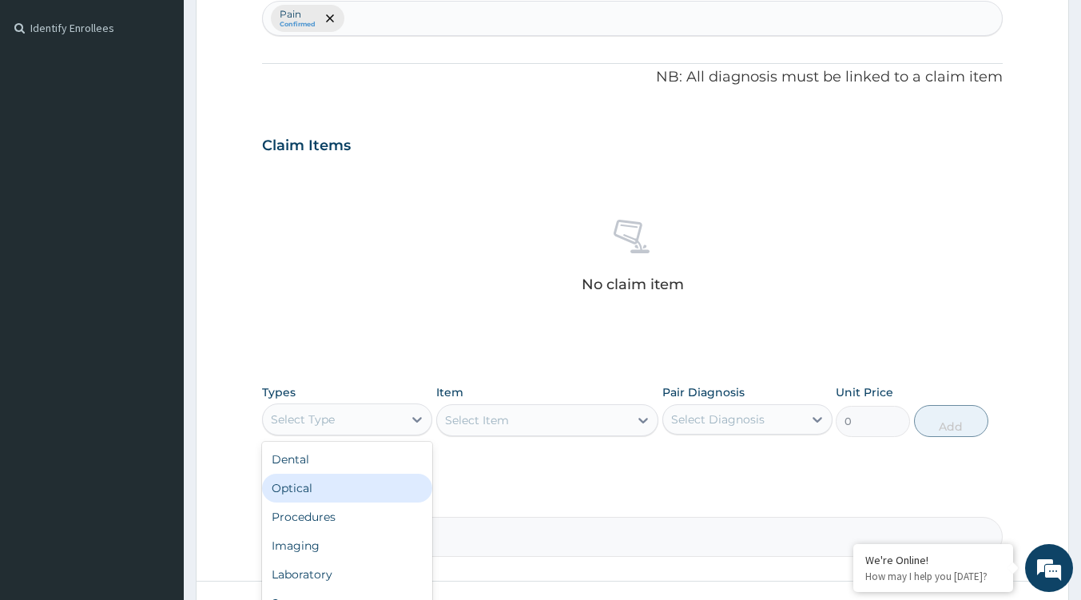
scroll to position [447, 0]
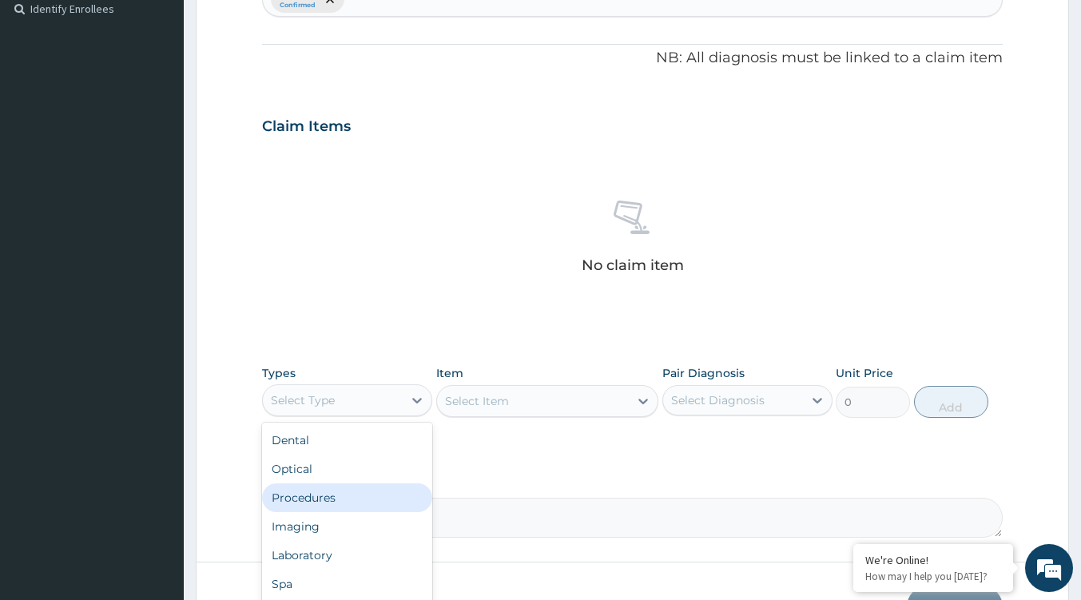
drag, startPoint x: 319, startPoint y: 489, endPoint x: 336, endPoint y: 475, distance: 22.2
click at [320, 489] on div "Procedures" at bounding box center [347, 497] width 170 height 29
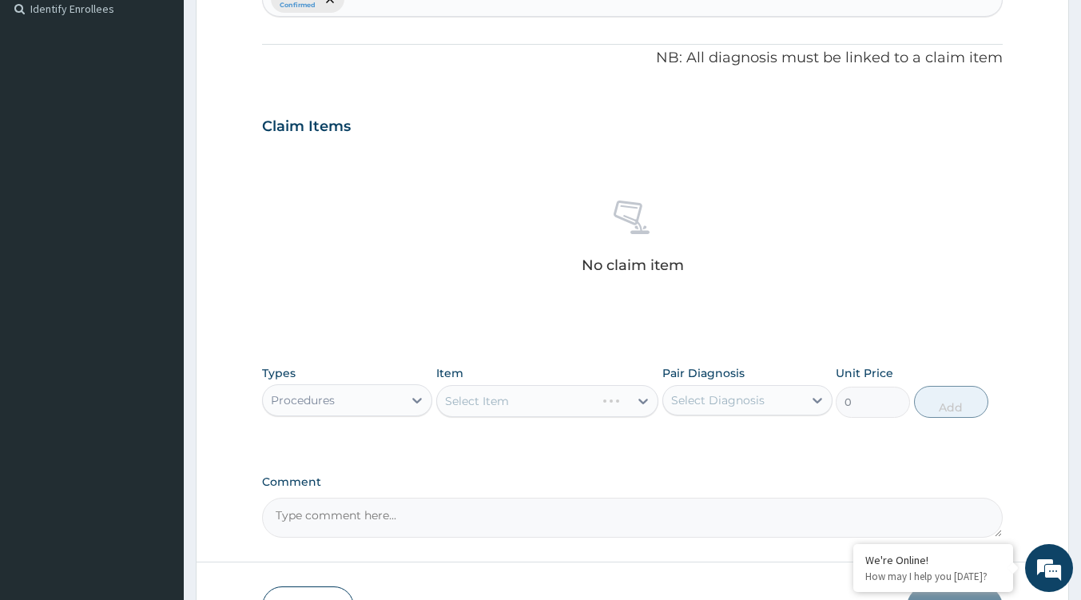
click at [521, 397] on div "Select Item" at bounding box center [547, 401] width 222 height 32
click at [589, 395] on div "Select Item" at bounding box center [547, 401] width 222 height 32
click at [606, 398] on div "Select Item" at bounding box center [533, 401] width 192 height 26
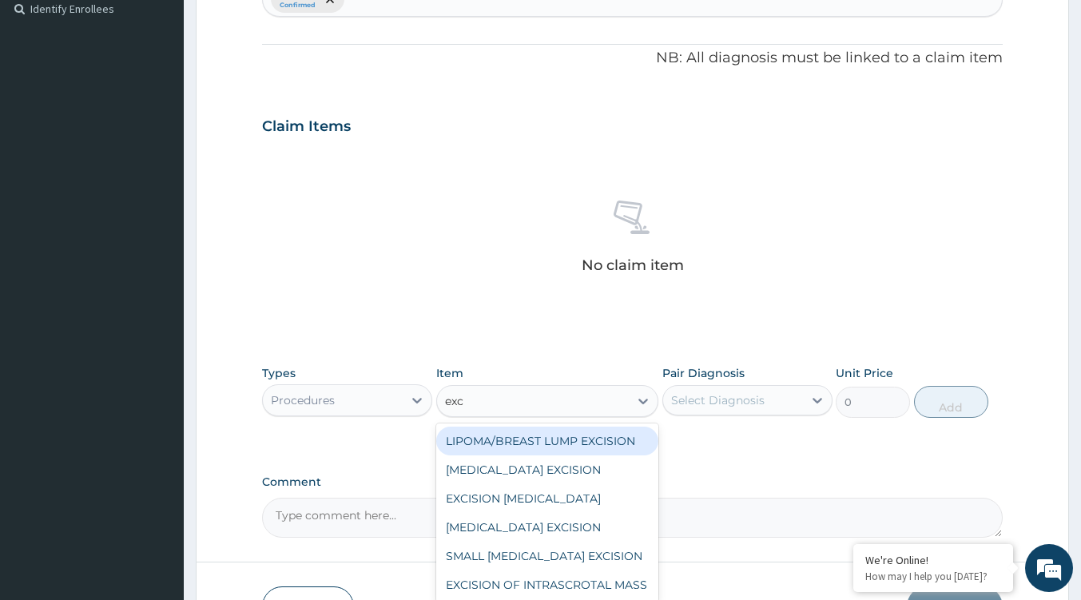
type input "exci"
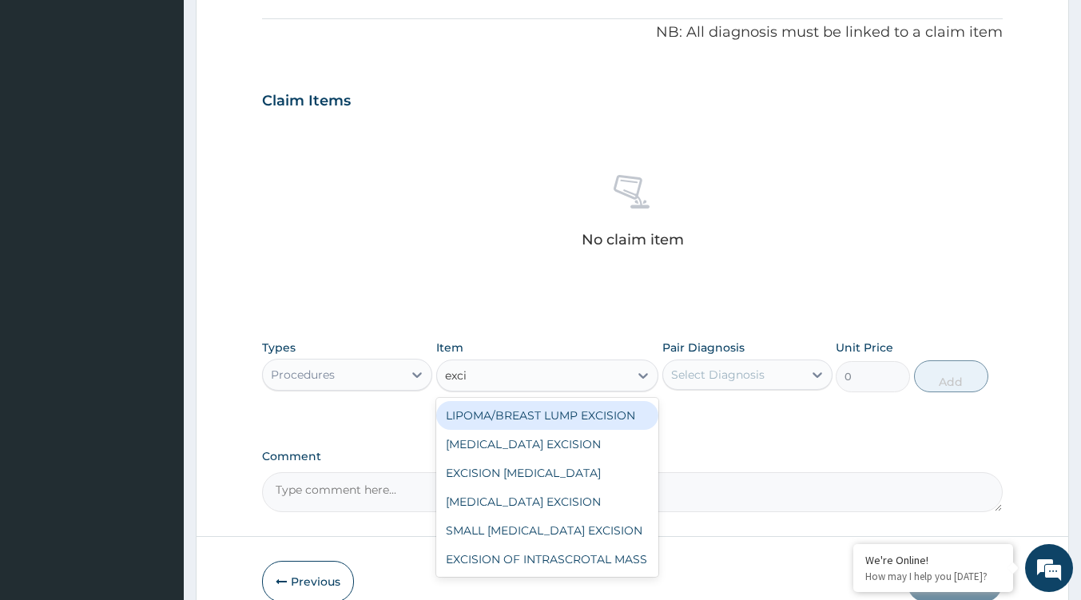
scroll to position [526, 0]
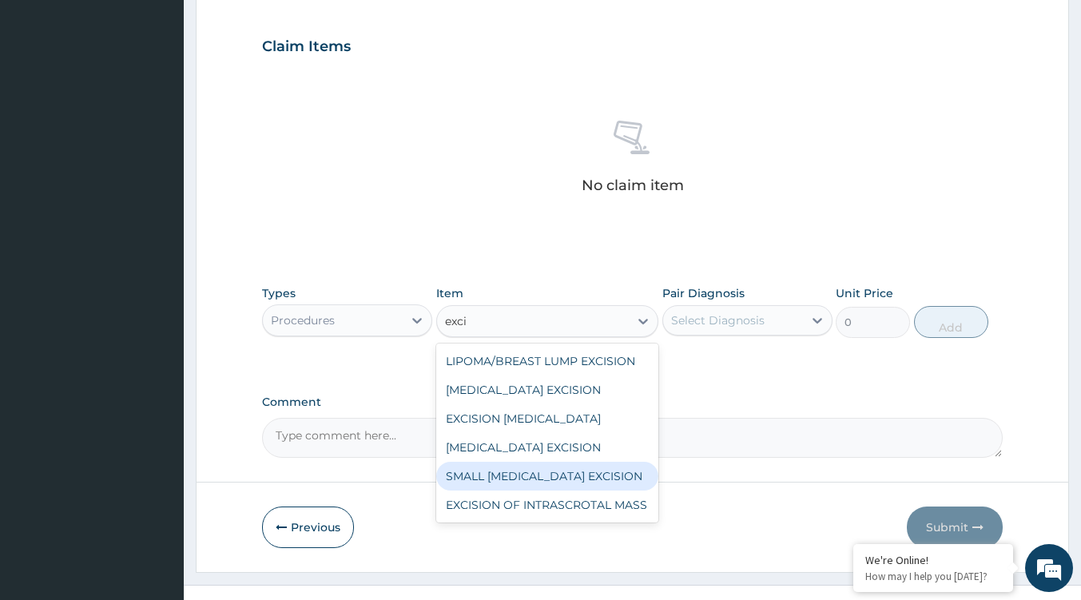
click at [522, 474] on div "SMALL [MEDICAL_DATA] EXCISION" at bounding box center [547, 476] width 222 height 29
type input "10000"
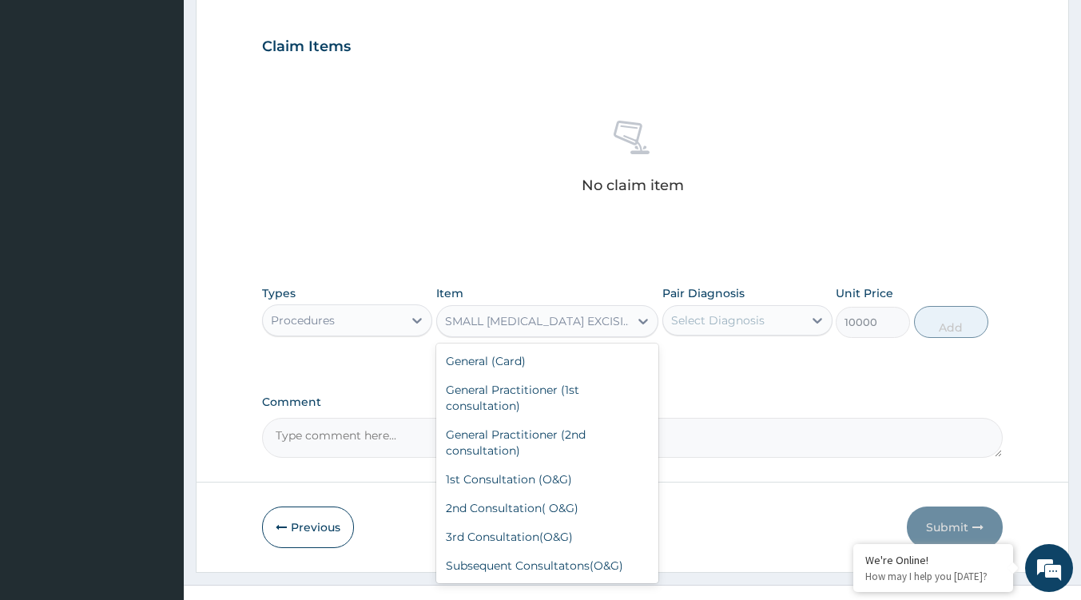
click at [546, 322] on div "SMALL [MEDICAL_DATA] EXCISION" at bounding box center [537, 321] width 185 height 16
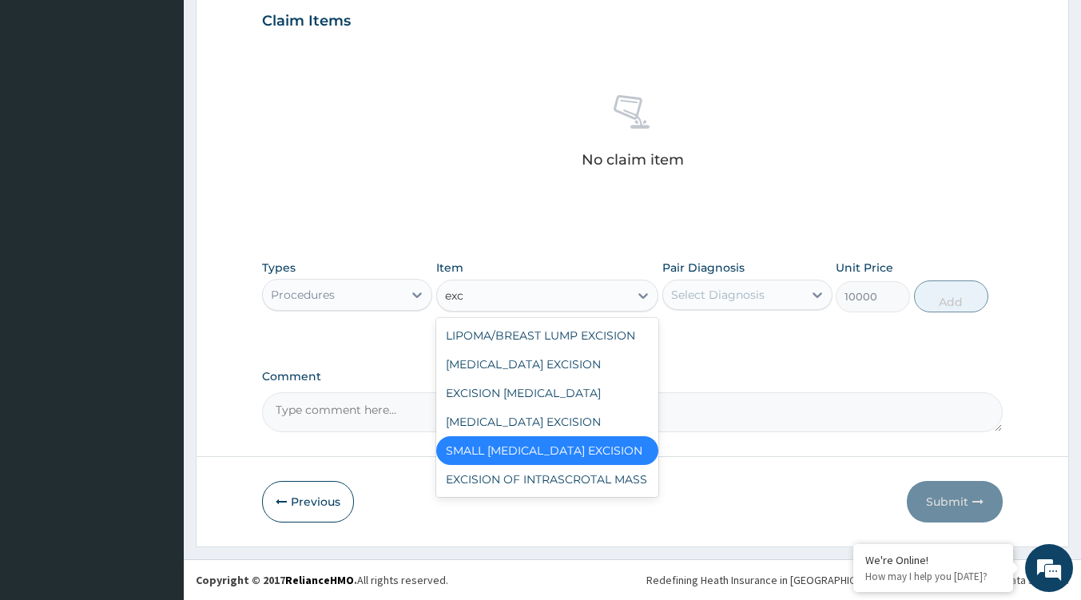
scroll to position [0, 0]
type input "exci"
click at [503, 413] on div "KELOID EXCISION" at bounding box center [547, 421] width 222 height 29
type input "25000"
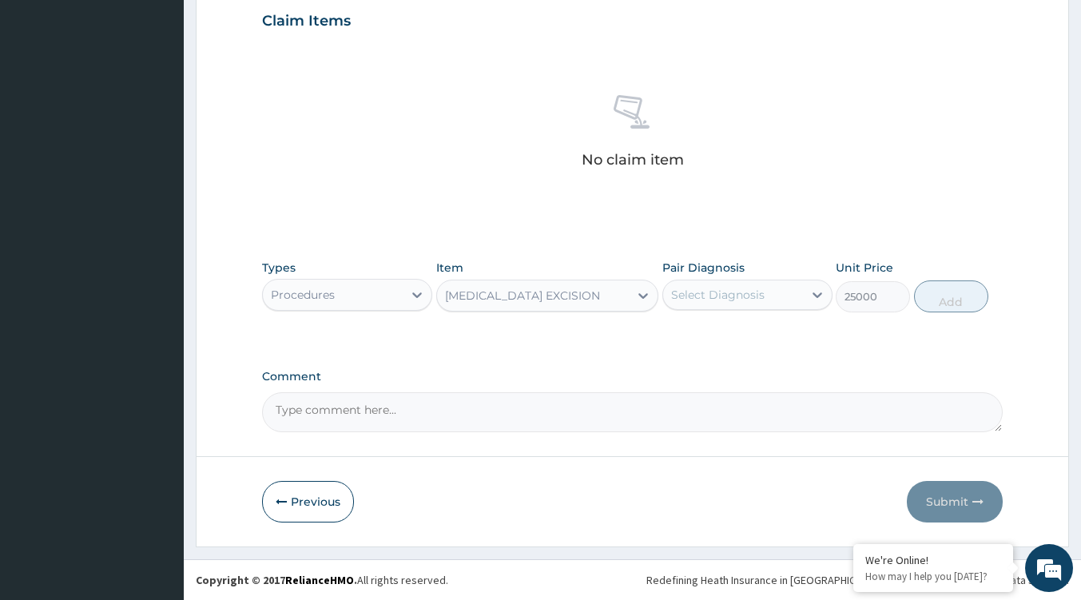
click at [538, 299] on div "KELOID EXCISION" at bounding box center [522, 296] width 155 height 16
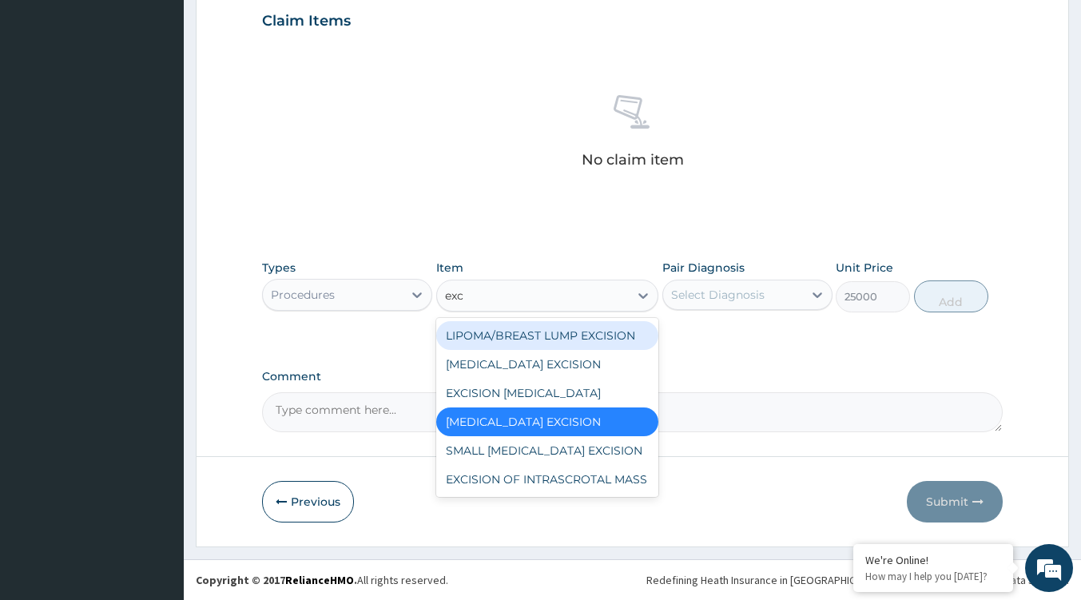
type input "exci"
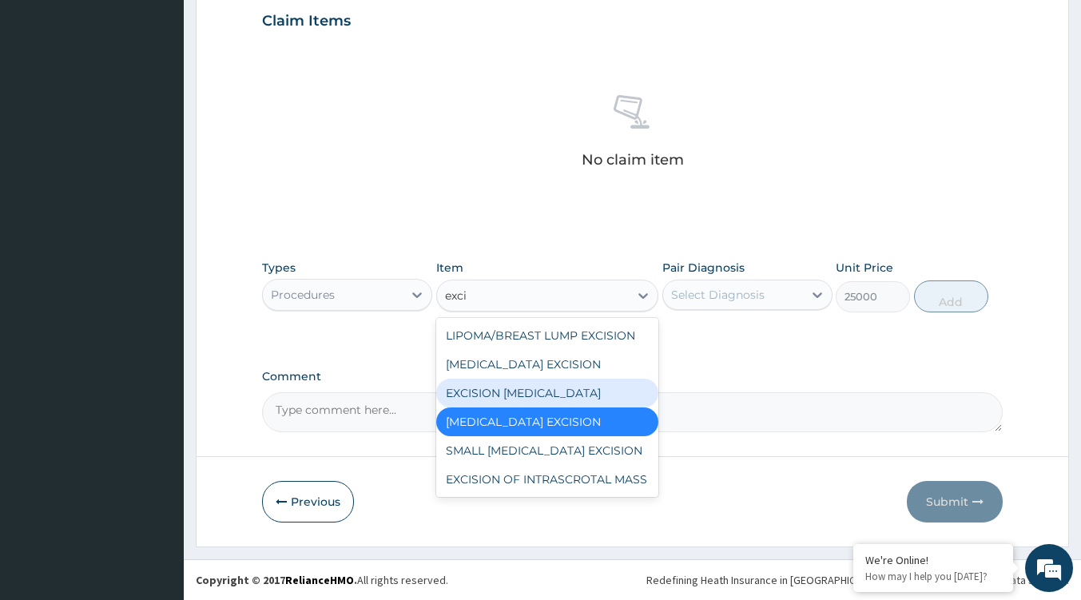
click at [532, 395] on div "EXCISION BIOPSY" at bounding box center [547, 393] width 222 height 29
type input "10000"
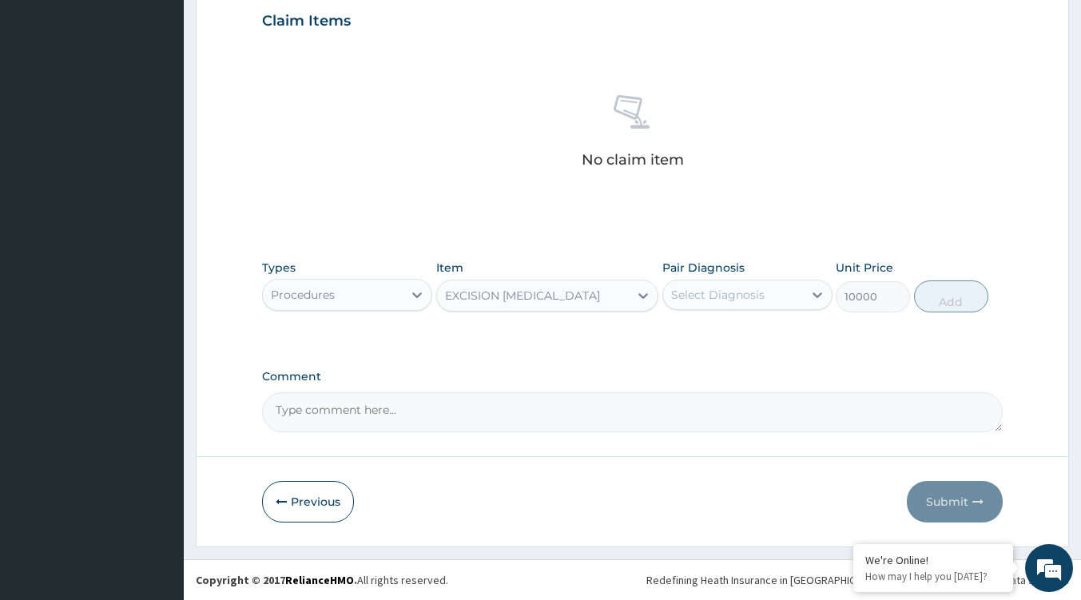
click at [558, 298] on div "EXCISION BIOPSY" at bounding box center [533, 296] width 192 height 26
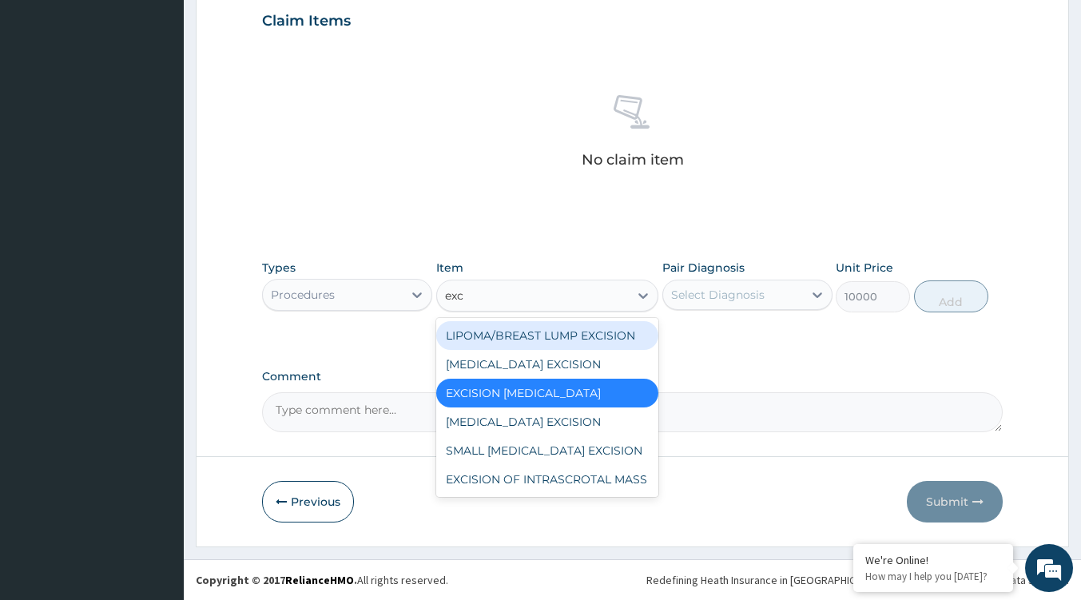
type input "exci"
click at [580, 340] on div "LIPOMA/BREAST LUMP EXCISION" at bounding box center [547, 335] width 222 height 29
type input "50000"
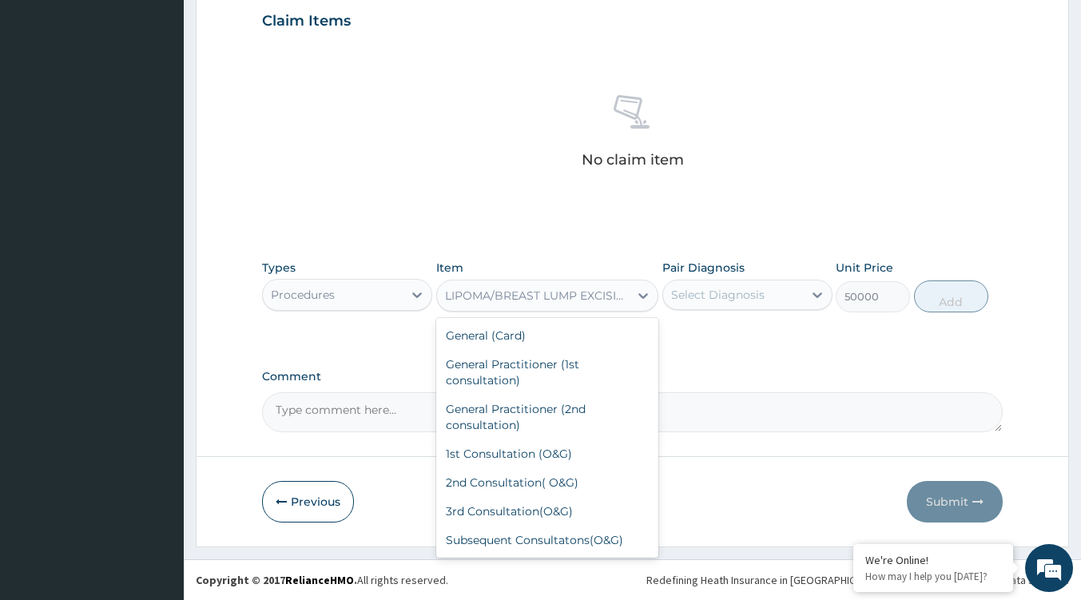
click at [621, 308] on div "LIPOMA/BREAST LUMP EXCISION" at bounding box center [533, 296] width 192 height 26
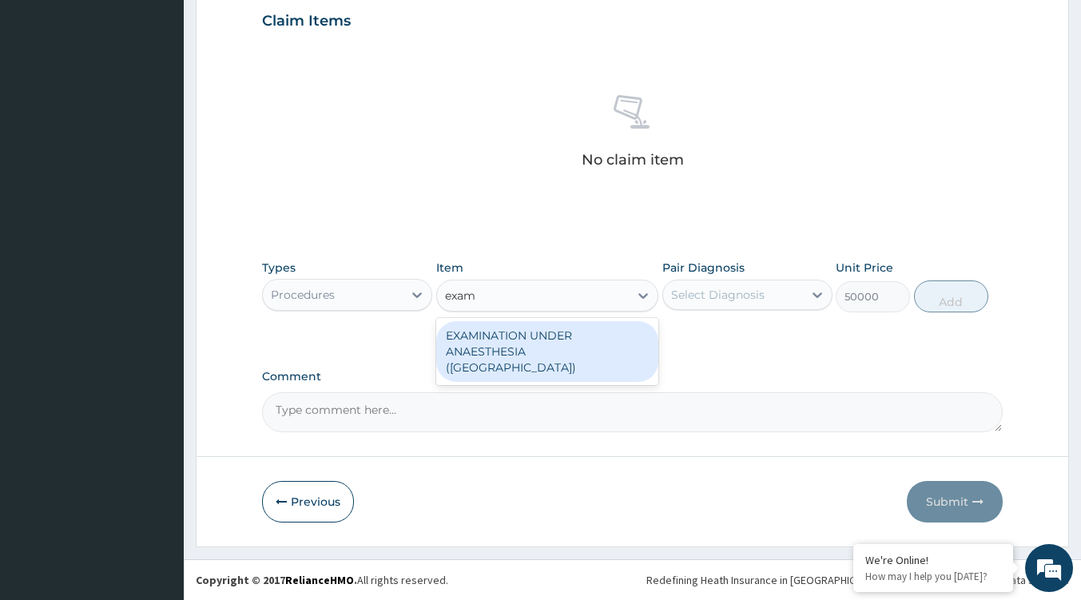
type input "exami"
click at [563, 335] on div "EXAMINATION UNDER ANAESTHESIA (EUA)" at bounding box center [547, 351] width 222 height 61
type input "15000"
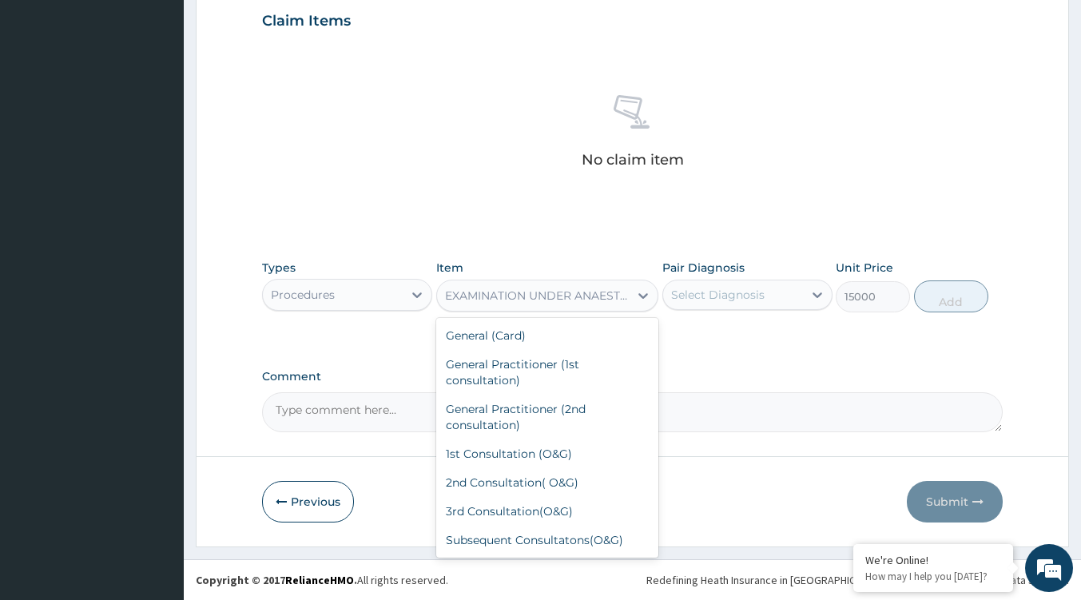
click at [541, 291] on div "EXAMINATION UNDER ANAESTHESIA (EUA)" at bounding box center [537, 296] width 185 height 16
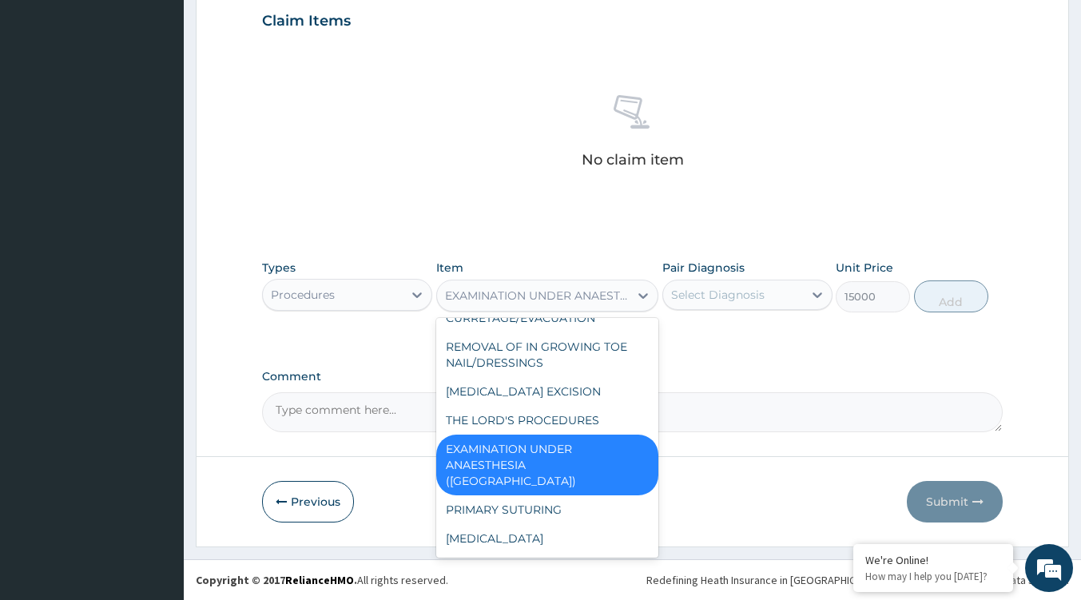
type input "a"
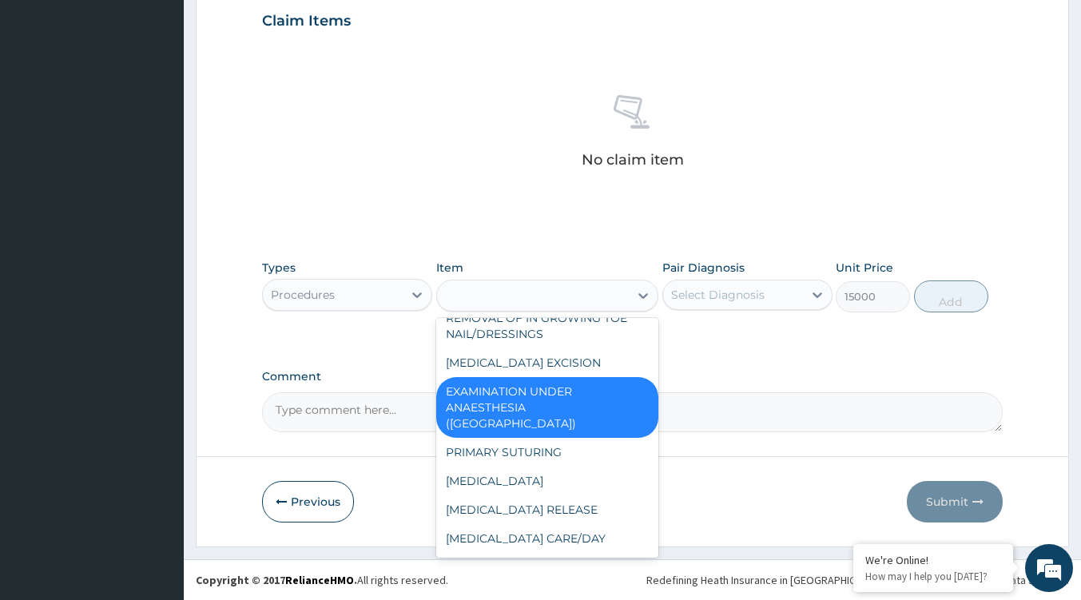
click at [541, 290] on div "a" at bounding box center [533, 296] width 192 height 26
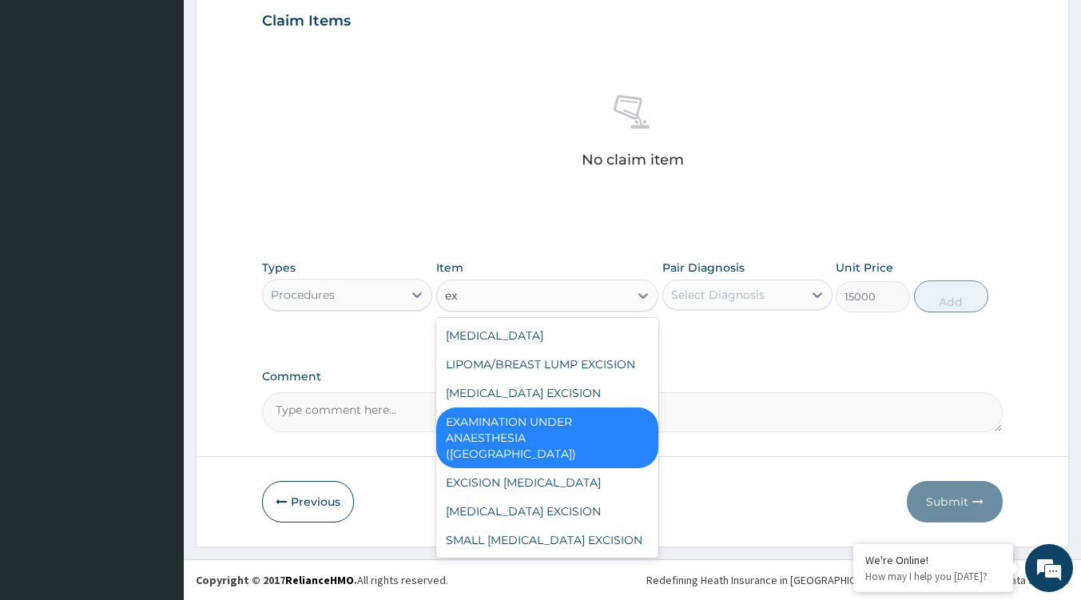
type input "e"
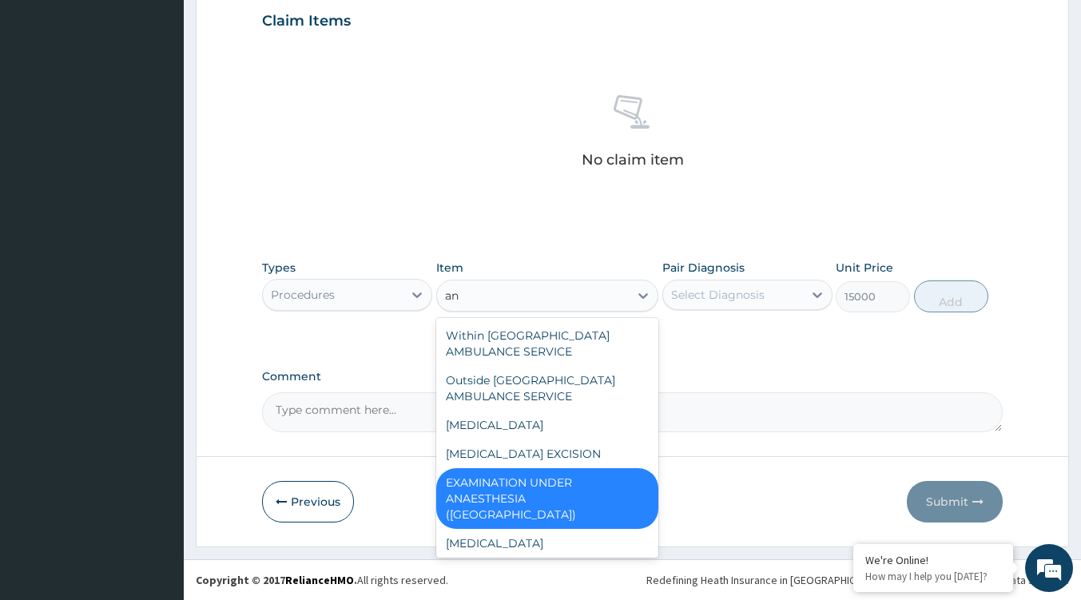
type input "an"
click at [313, 288] on div "Procedures" at bounding box center [303, 295] width 64 height 16
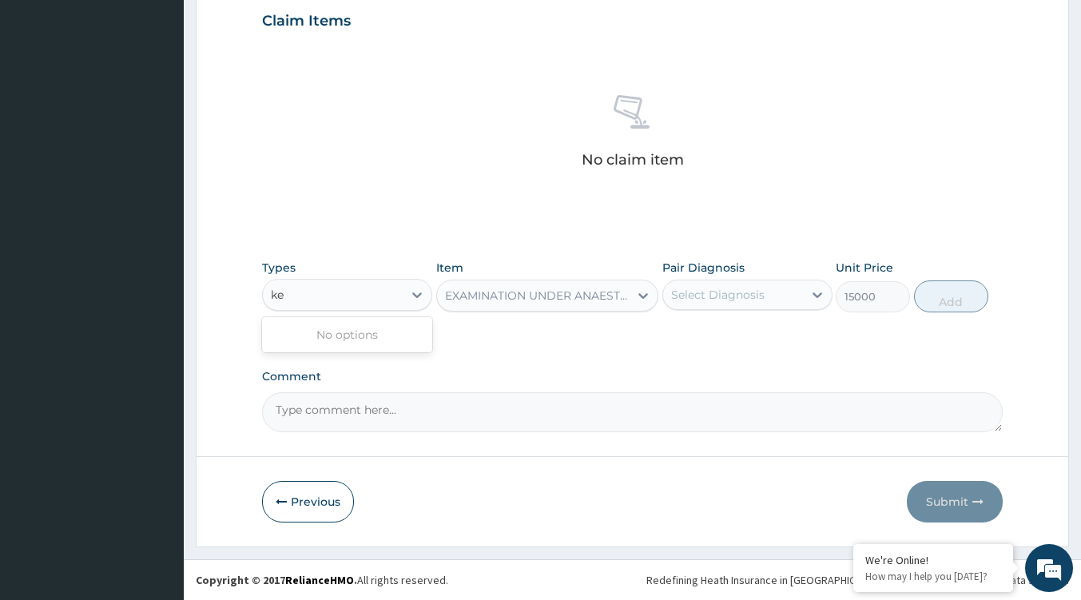
type input "k"
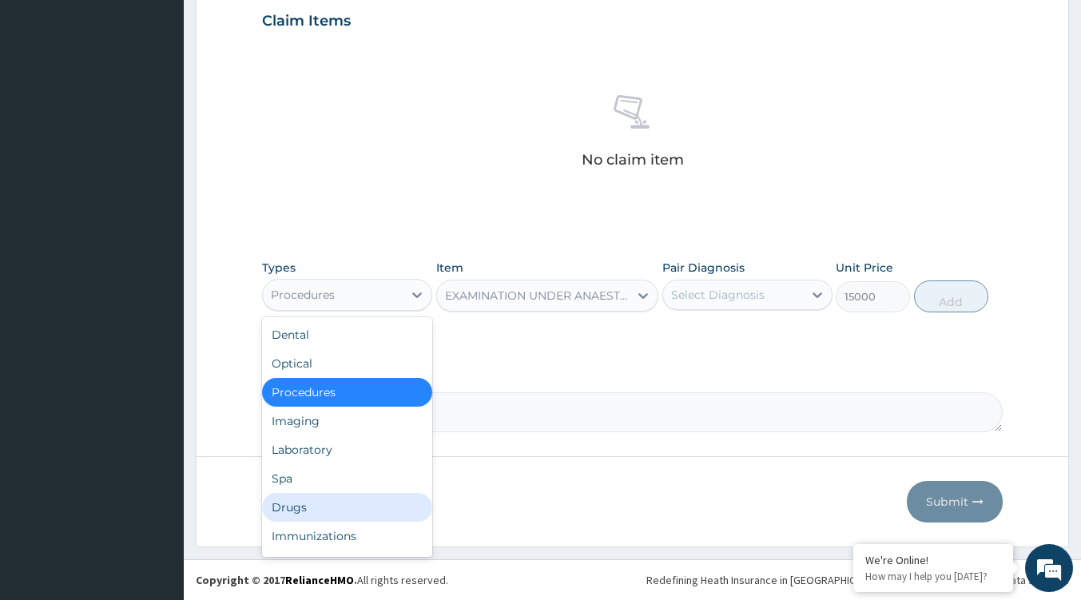
click at [312, 498] on div "Drugs" at bounding box center [347, 507] width 170 height 29
type input "0"
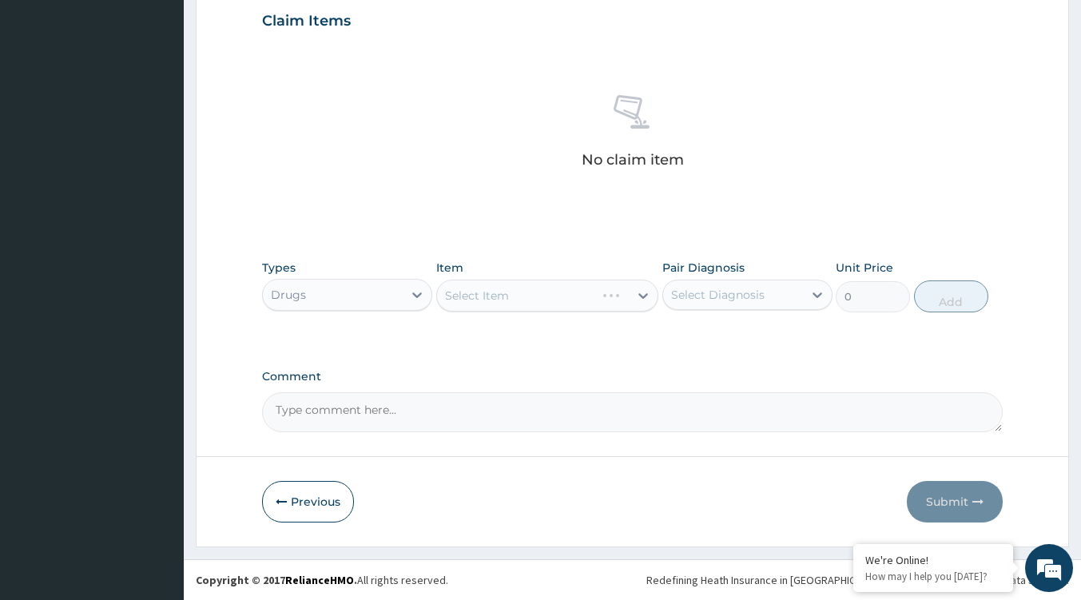
click at [629, 296] on div "Select Item" at bounding box center [547, 296] width 222 height 32
click at [627, 298] on div "Select Item" at bounding box center [533, 296] width 192 height 26
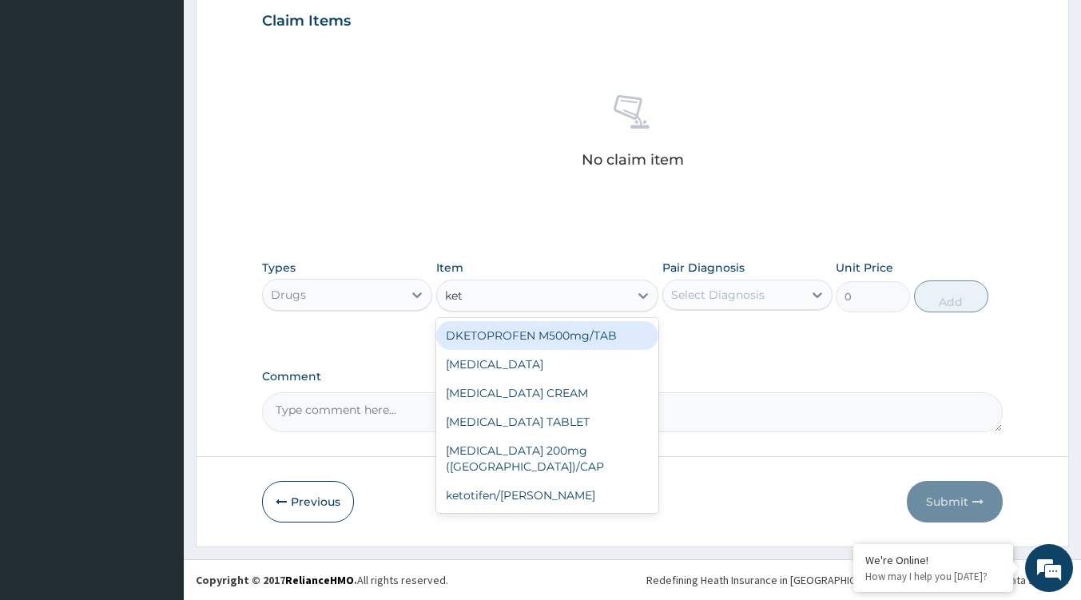
type input "keta"
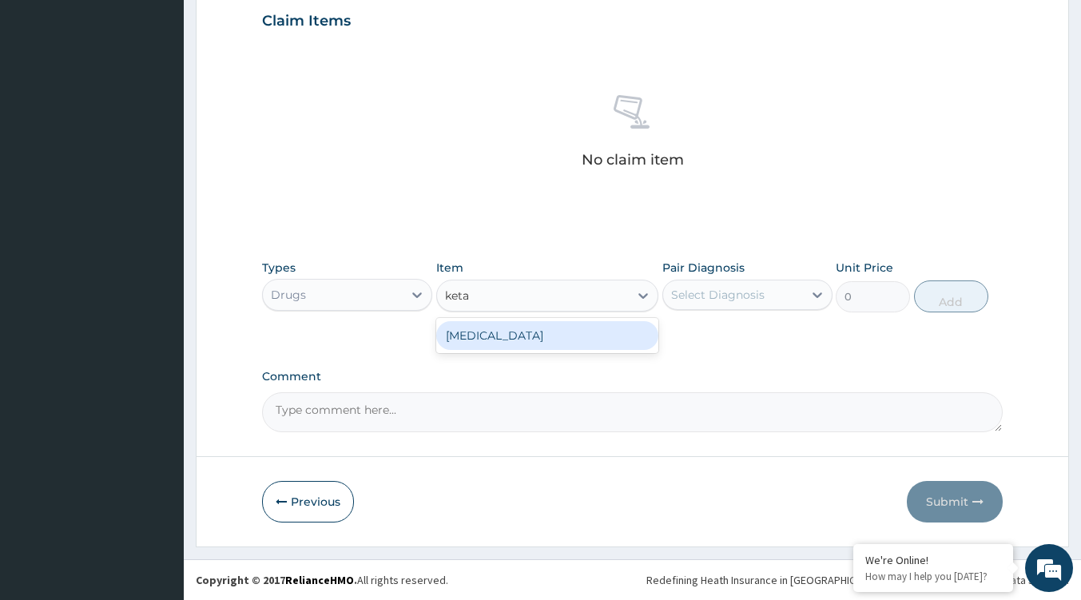
click at [593, 324] on div "KETAMINE INJECTION" at bounding box center [547, 335] width 222 height 29
type input "900"
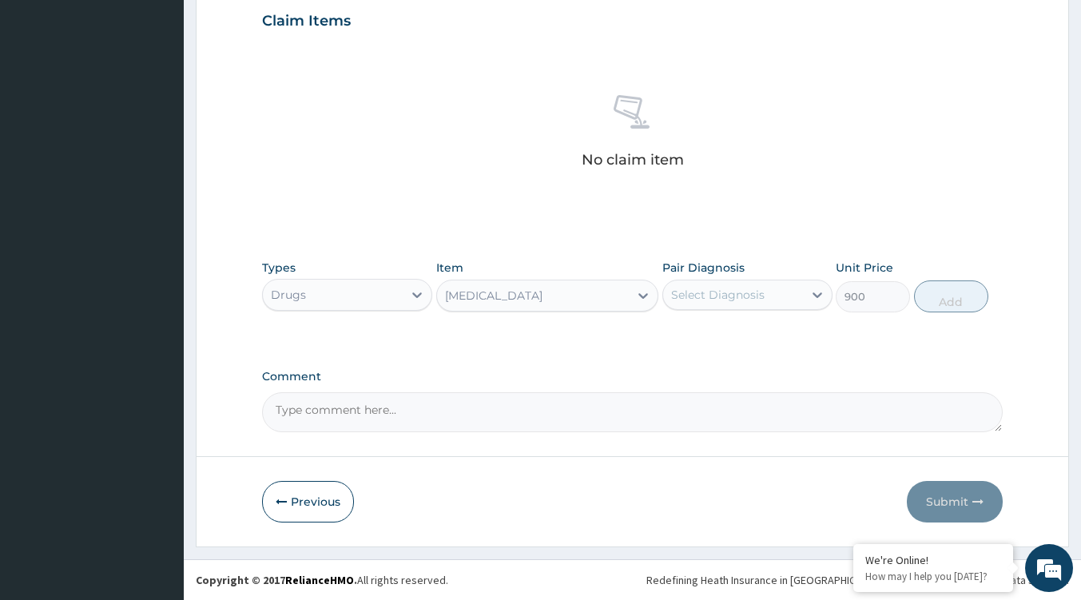
click at [629, 294] on div at bounding box center [643, 295] width 29 height 29
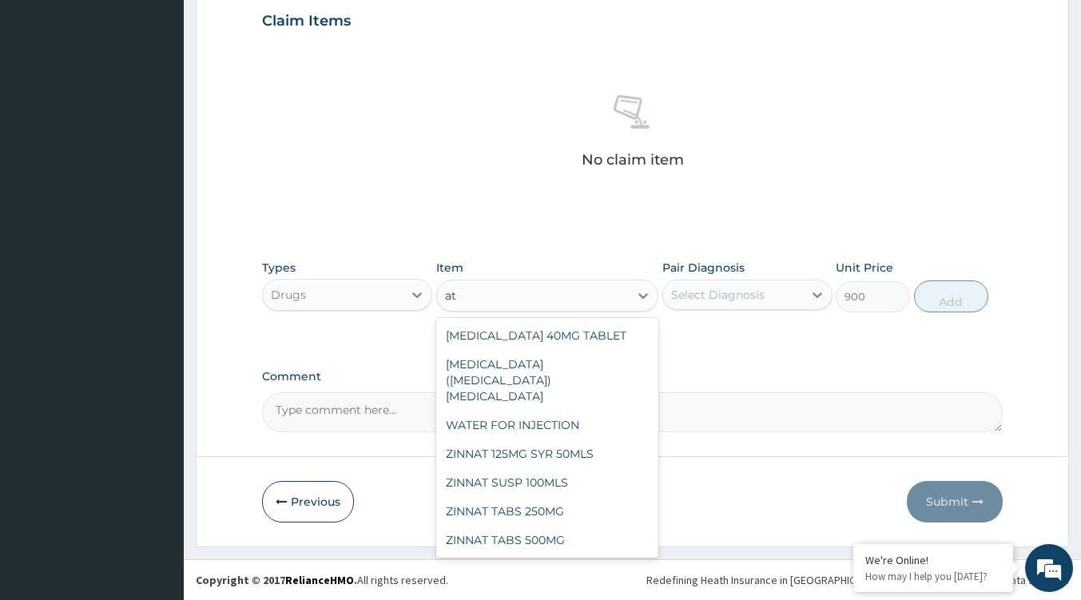
scroll to position [3119, 0]
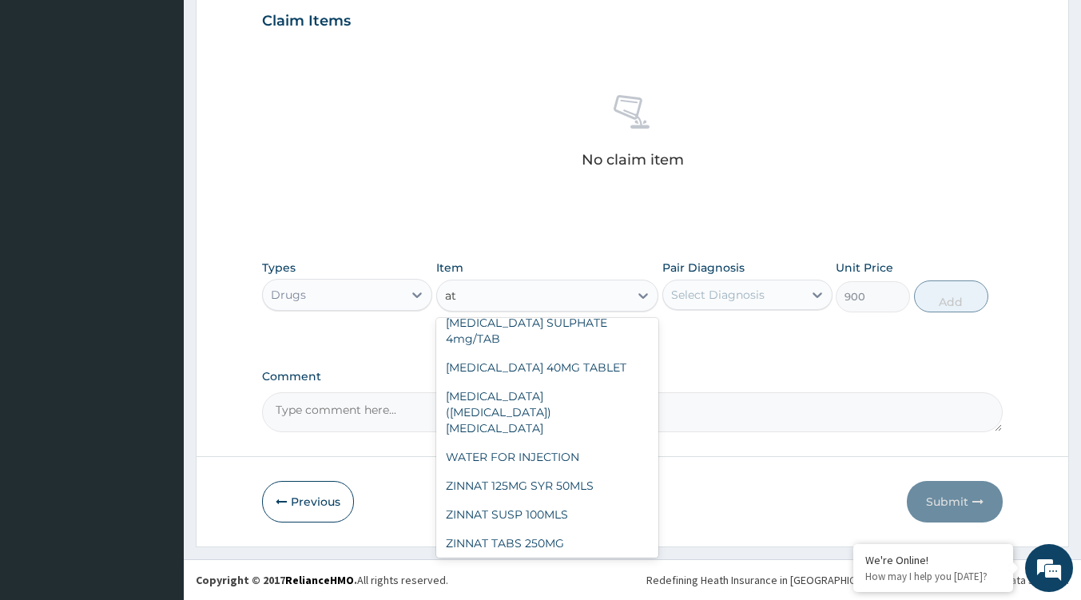
type input "atr"
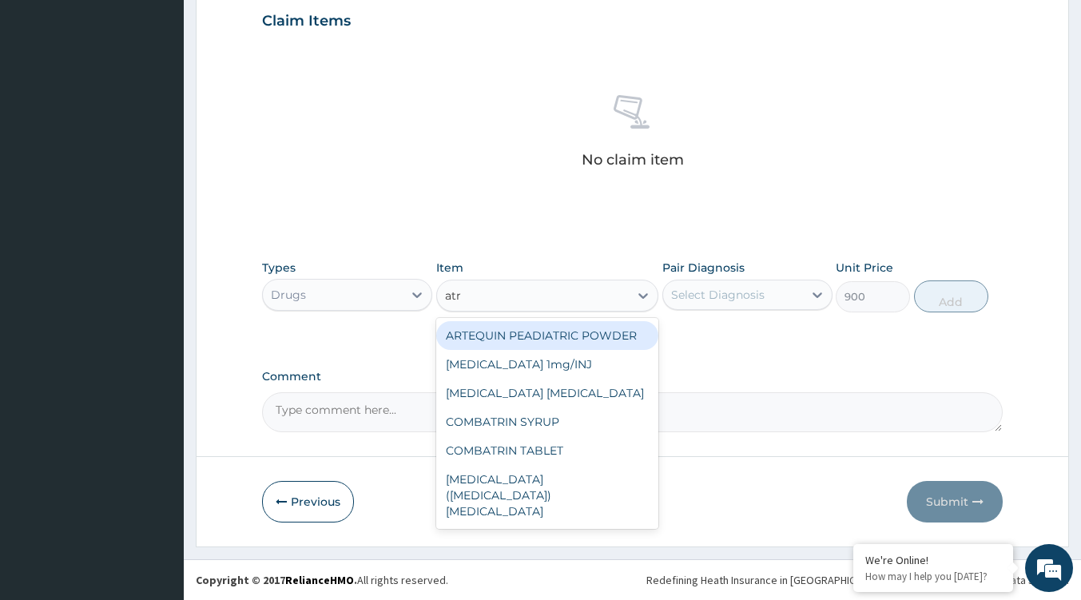
scroll to position [0, 0]
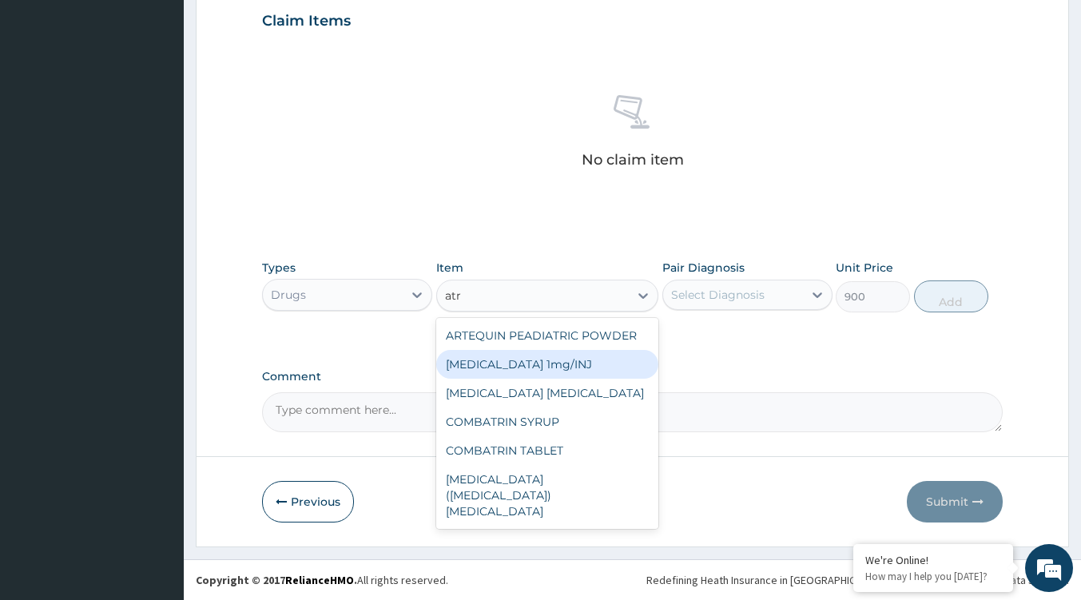
click at [530, 363] on div "Atropine 1mg/INJ" at bounding box center [547, 364] width 222 height 29
type input "2050"
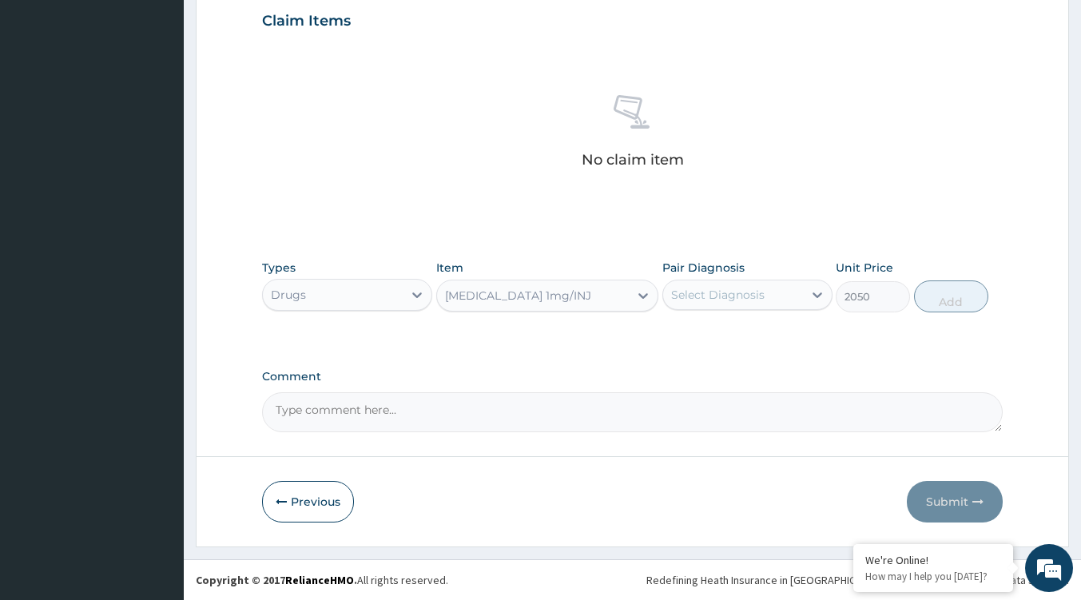
drag, startPoint x: 566, startPoint y: 153, endPoint x: 515, endPoint y: 164, distance: 51.4
click at [558, 153] on div "No claim item" at bounding box center [632, 134] width 740 height 184
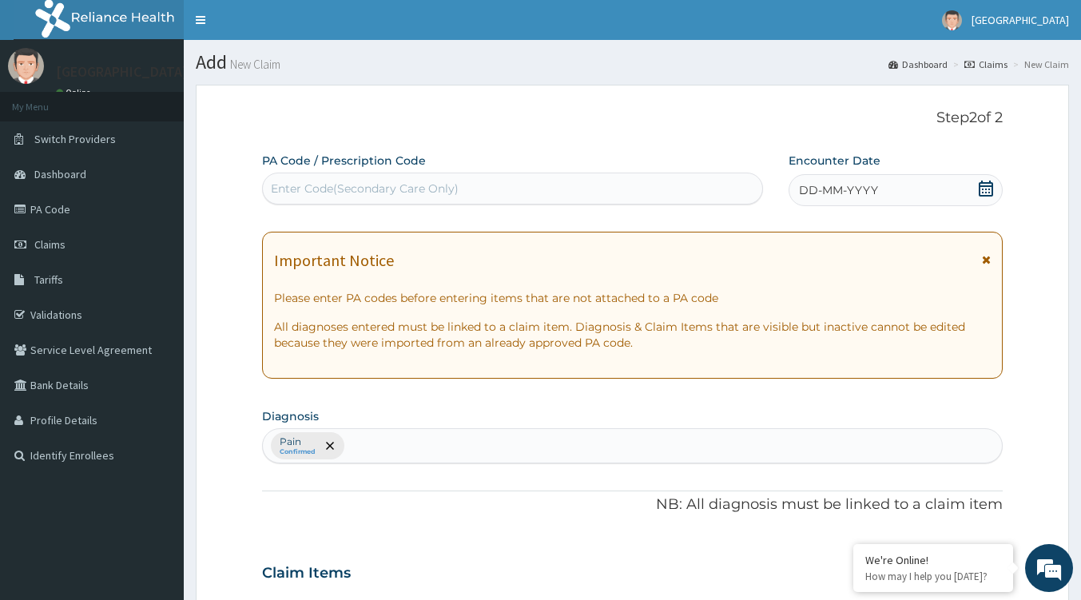
click at [73, 204] on link "PA Code" at bounding box center [92, 209] width 184 height 35
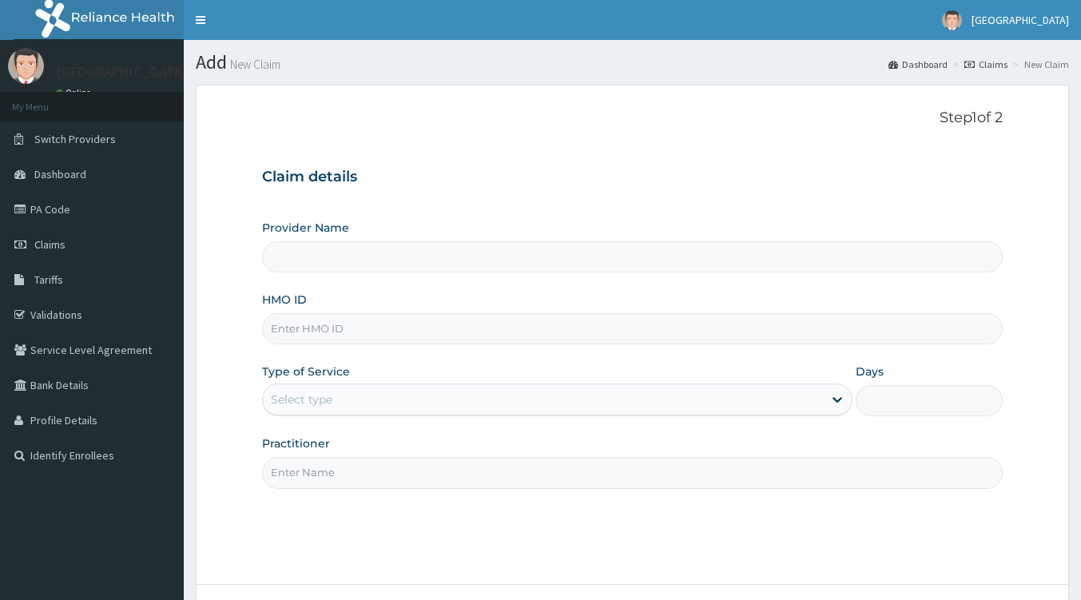
click at [63, 240] on span "Claims" at bounding box center [49, 244] width 31 height 14
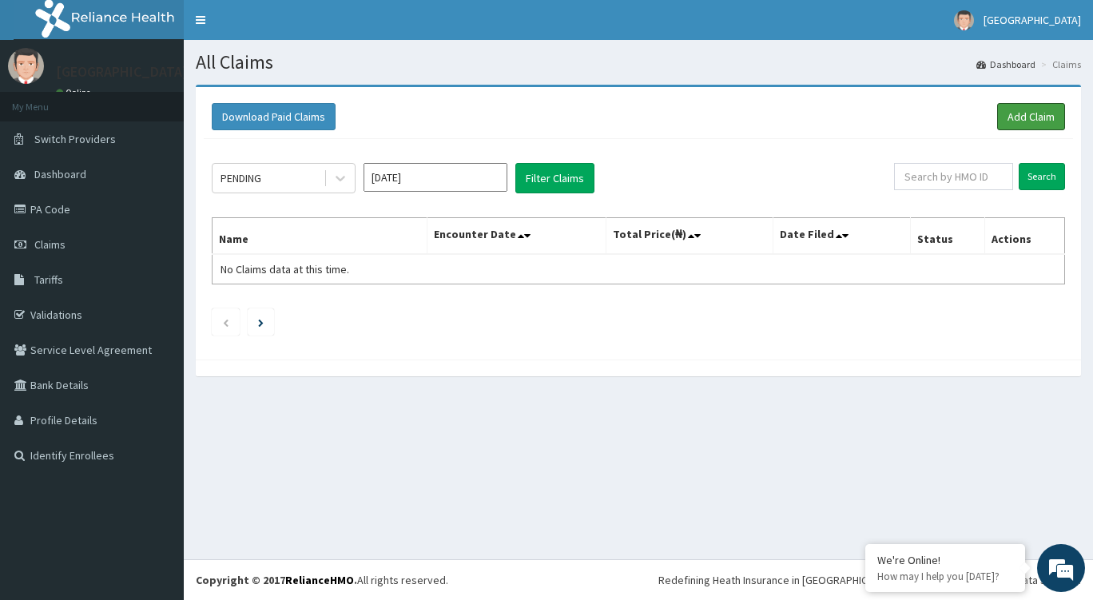
click at [1025, 125] on link "Add Claim" at bounding box center [1031, 116] width 68 height 27
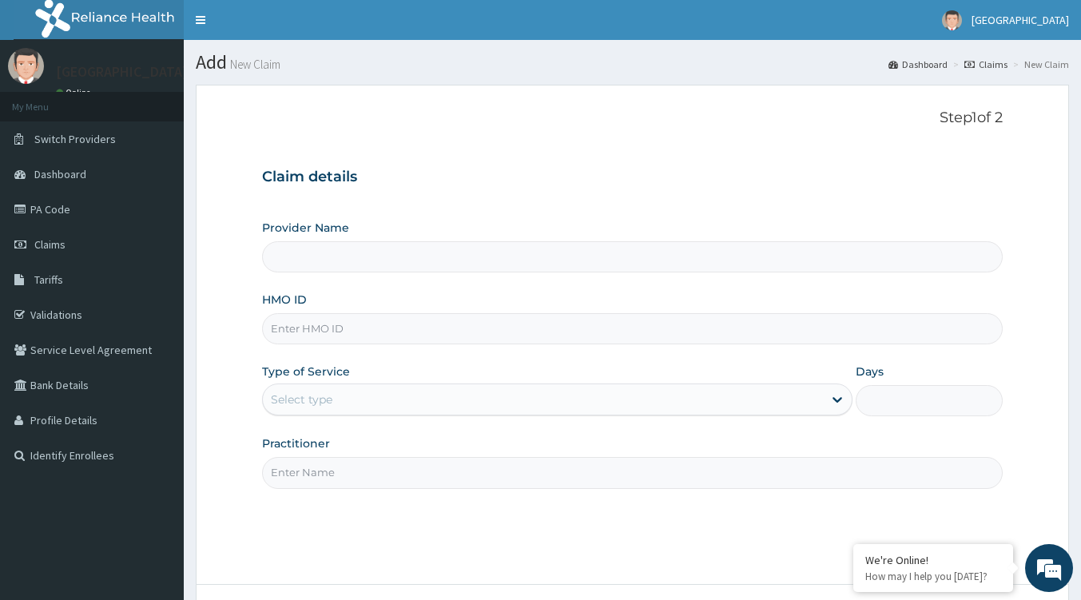
click at [371, 252] on input "Provider Name" at bounding box center [632, 256] width 740 height 31
click at [344, 313] on input "HMO ID" at bounding box center [632, 328] width 740 height 31
type input "Tip Top Hospital"
paste input "QCP/10010/A"
type input "QCP/10010/A"
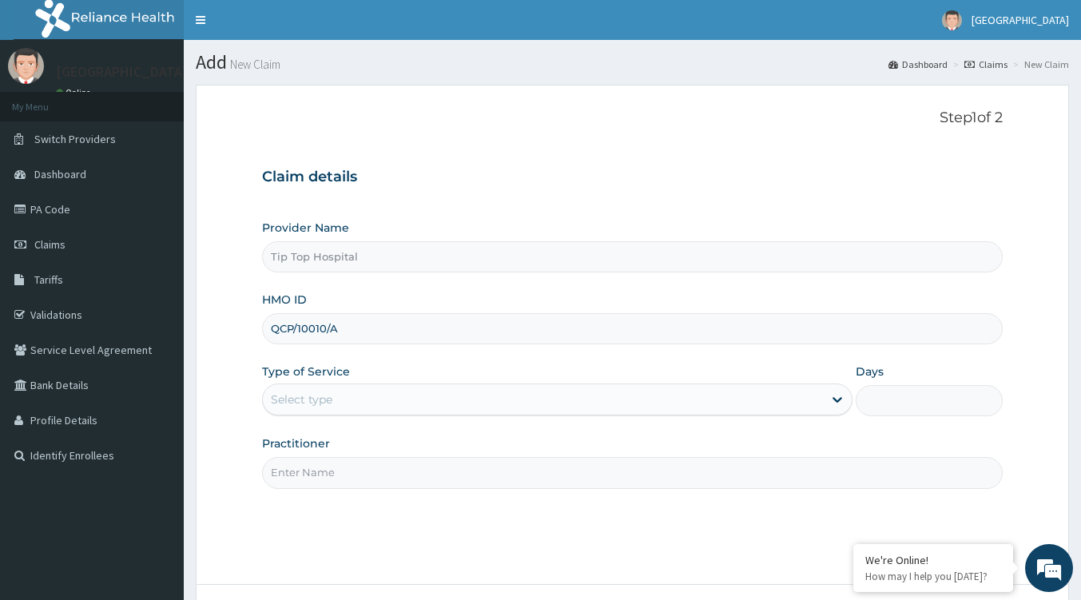
click at [358, 394] on div "Select type" at bounding box center [543, 400] width 560 height 26
click at [362, 394] on div "Select type" at bounding box center [543, 400] width 560 height 26
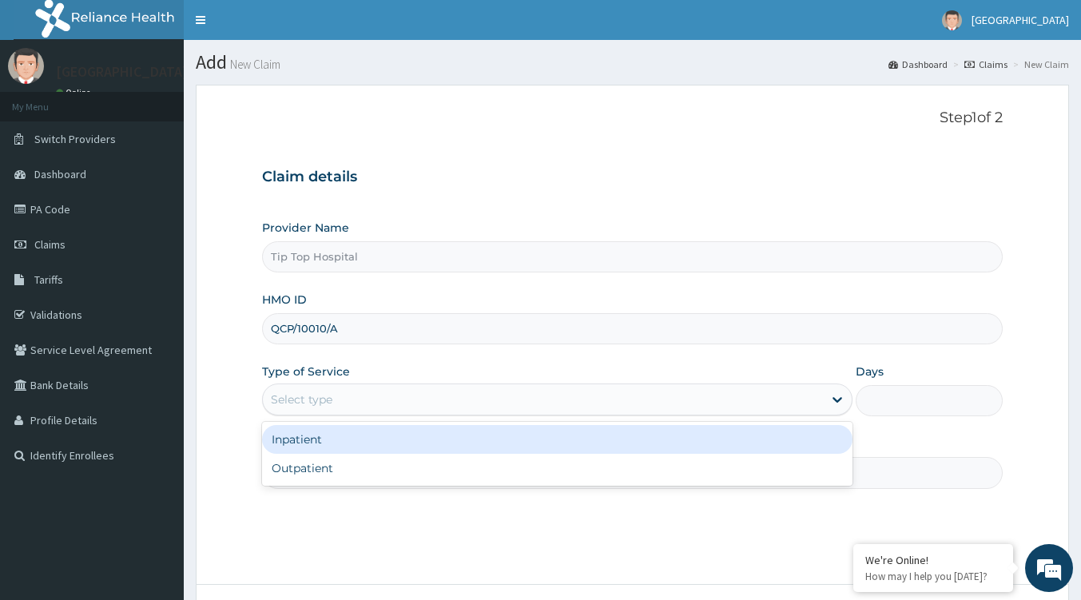
click at [339, 392] on div "Select type" at bounding box center [543, 400] width 560 height 26
click at [333, 445] on div "Inpatient" at bounding box center [557, 439] width 590 height 29
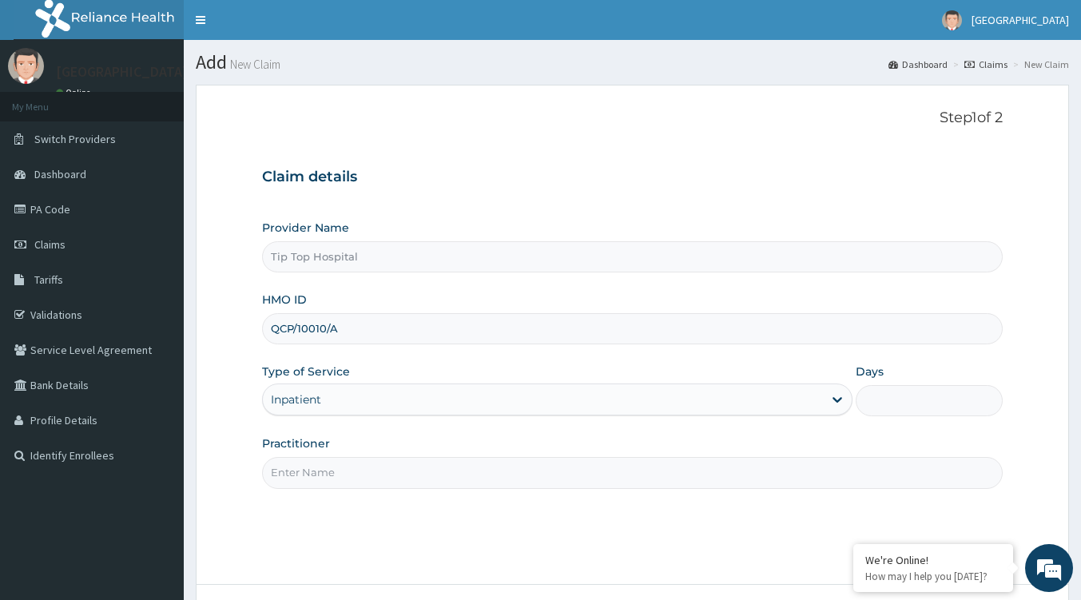
click at [364, 474] on input "Practitioner" at bounding box center [632, 472] width 740 height 31
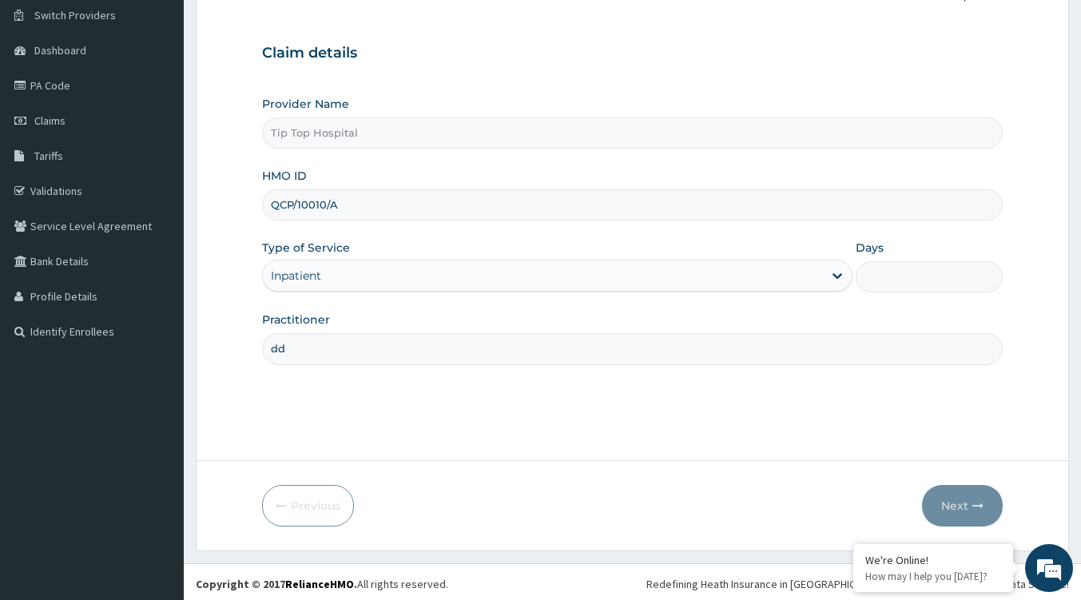
scroll to position [127, 0]
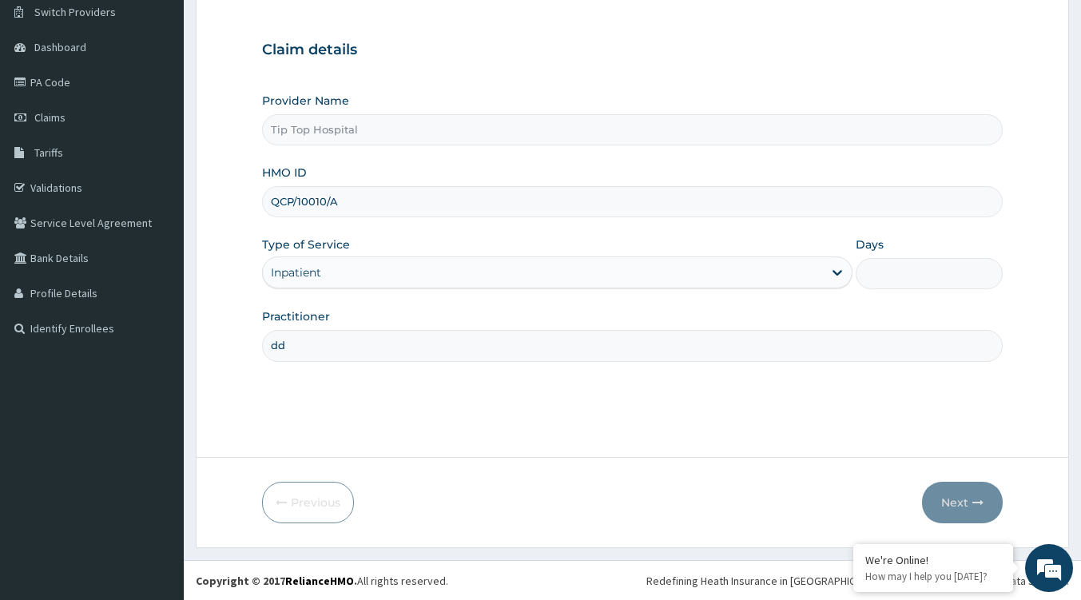
type input "dd"
click at [681, 288] on div "Type of Service Inpatient" at bounding box center [557, 262] width 590 height 53
drag, startPoint x: 626, startPoint y: 264, endPoint x: 596, endPoint y: 284, distance: 36.8
click at [618, 269] on div "Inpatient" at bounding box center [543, 273] width 560 height 26
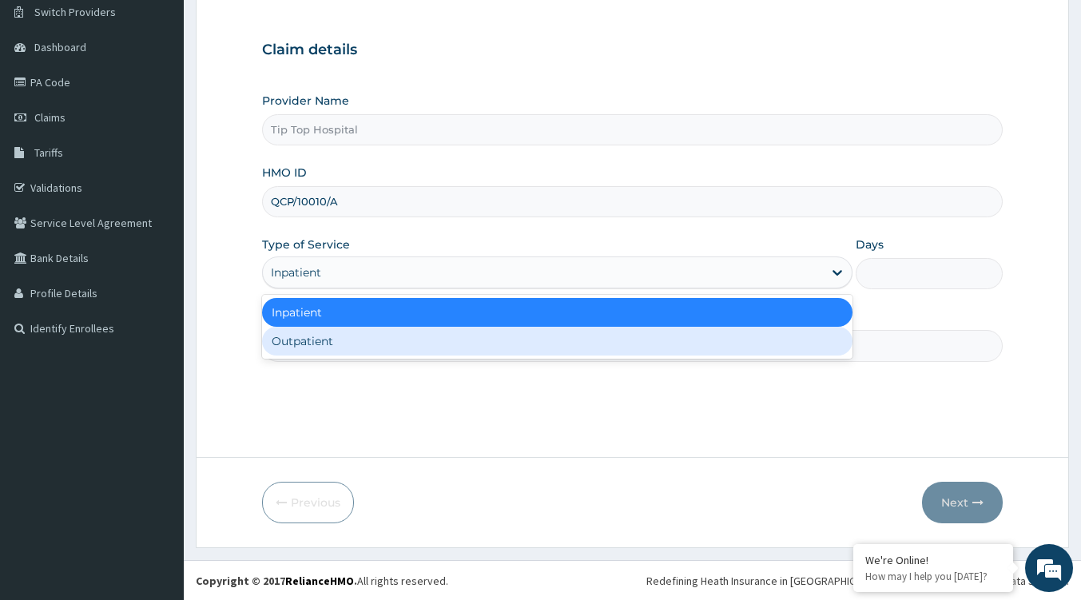
click at [474, 346] on div "Outpatient" at bounding box center [557, 341] width 590 height 29
type input "1"
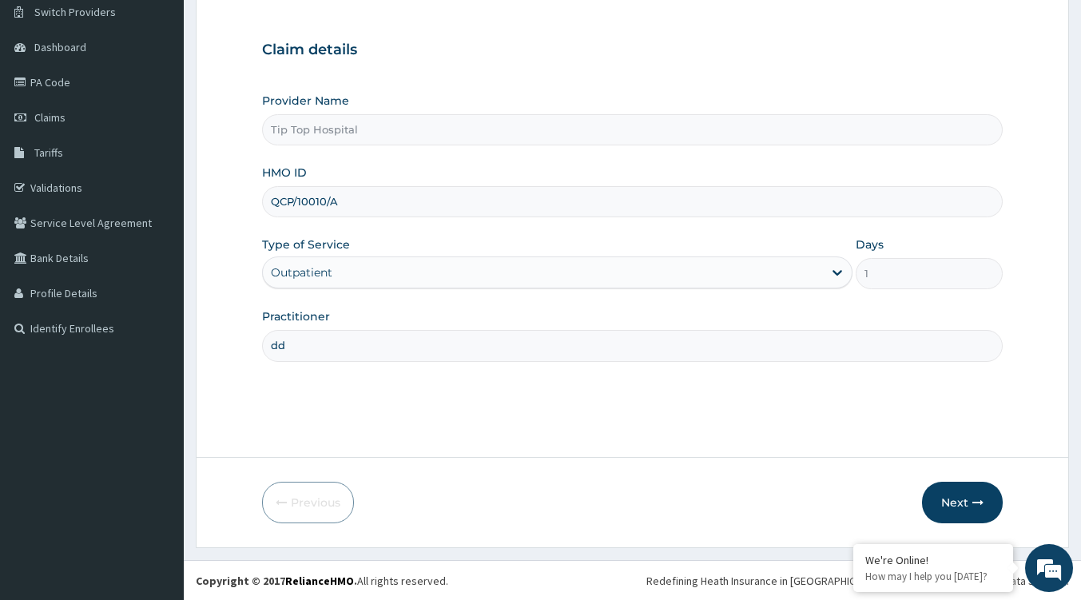
click at [985, 491] on button "Next" at bounding box center [962, 503] width 81 height 42
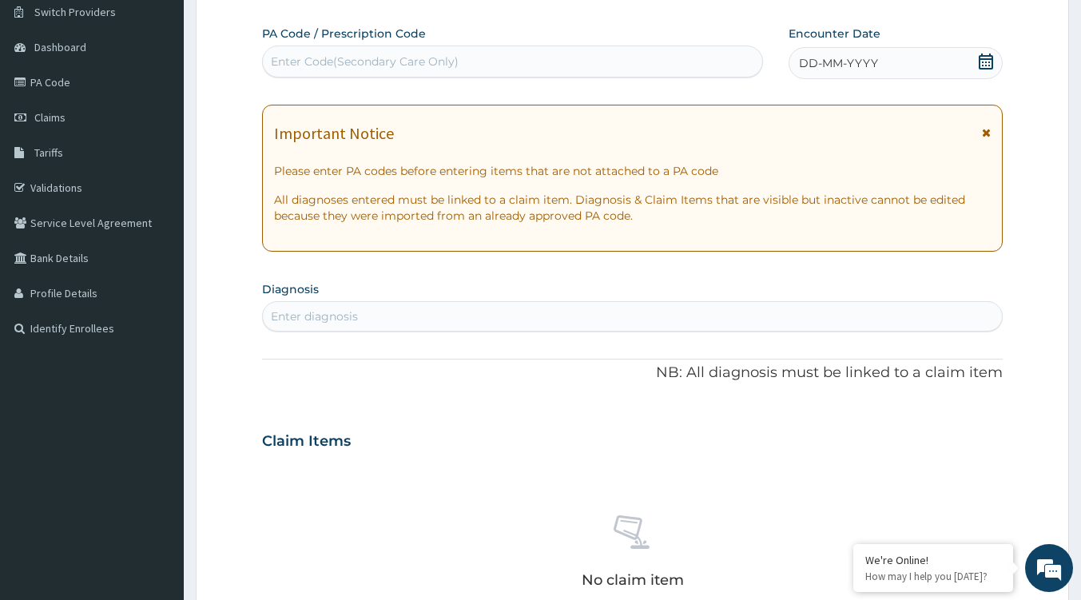
click at [334, 315] on div "Enter diagnosis" at bounding box center [314, 316] width 87 height 16
type input "pain"
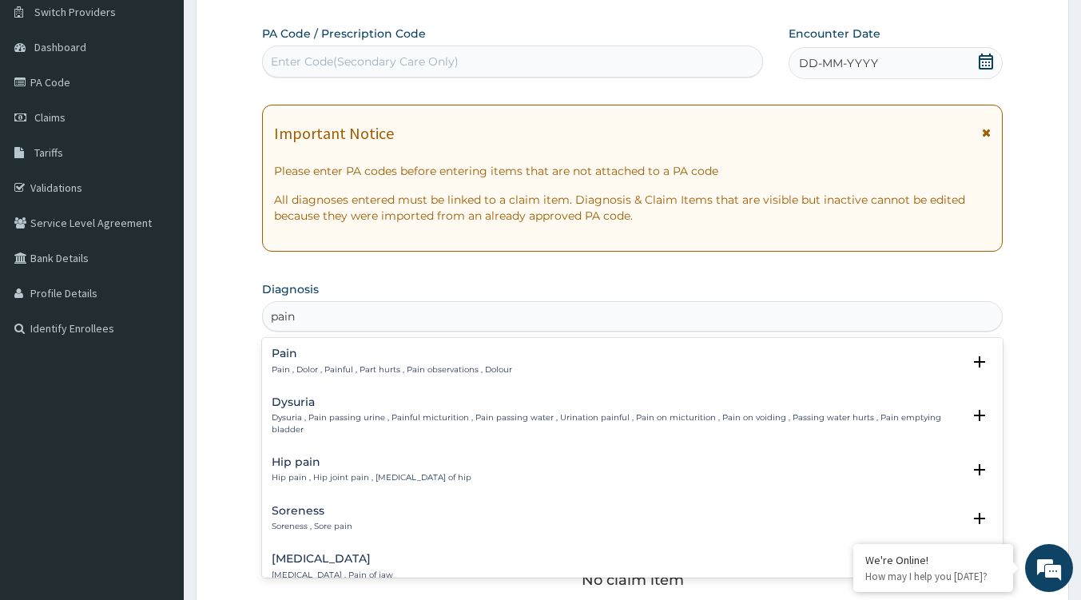
click at [303, 358] on h4 "Pain" at bounding box center [392, 353] width 240 height 12
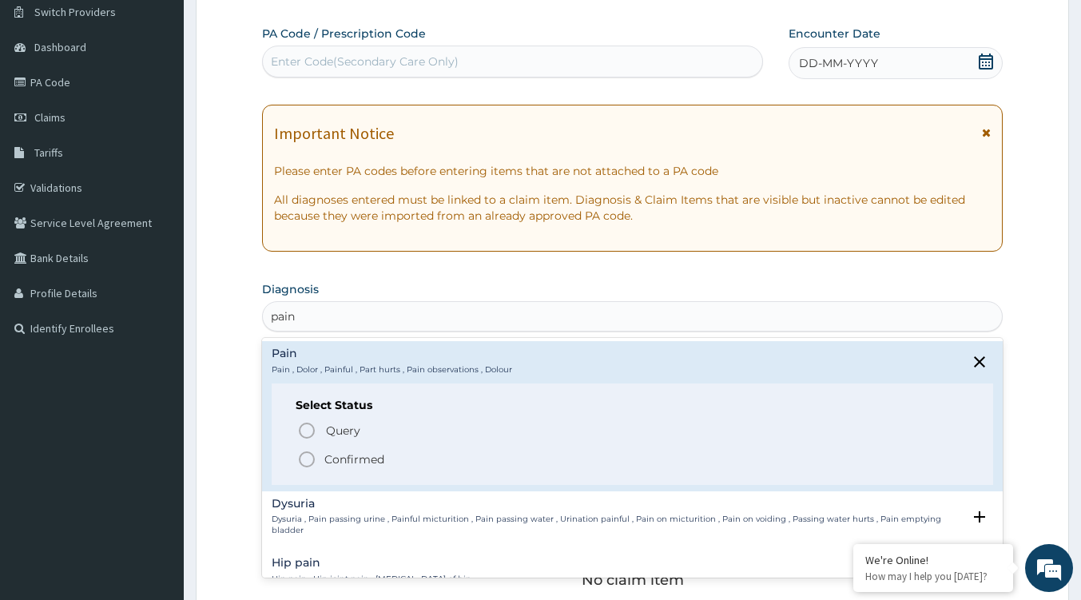
click at [339, 460] on p "Confirmed" at bounding box center [354, 459] width 60 height 16
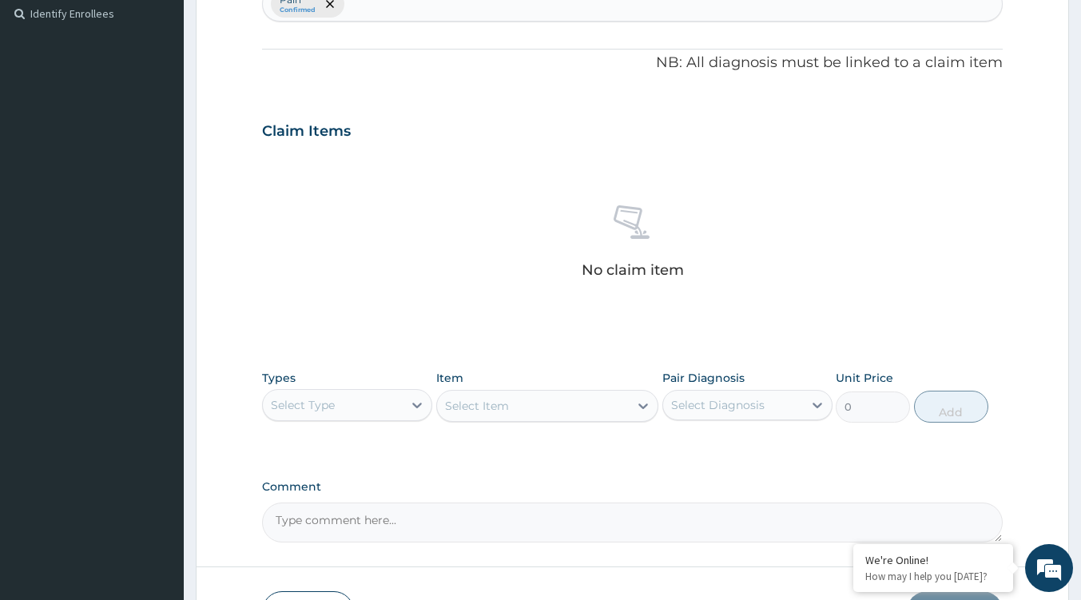
scroll to position [526, 0]
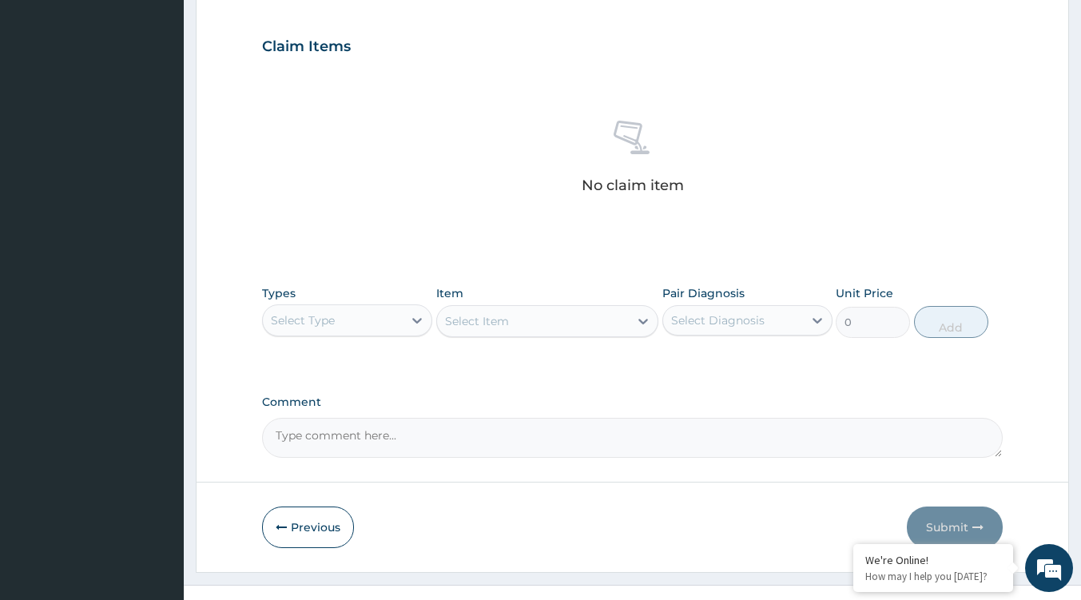
click at [326, 324] on div "Select Type" at bounding box center [303, 320] width 64 height 16
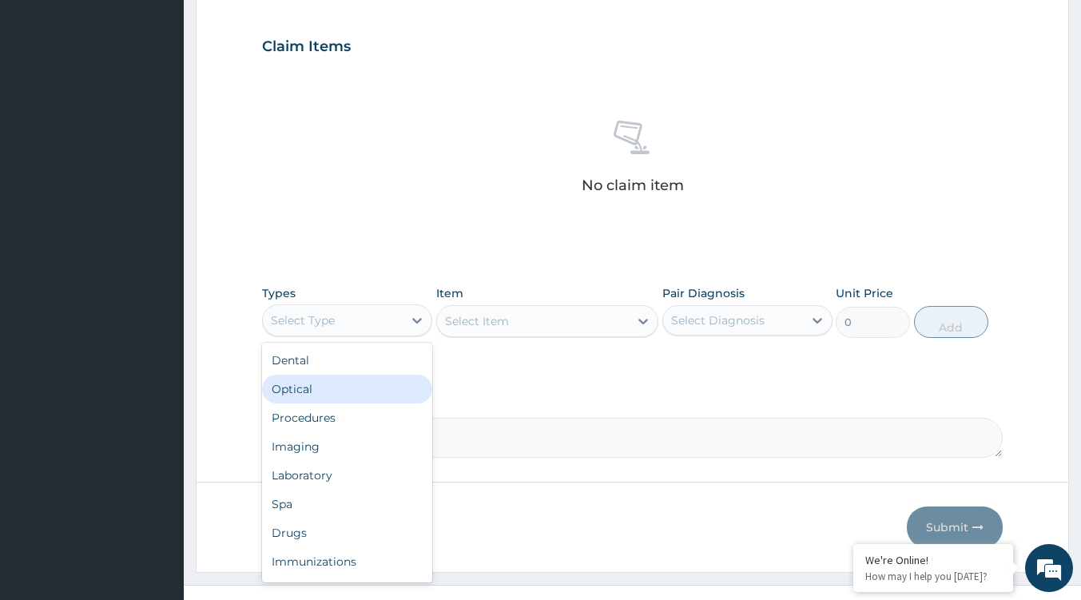
type input "d"
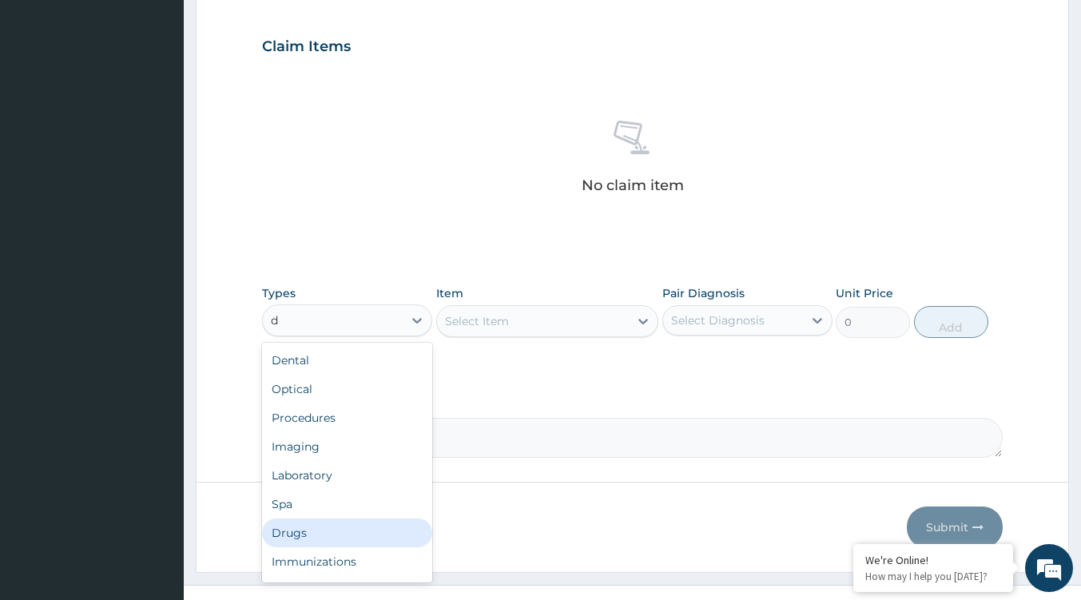
drag, startPoint x: 288, startPoint y: 537, endPoint x: 306, endPoint y: 517, distance: 27.1
click at [288, 536] on div "Drugs" at bounding box center [347, 532] width 170 height 29
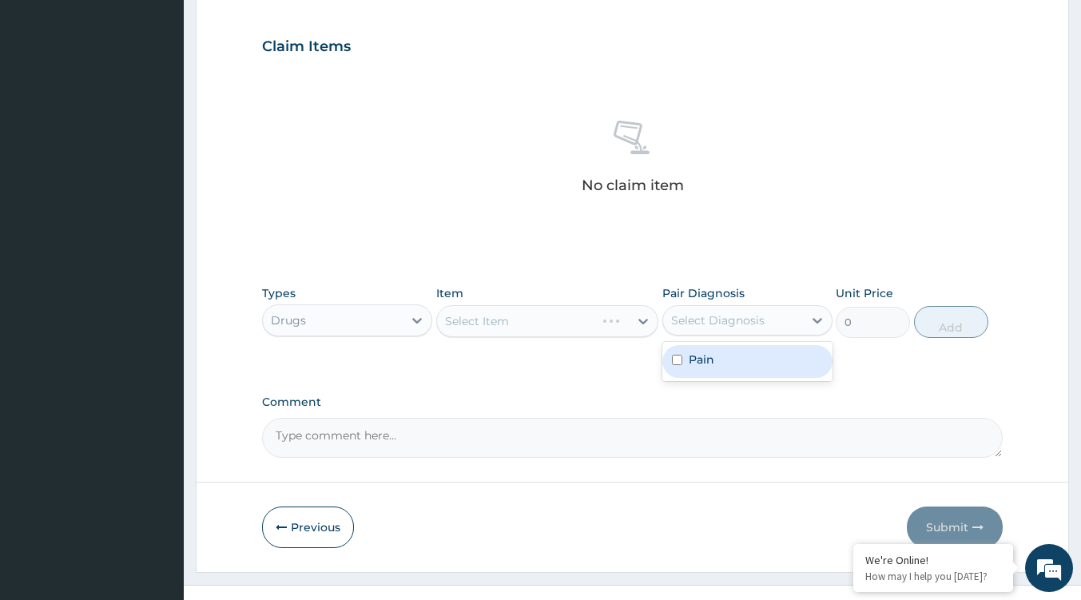
click at [760, 328] on div "Select Diagnosis" at bounding box center [733, 321] width 140 height 26
click at [744, 366] on div "Pain" at bounding box center [747, 361] width 170 height 33
checkbox input "true"
click at [535, 334] on div "Select Item" at bounding box center [547, 321] width 222 height 32
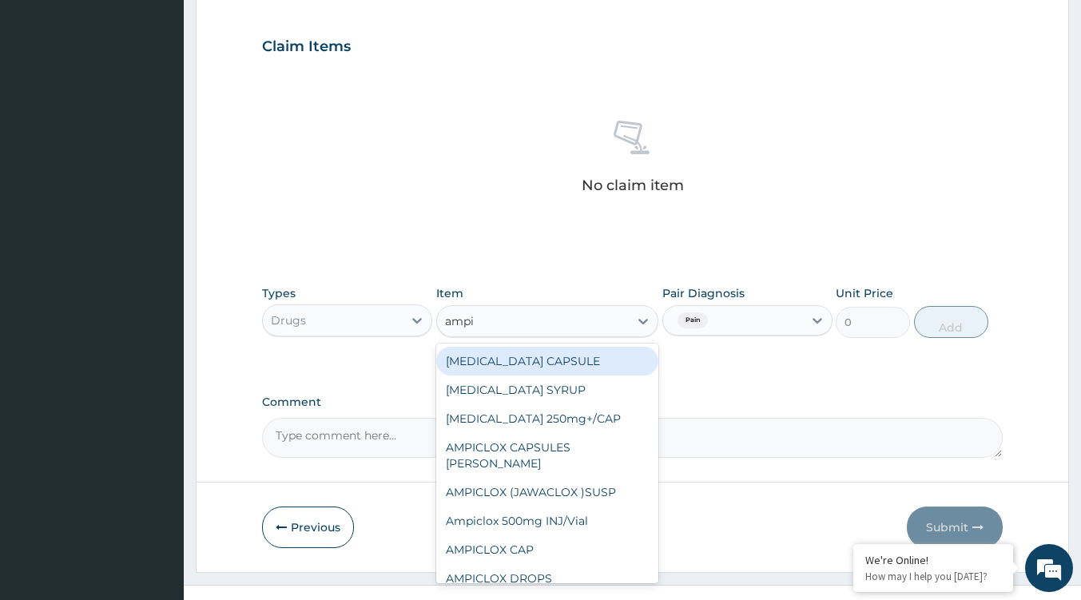
type input "ampic"
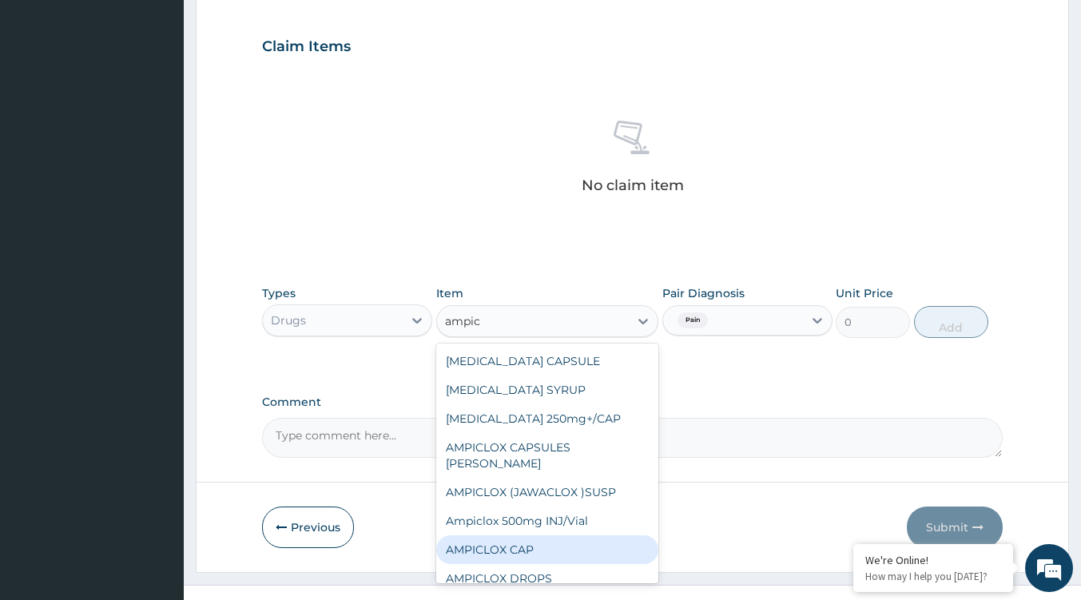
click at [562, 540] on div "AMPICLOX CAP" at bounding box center [547, 549] width 222 height 29
type input "75"
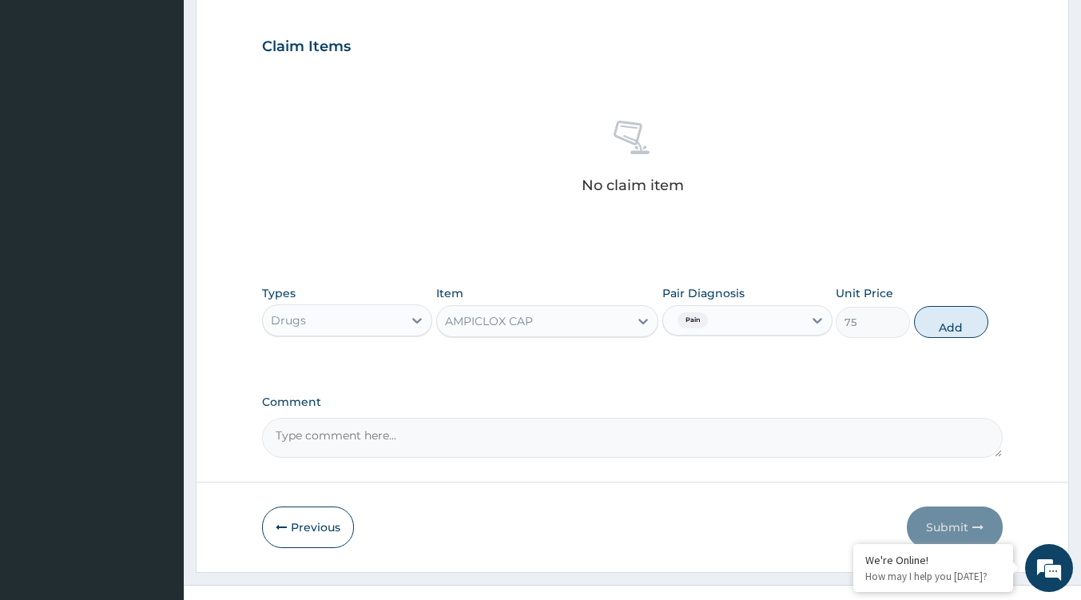
click at [613, 328] on div "AMPICLOX CAP" at bounding box center [533, 321] width 192 height 26
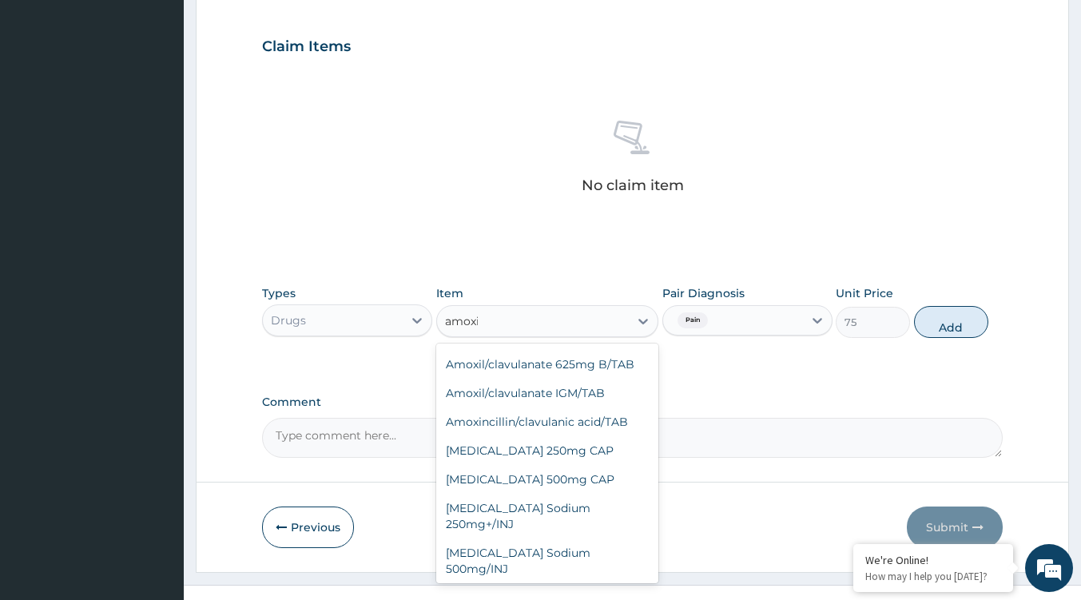
scroll to position [304, 0]
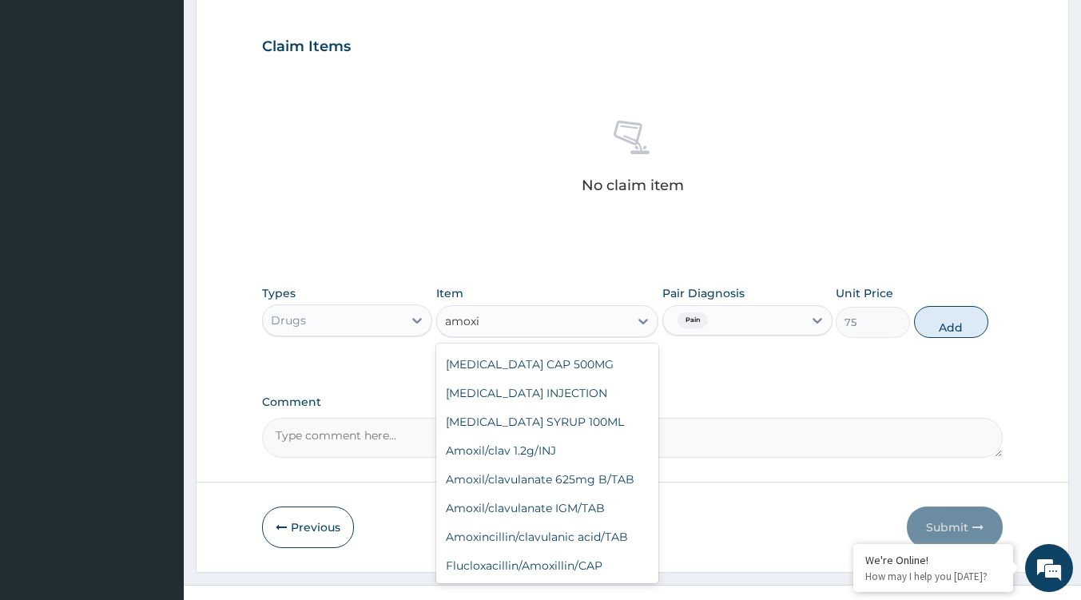
type input "amoxic"
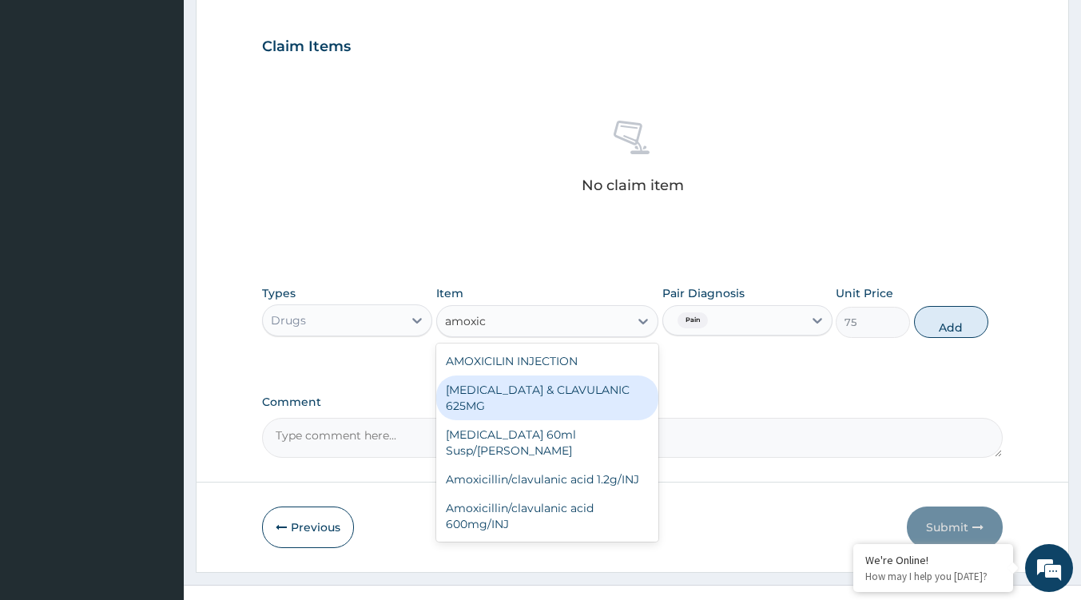
click at [558, 400] on div "AMOXICILLIN & CLAVULANIC 625MG" at bounding box center [547, 397] width 222 height 45
type input "265"
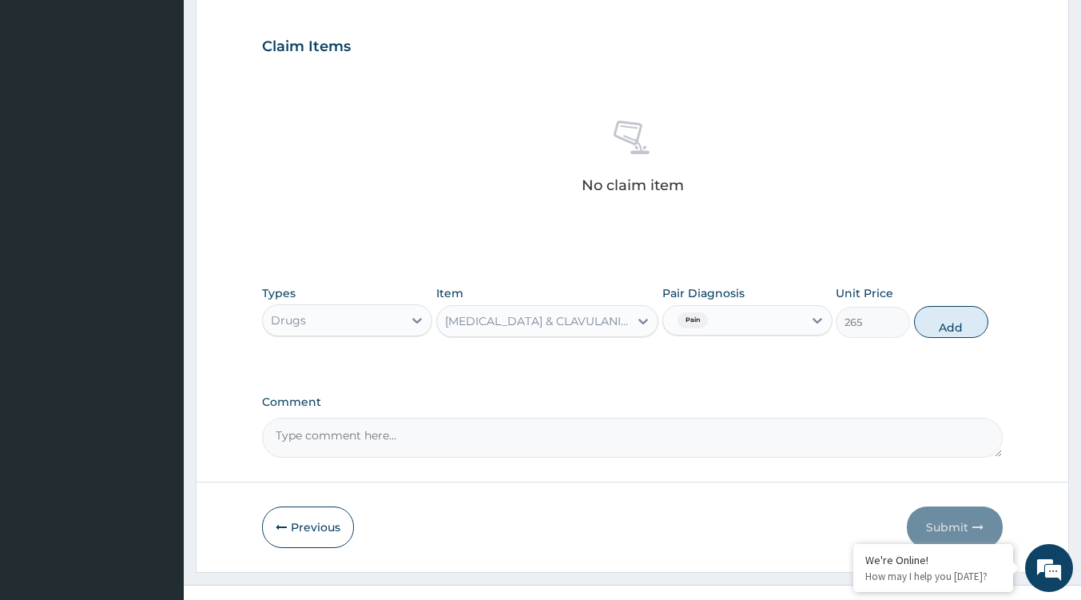
click at [632, 316] on div at bounding box center [643, 321] width 29 height 29
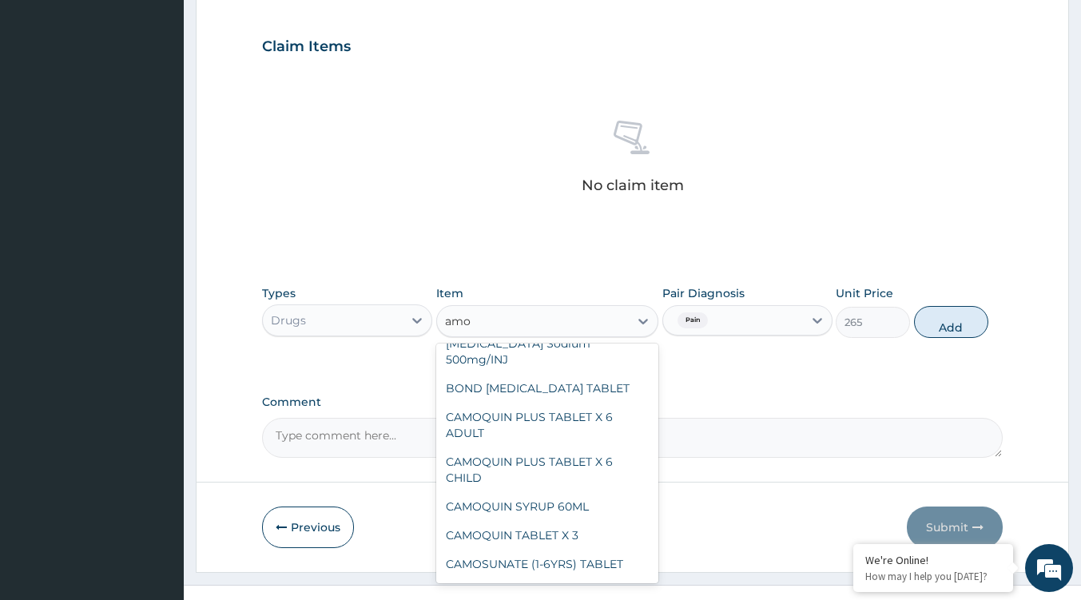
scroll to position [168, 0]
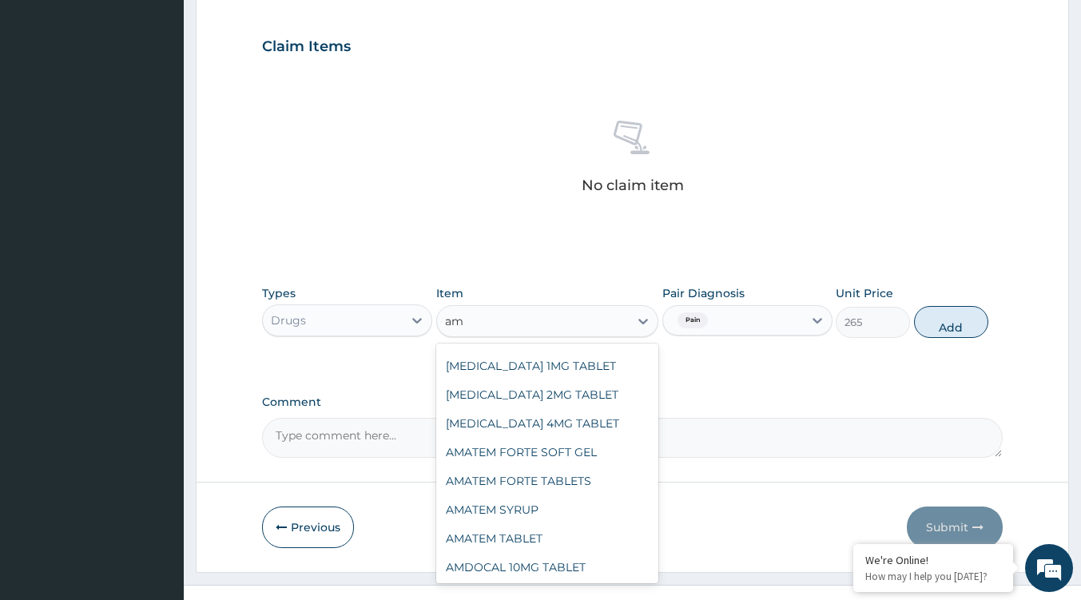
type input "a"
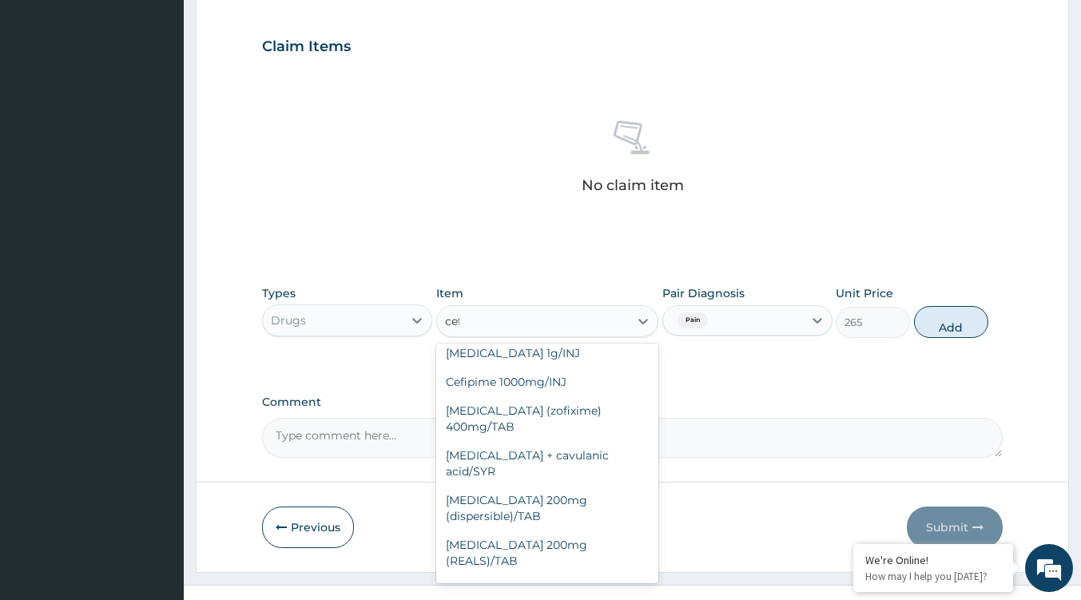
scroll to position [53, 0]
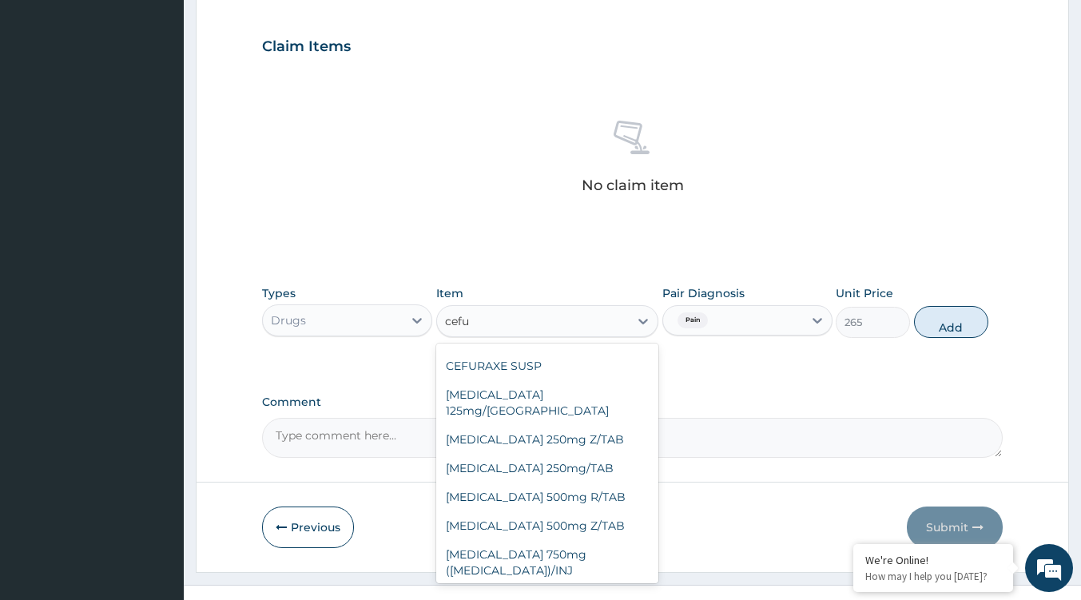
type input "cefur"
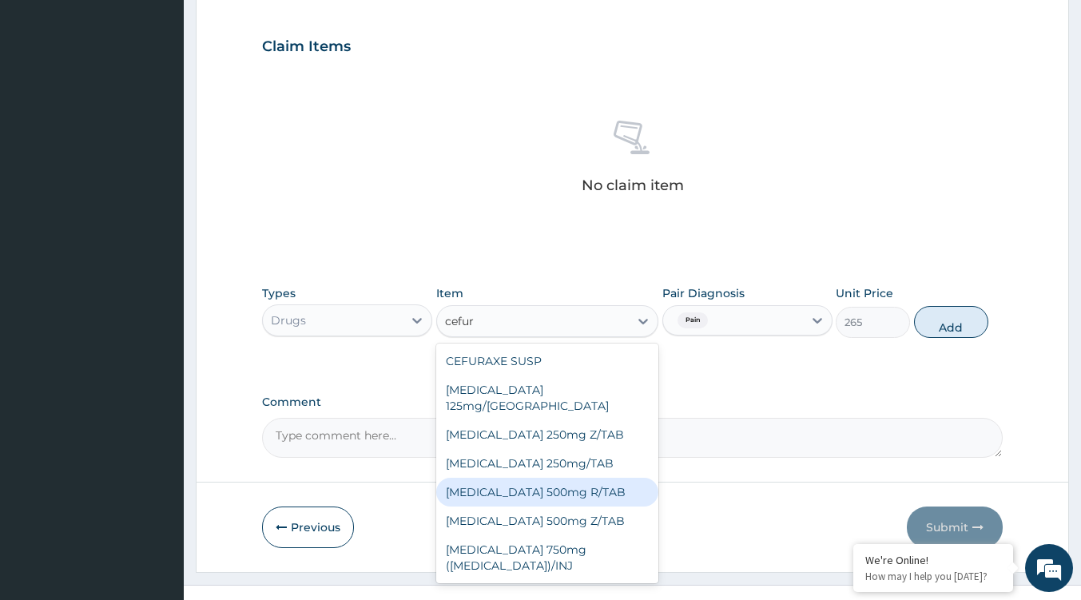
click at [579, 478] on div "Cefuroxime 500mg R/TAB" at bounding box center [547, 492] width 222 height 29
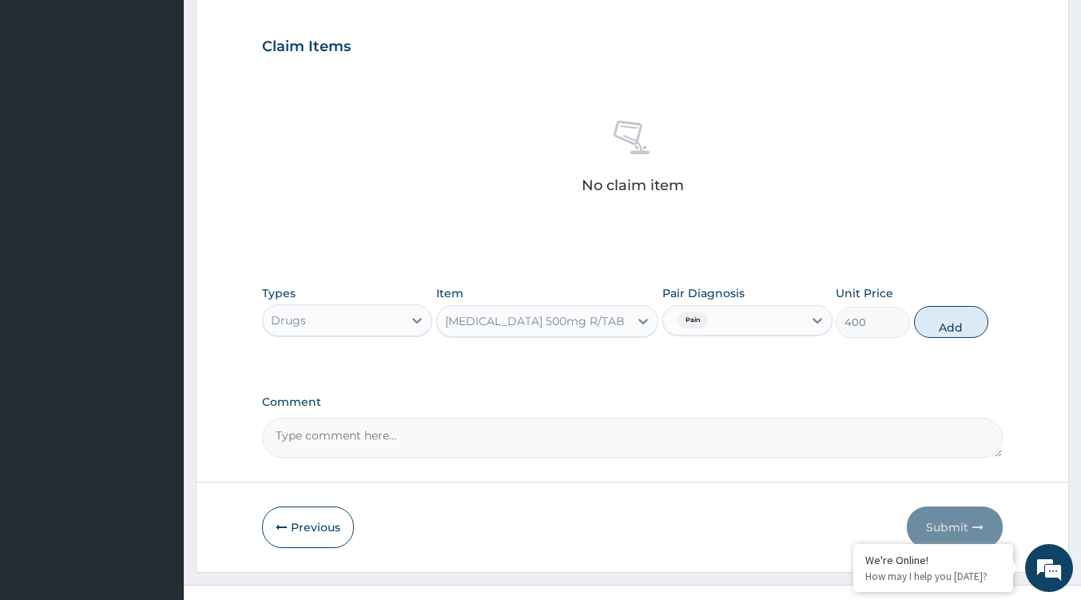
click at [644, 319] on icon at bounding box center [643, 321] width 16 height 16
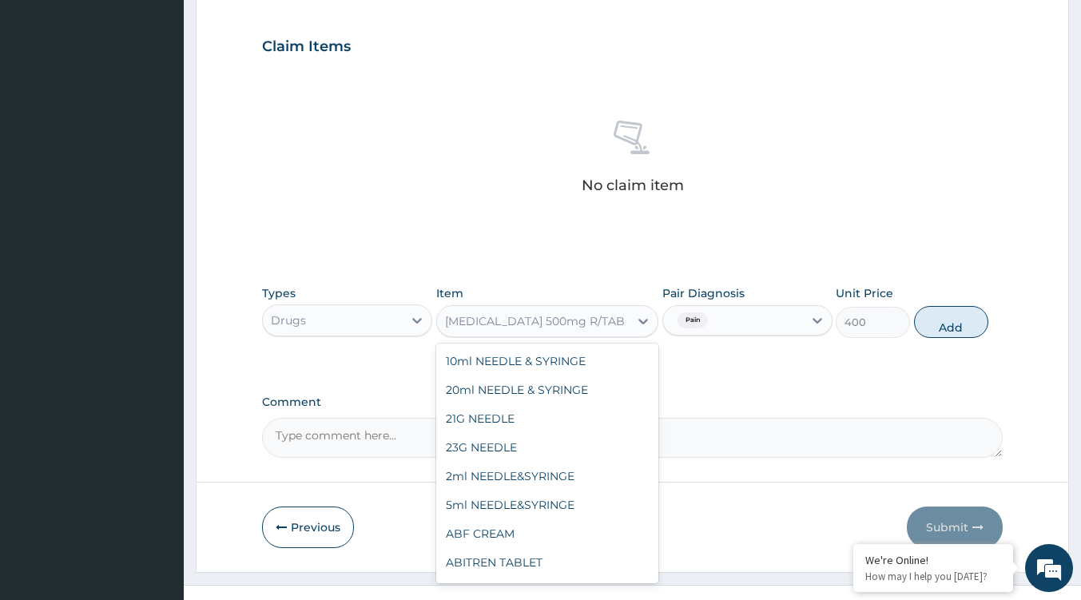
scroll to position [13209, 0]
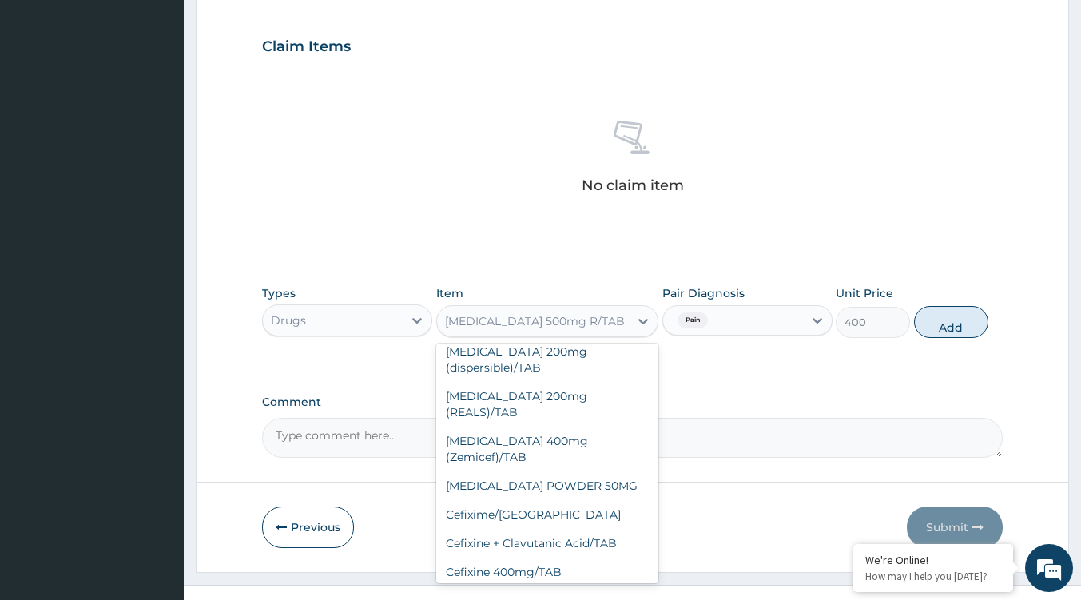
type input "131.25"
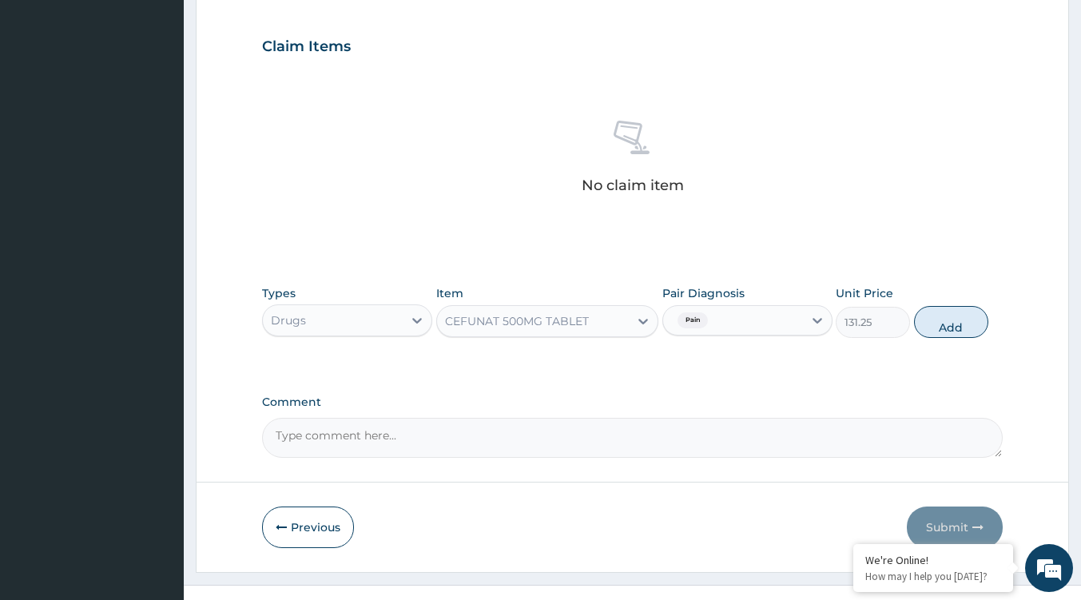
click at [630, 320] on div at bounding box center [643, 321] width 29 height 29
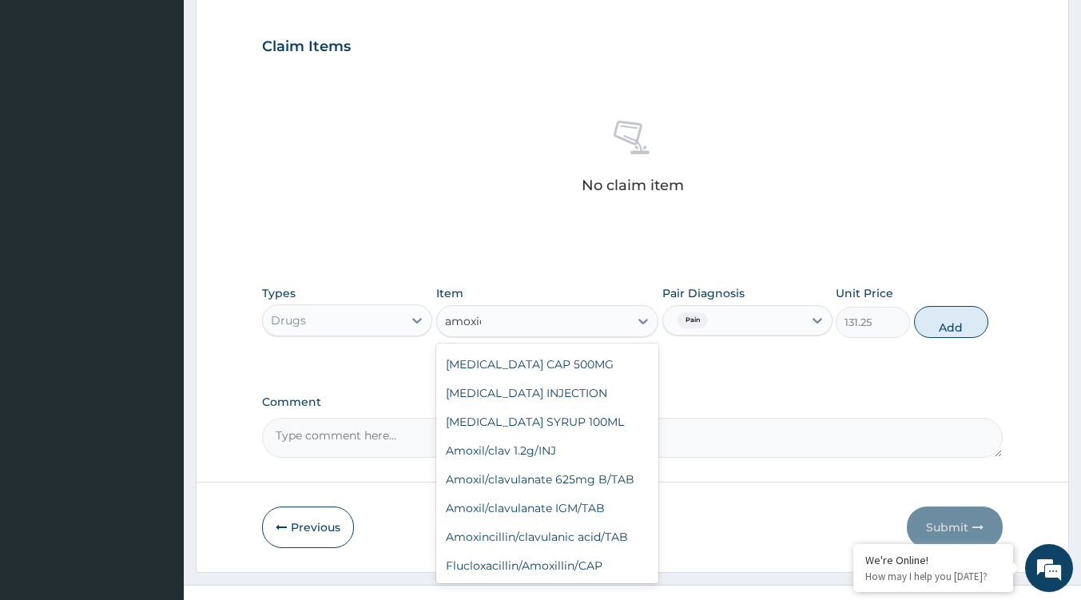
scroll to position [0, 0]
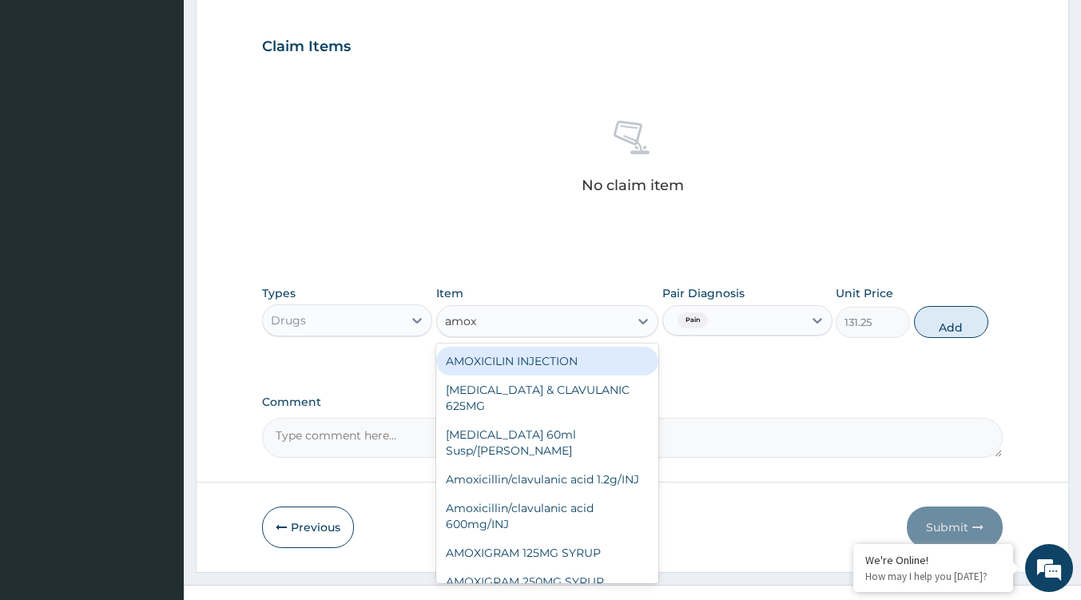
type input "amo"
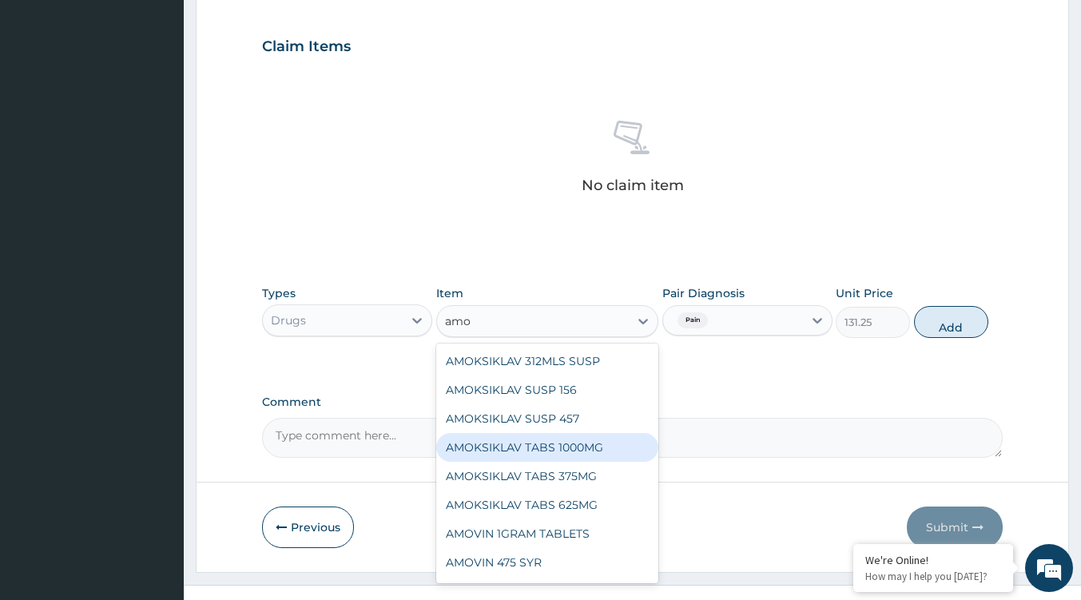
click at [602, 452] on div "AMOKSIKLAV TABS 1000MG" at bounding box center [547, 447] width 222 height 29
type input "375"
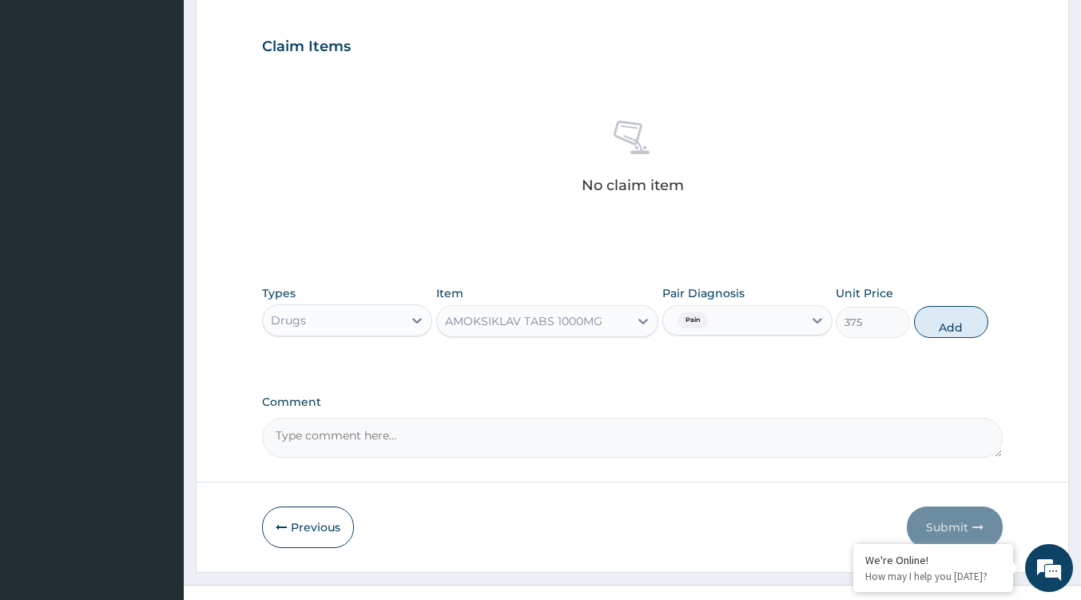
click at [617, 321] on div "AMOKSIKLAV TABS 1000MG" at bounding box center [533, 321] width 192 height 26
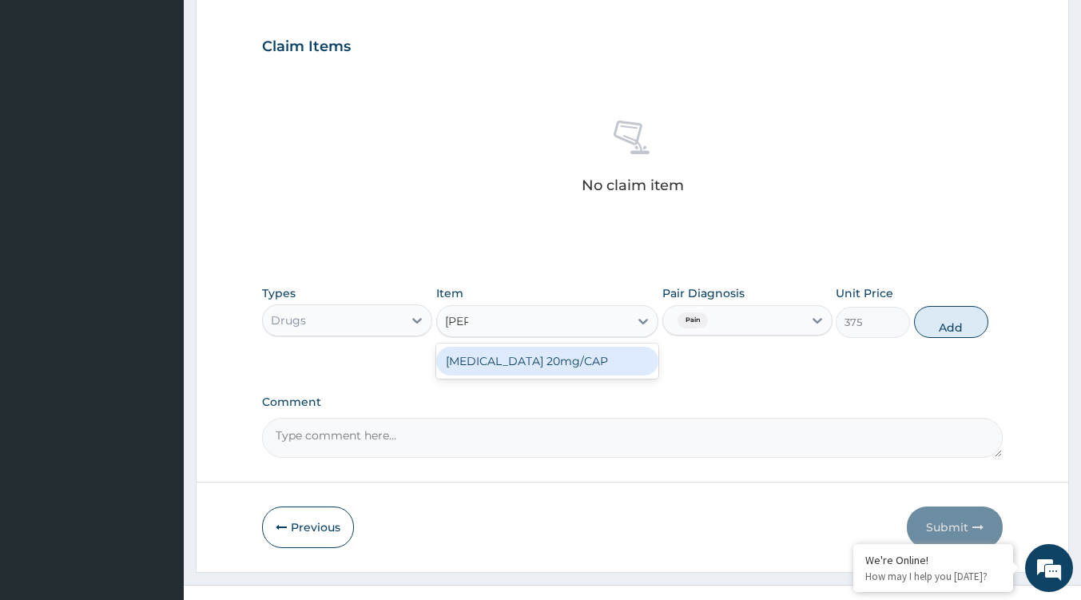
type input "pirox"
click at [542, 361] on div "Piroxicam 20mg/CAP" at bounding box center [547, 361] width 222 height 29
type input "112.5"
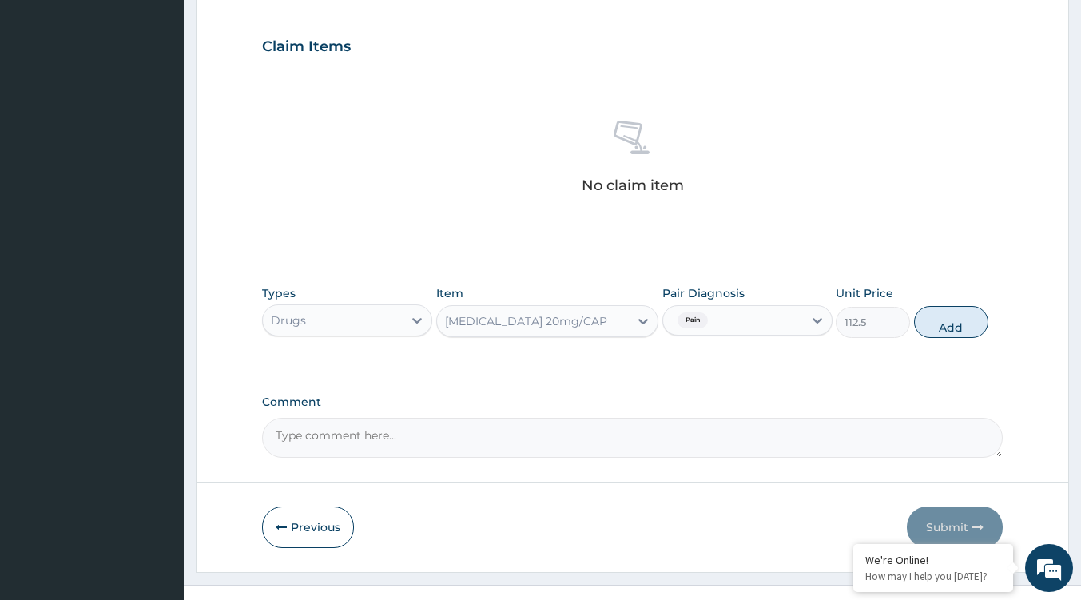
click at [518, 324] on div "Piroxicam 20mg/CAP" at bounding box center [526, 321] width 162 height 16
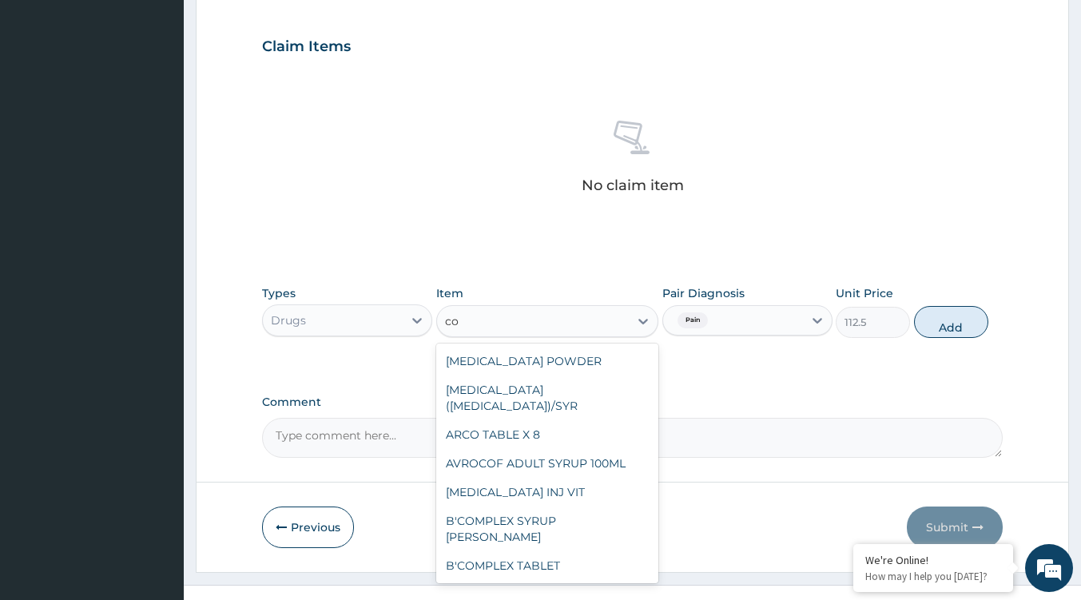
type input "c"
